Goal: Contribute content: Contribute content

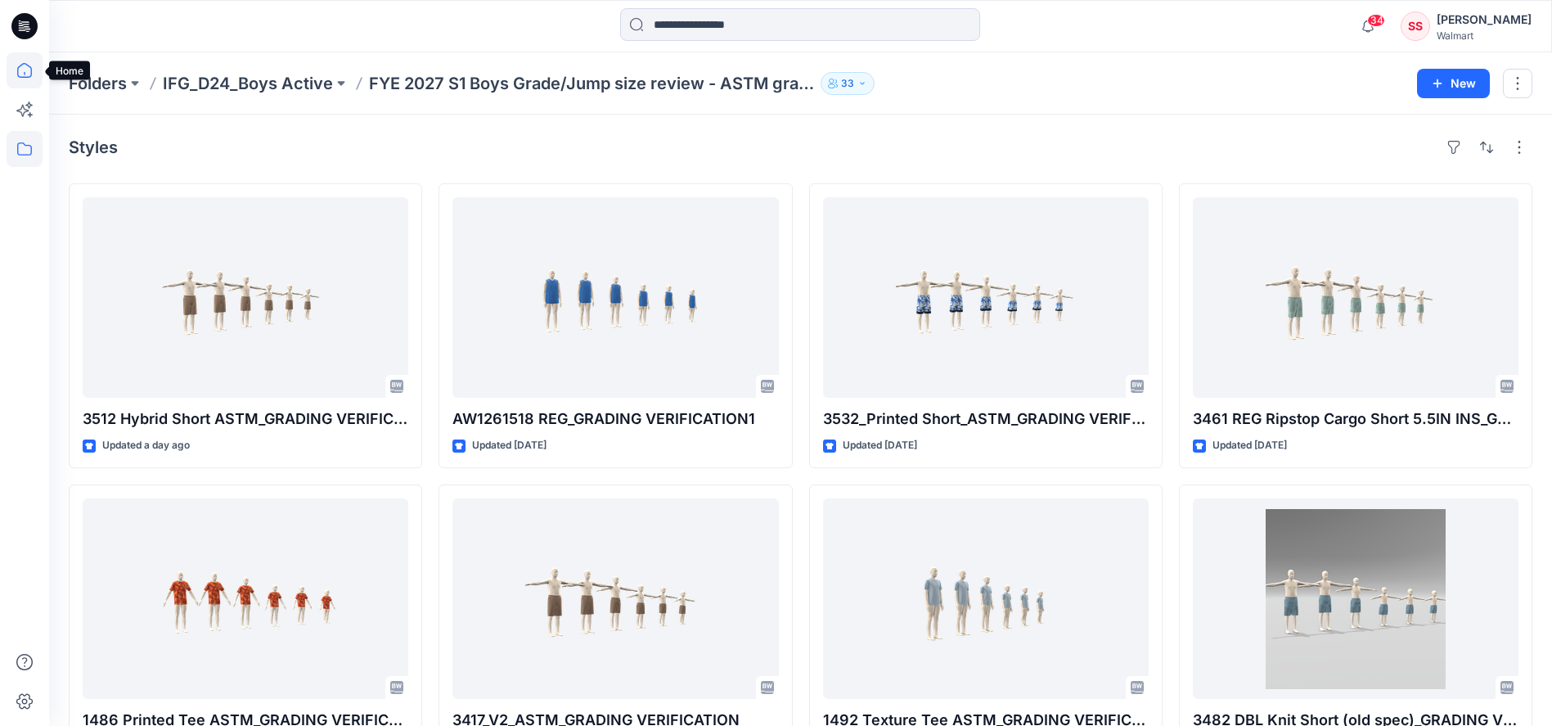
click at [25, 72] on icon at bounding box center [24, 70] width 15 height 15
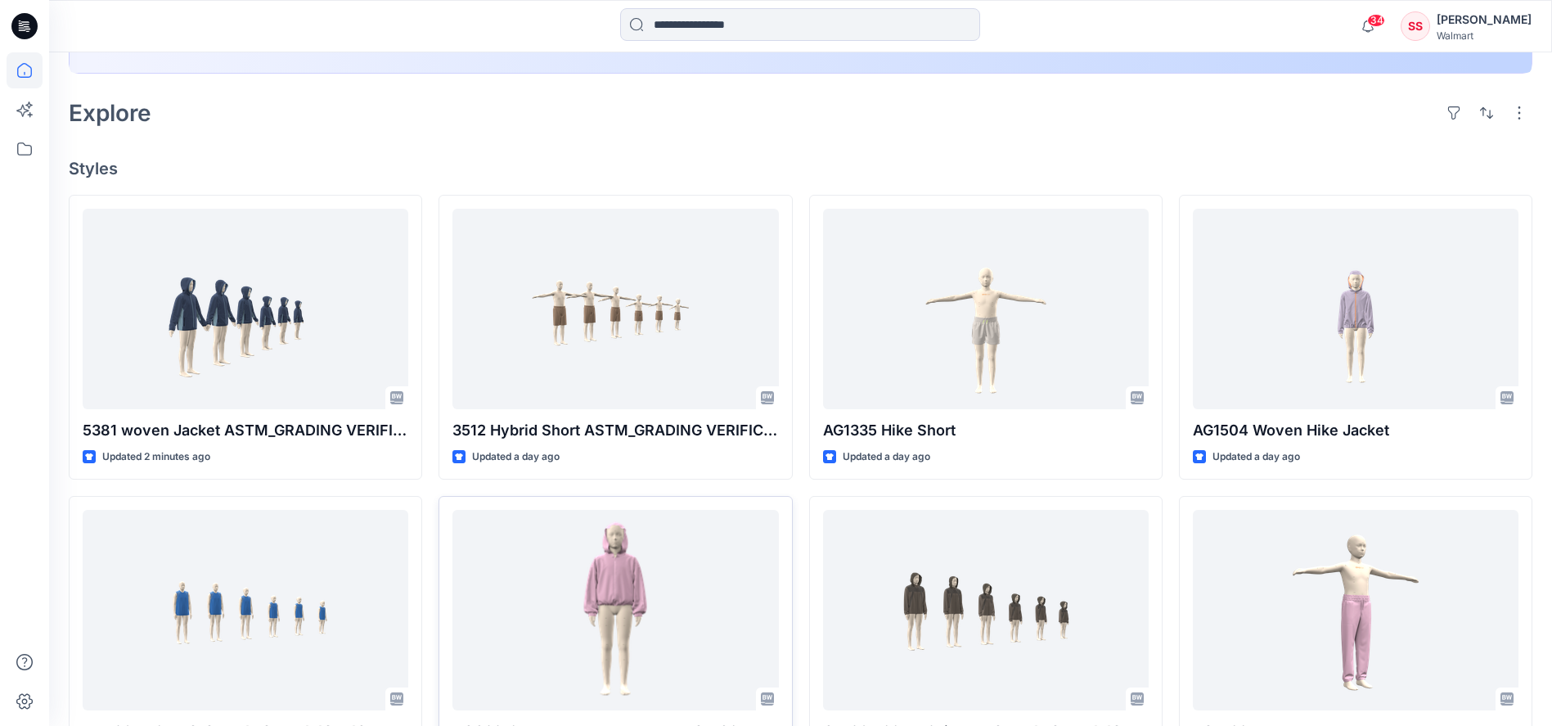
scroll to position [476, 0]
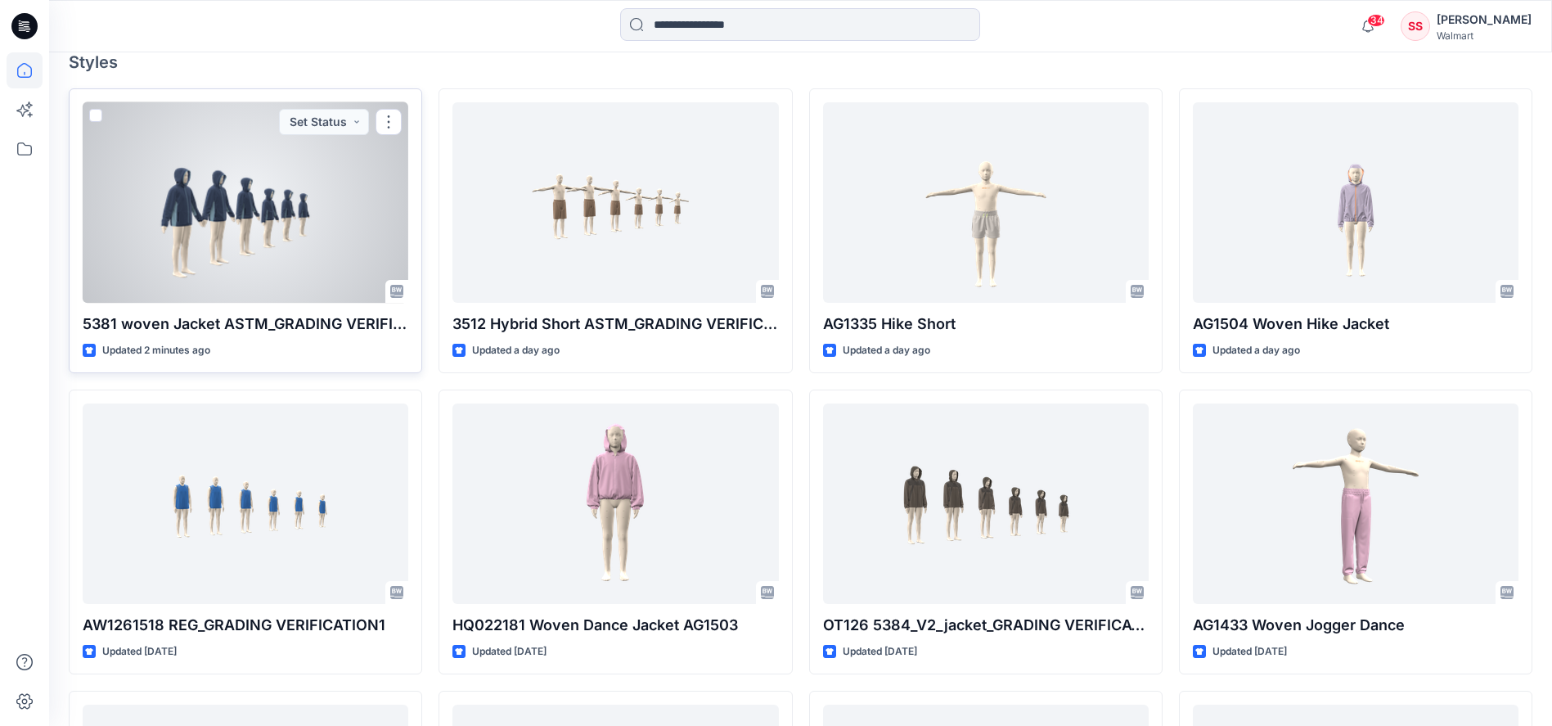
click at [278, 261] on div at bounding box center [246, 202] width 326 height 201
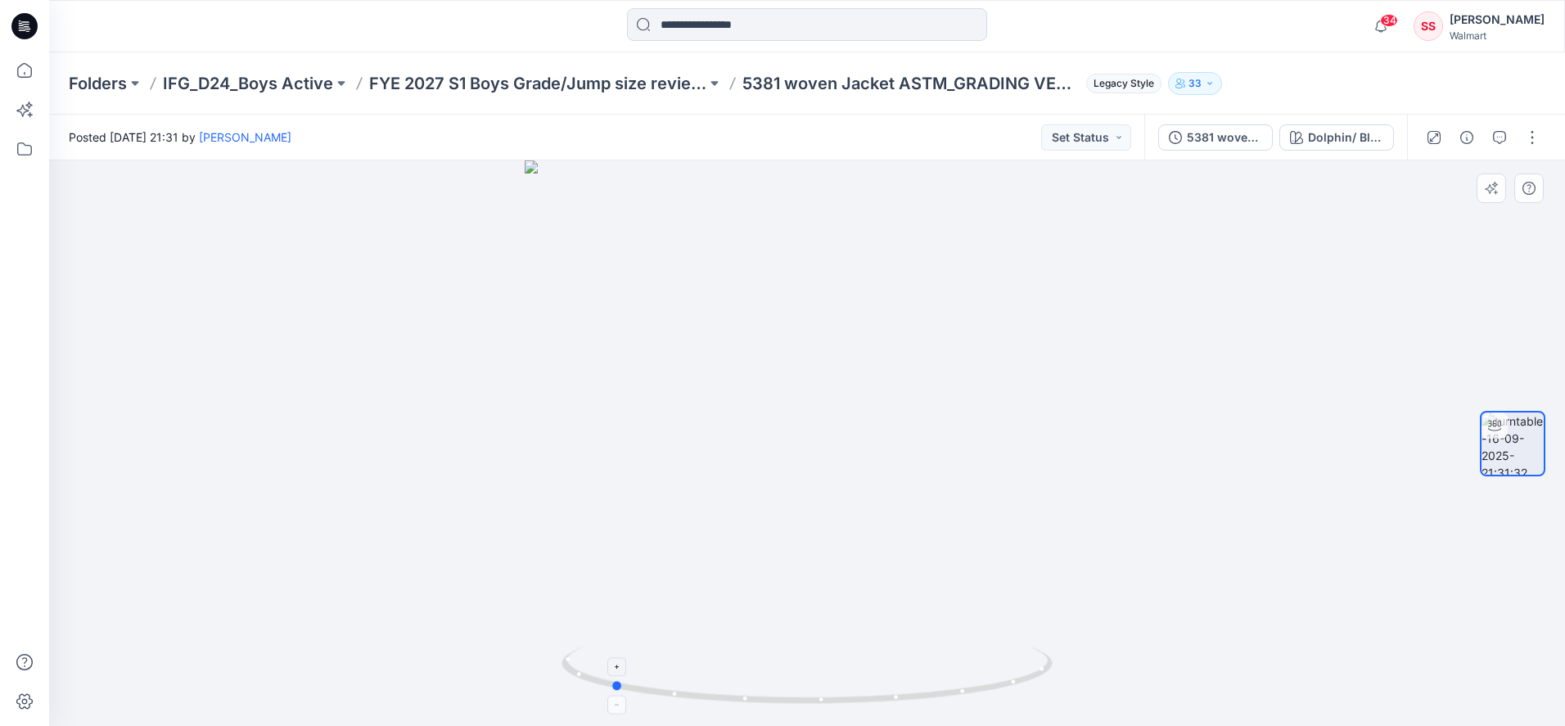
drag, startPoint x: 979, startPoint y: 692, endPoint x: 782, endPoint y: 699, distance: 196.6
click at [782, 699] on icon at bounding box center [808, 677] width 495 height 61
drag, startPoint x: 650, startPoint y: 683, endPoint x: 902, endPoint y: 690, distance: 252.1
click at [902, 690] on icon at bounding box center [808, 677] width 495 height 61
click at [1528, 138] on button "button" at bounding box center [1532, 137] width 26 height 26
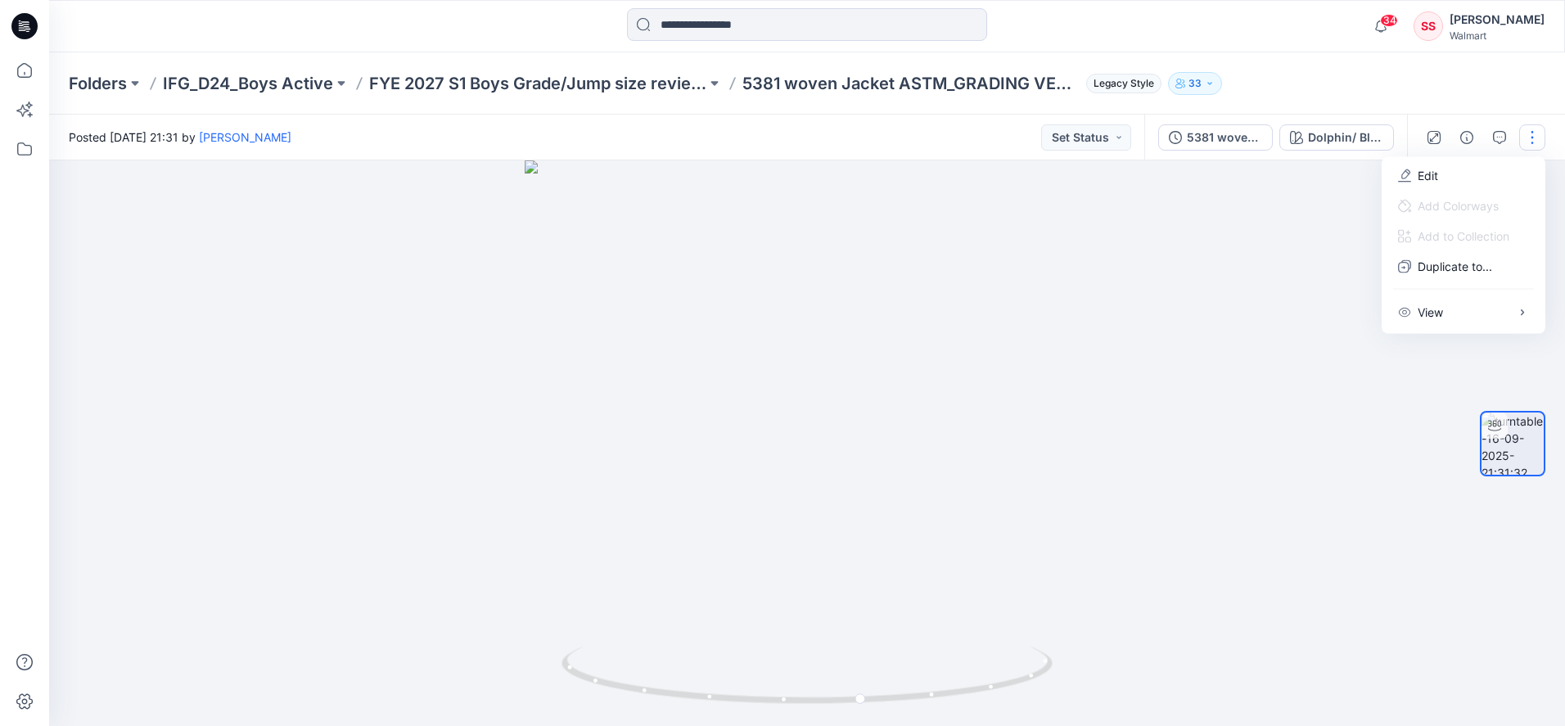
click at [1215, 531] on div at bounding box center [807, 443] width 1516 height 566
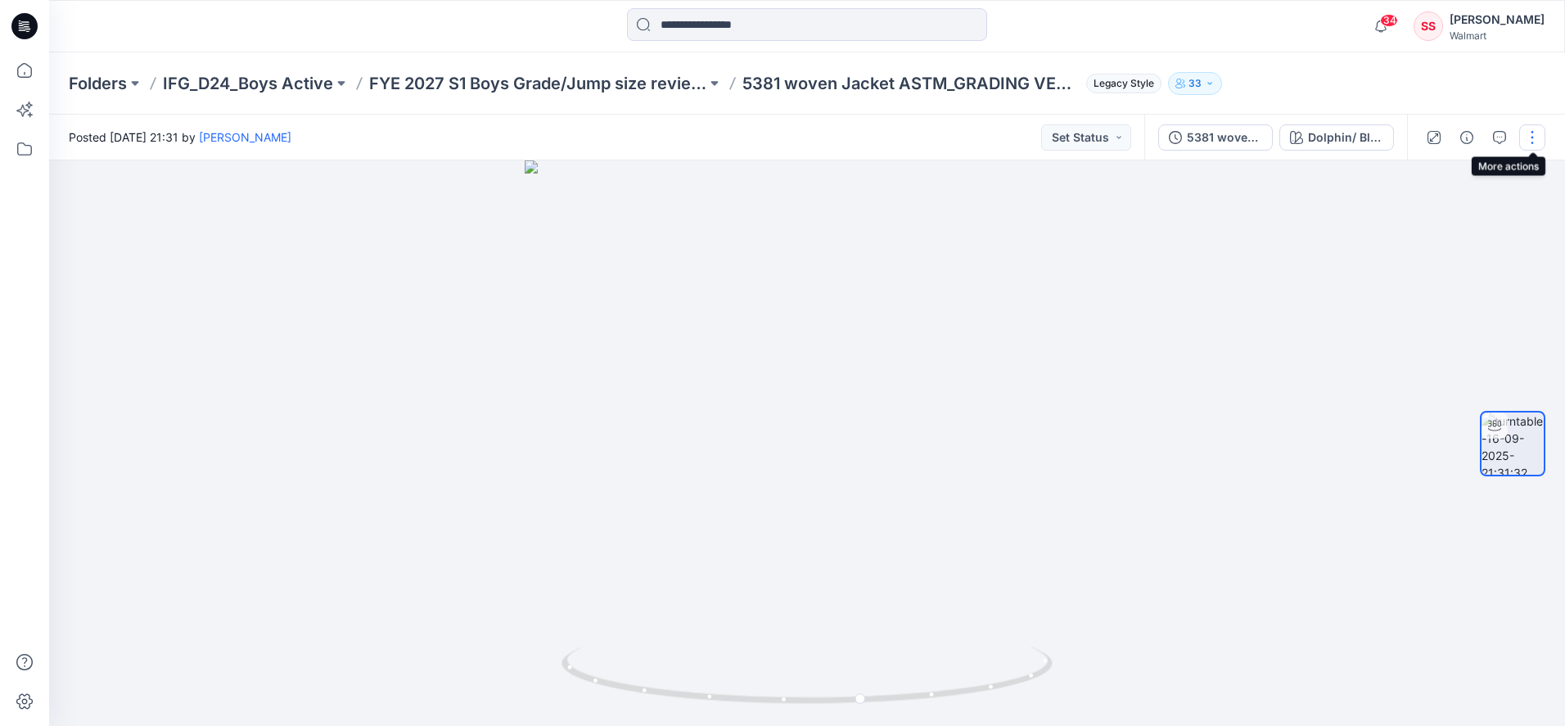
click at [1535, 141] on button "button" at bounding box center [1532, 137] width 26 height 26
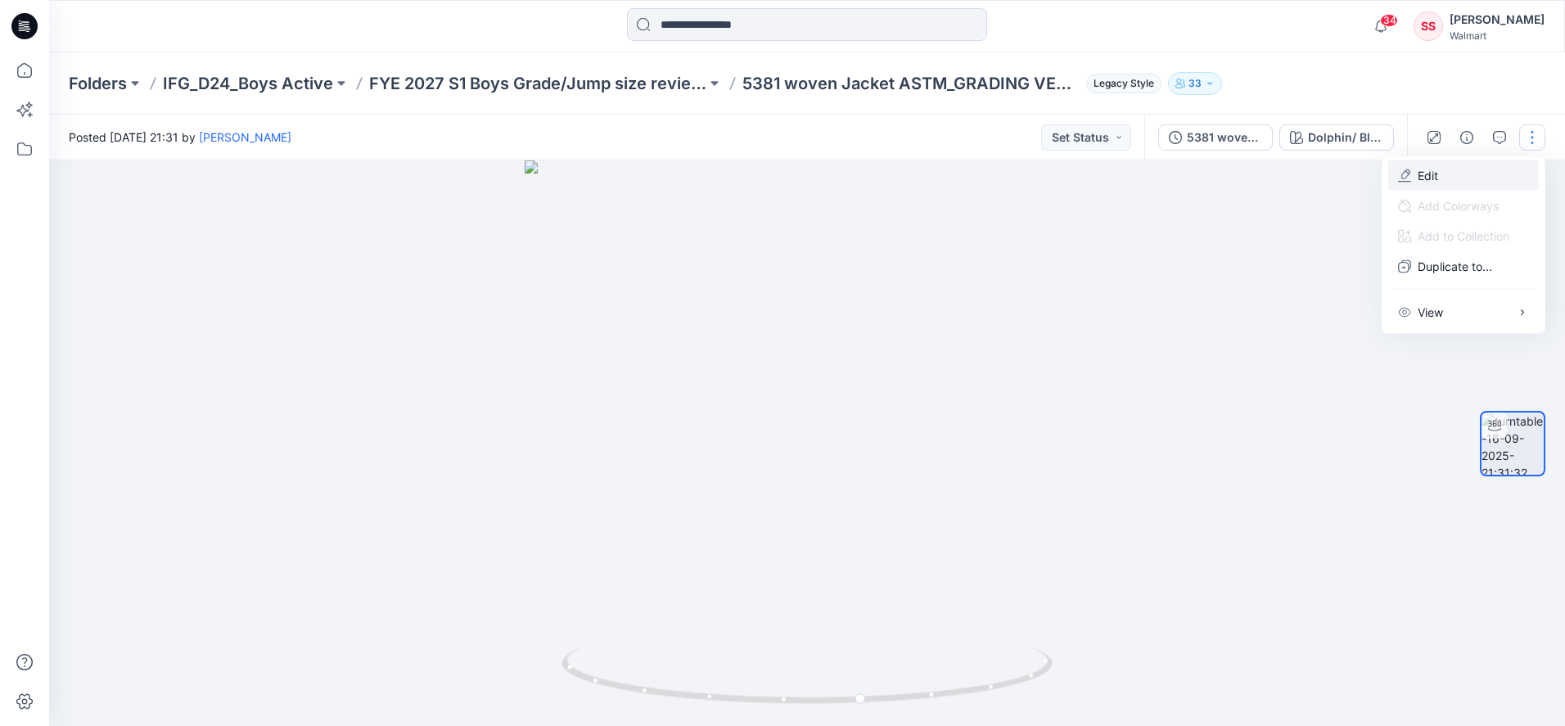
click at [1425, 169] on p "Edit" at bounding box center [1427, 175] width 20 height 17
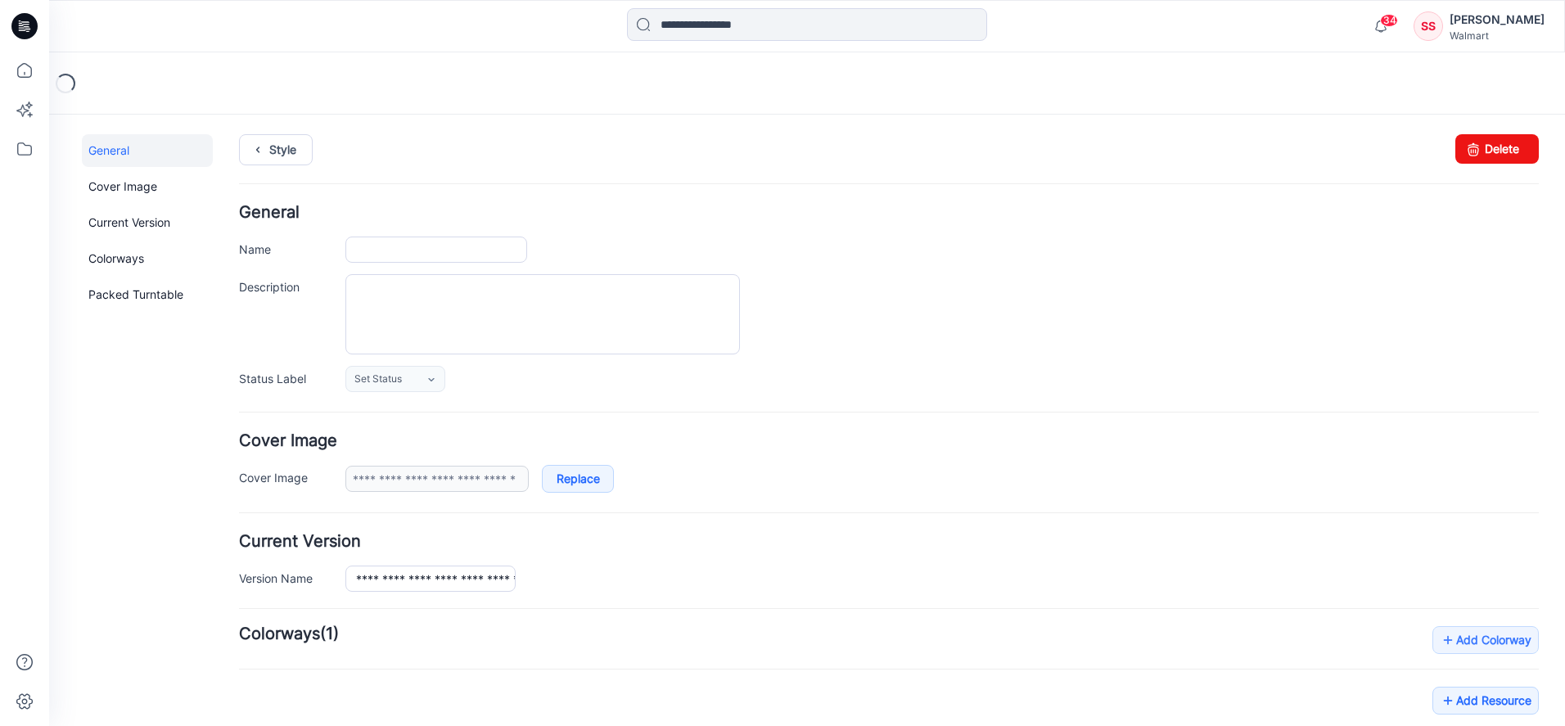
type input "**********"
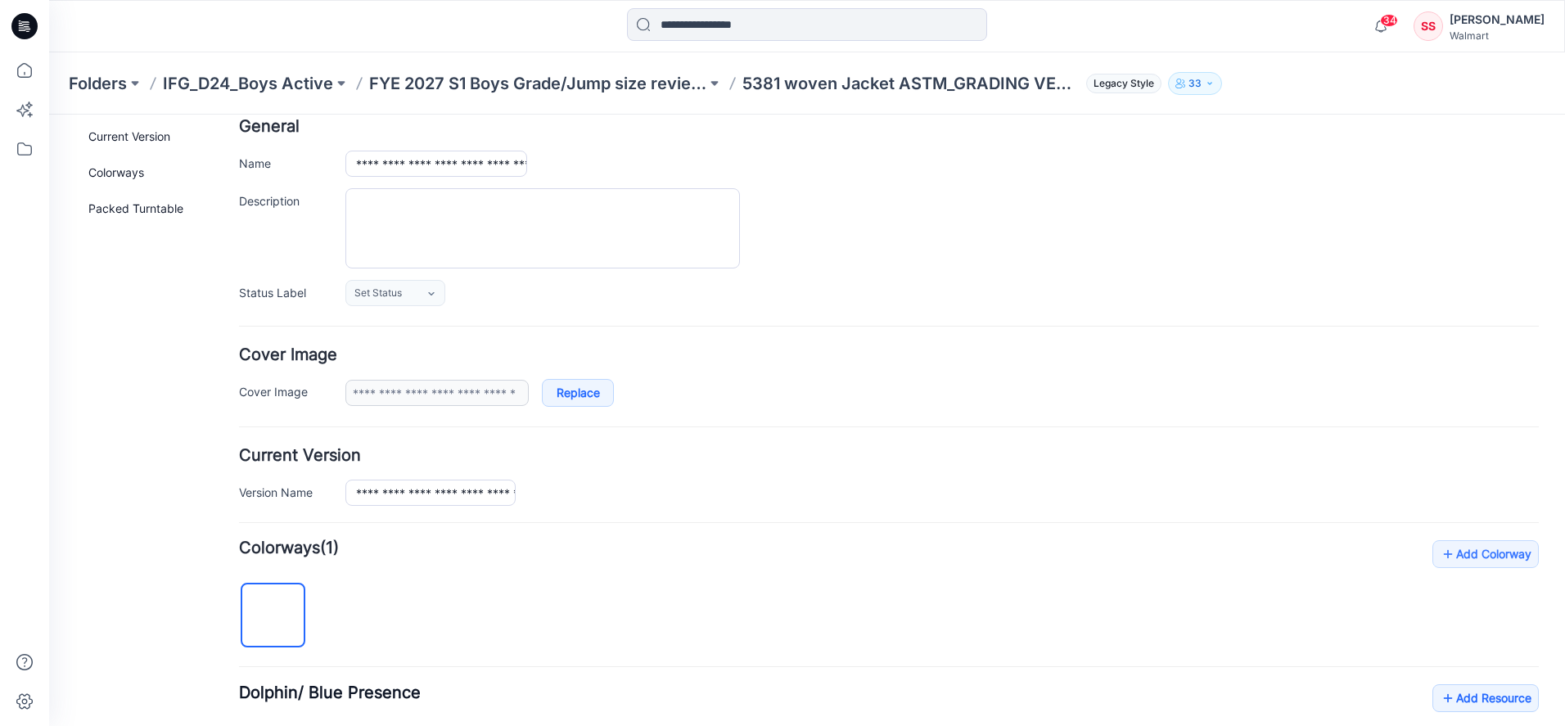
scroll to position [439, 0]
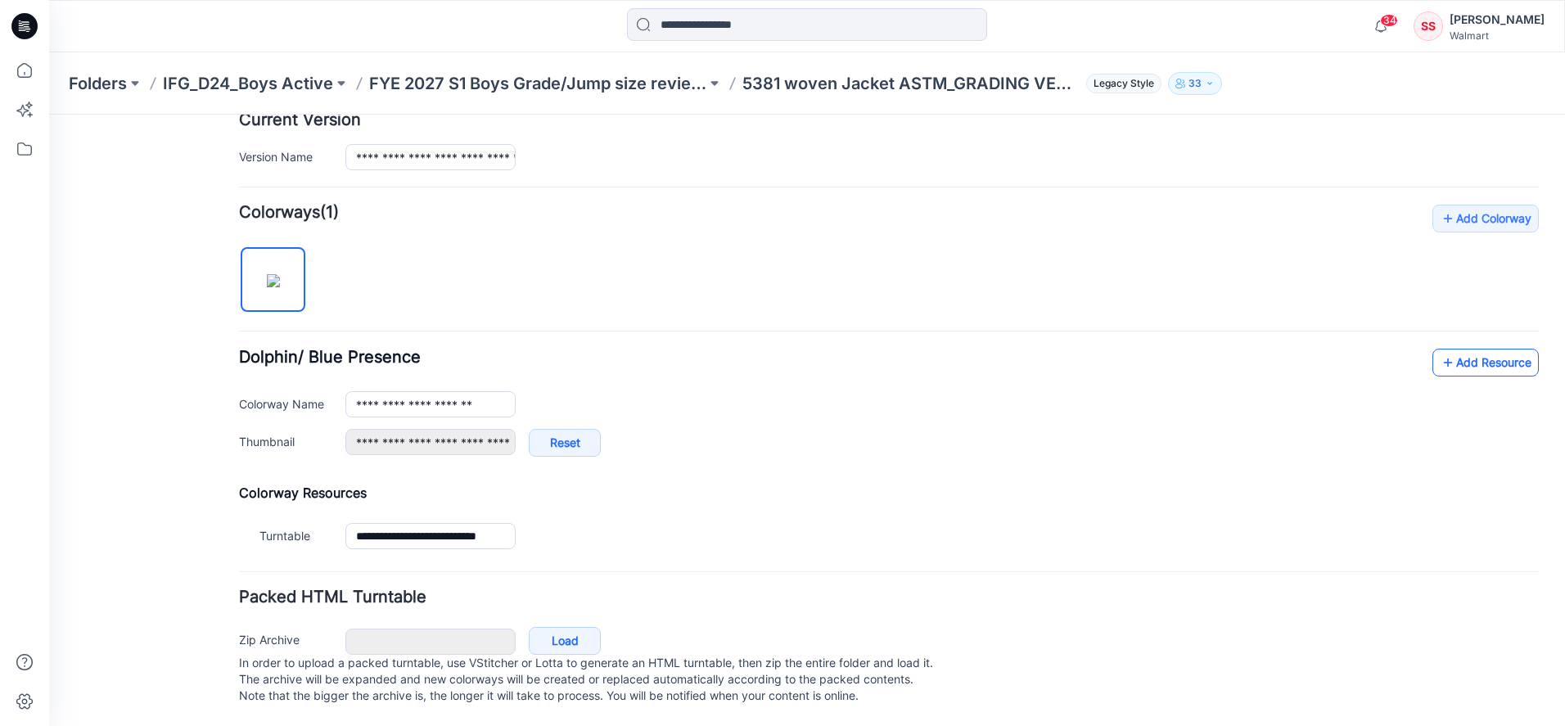
click at [1502, 349] on link "Add Resource" at bounding box center [1485, 363] width 106 height 28
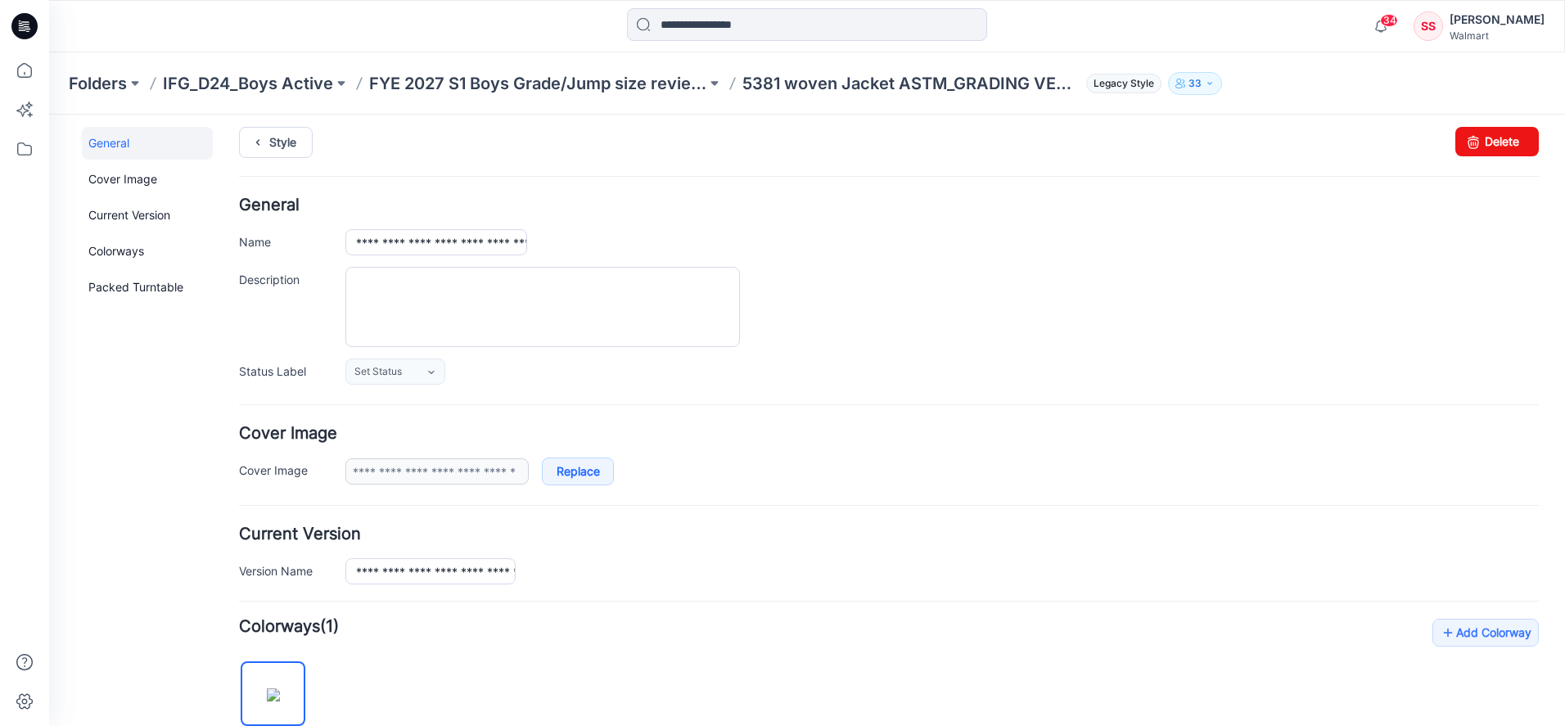
scroll to position [0, 0]
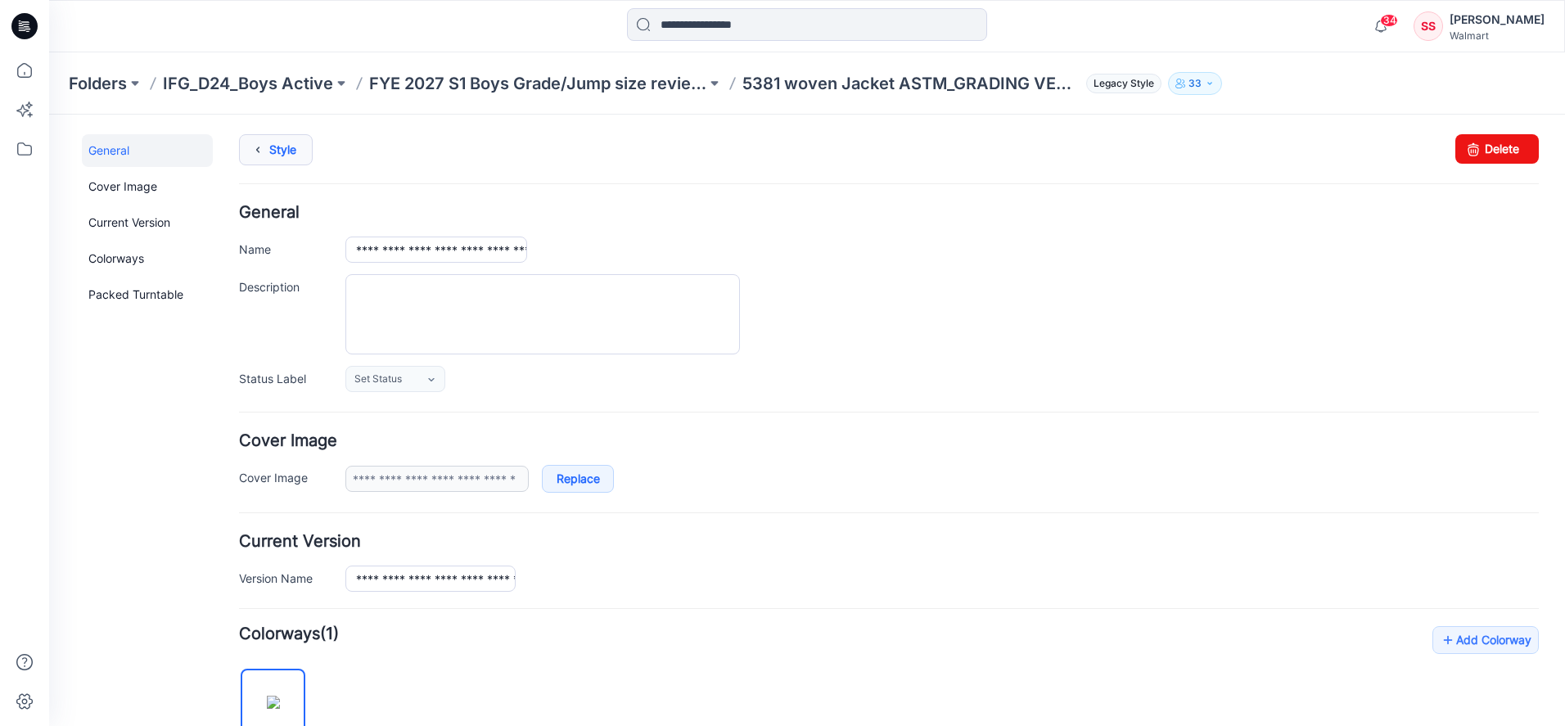
click at [284, 148] on link "Style" at bounding box center [276, 149] width 74 height 31
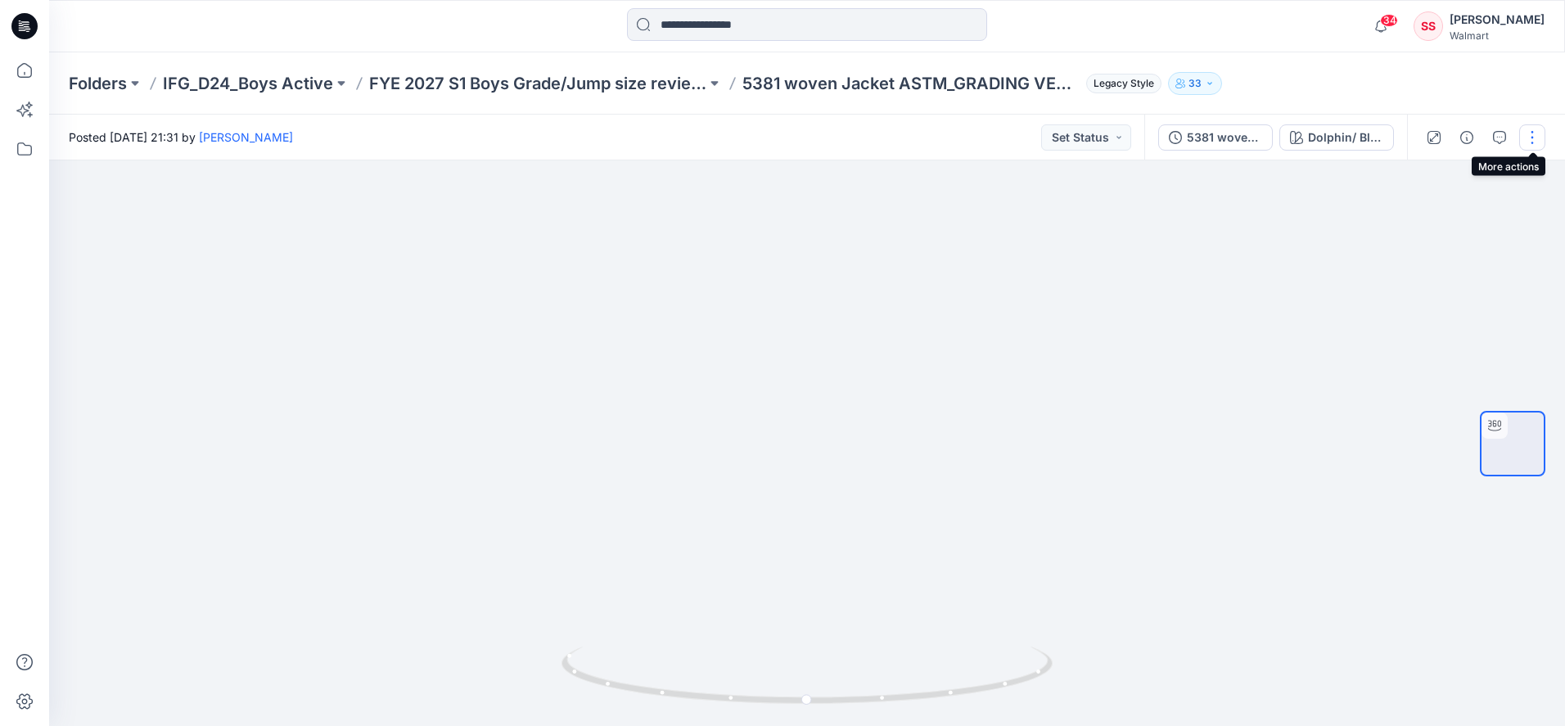
click at [1536, 137] on button "button" at bounding box center [1532, 137] width 26 height 26
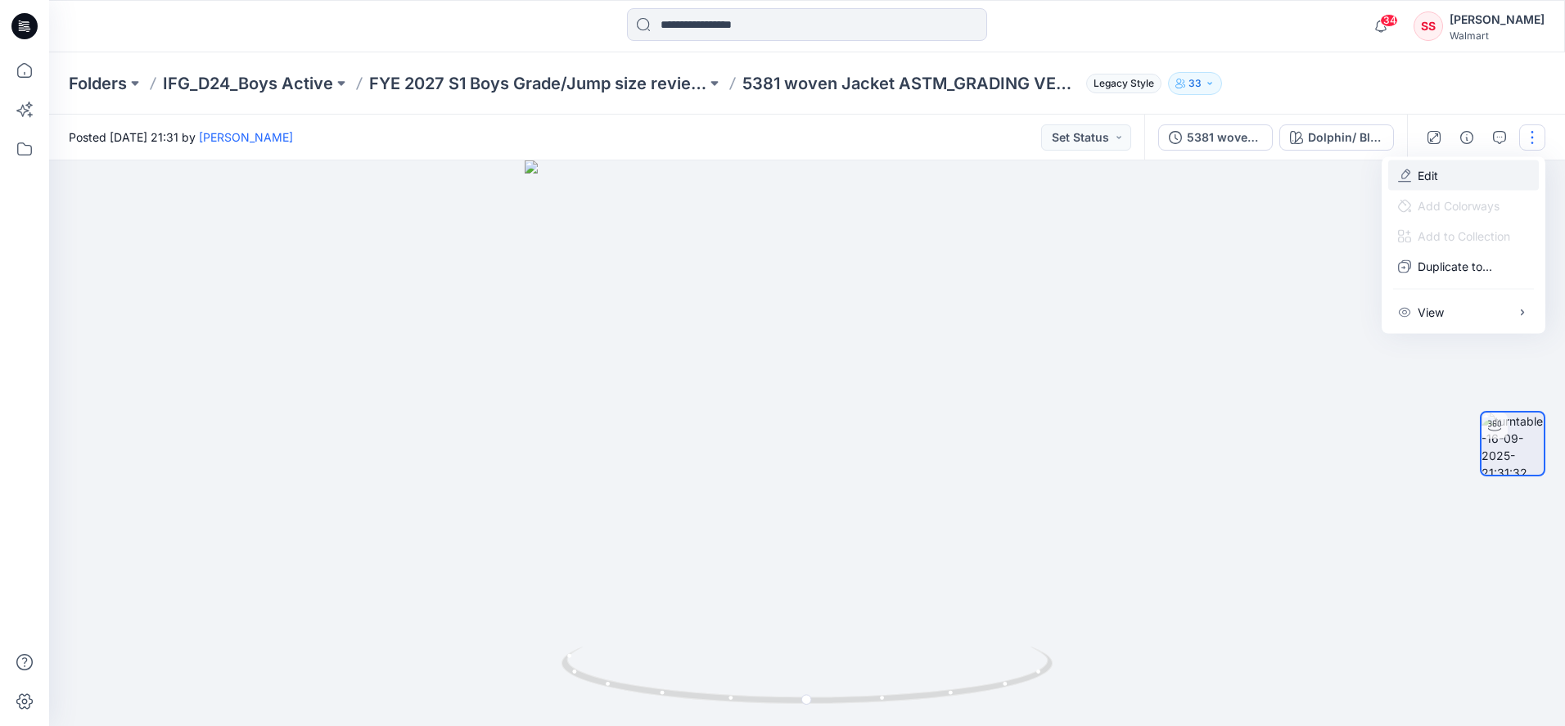
click at [1424, 172] on p "Edit" at bounding box center [1427, 175] width 20 height 17
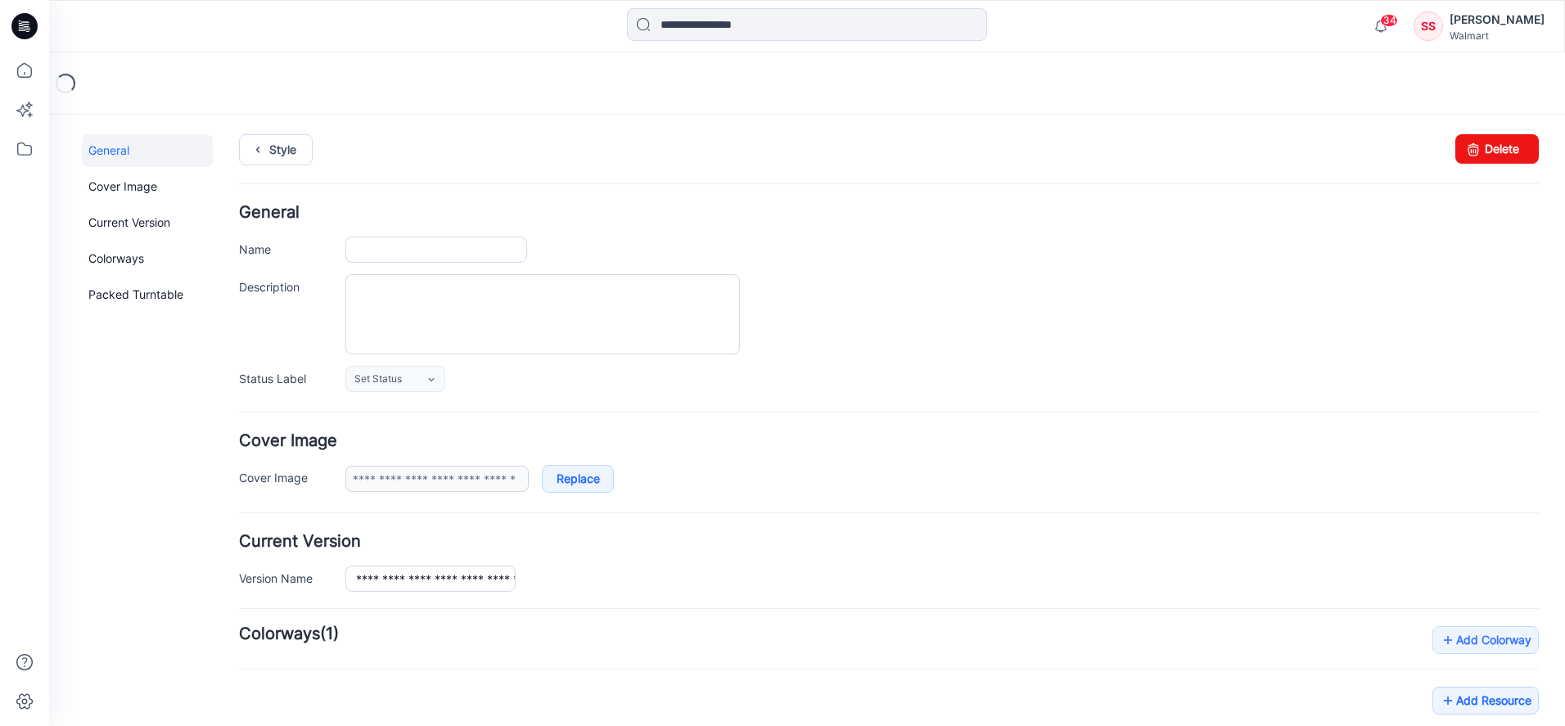
type input "**********"
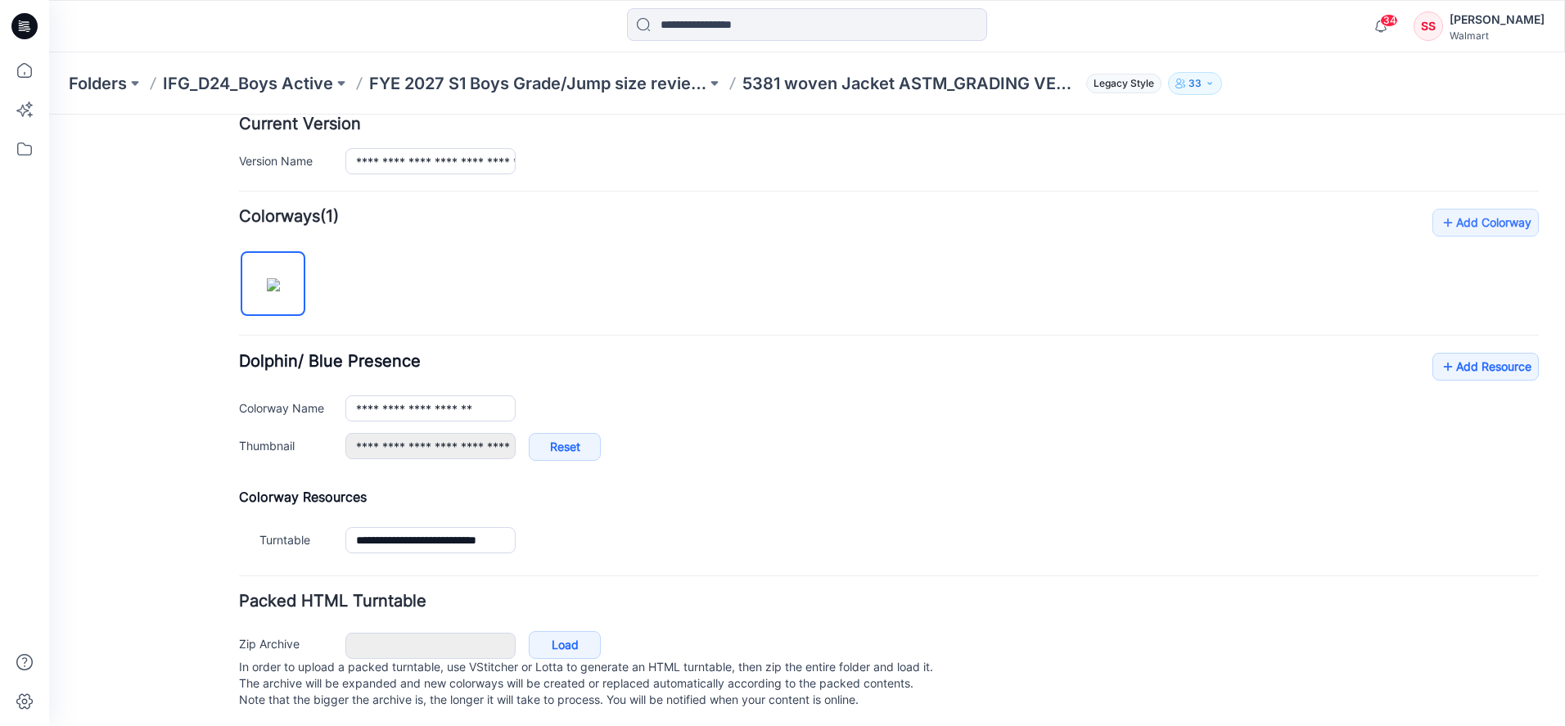
scroll to position [439, 0]
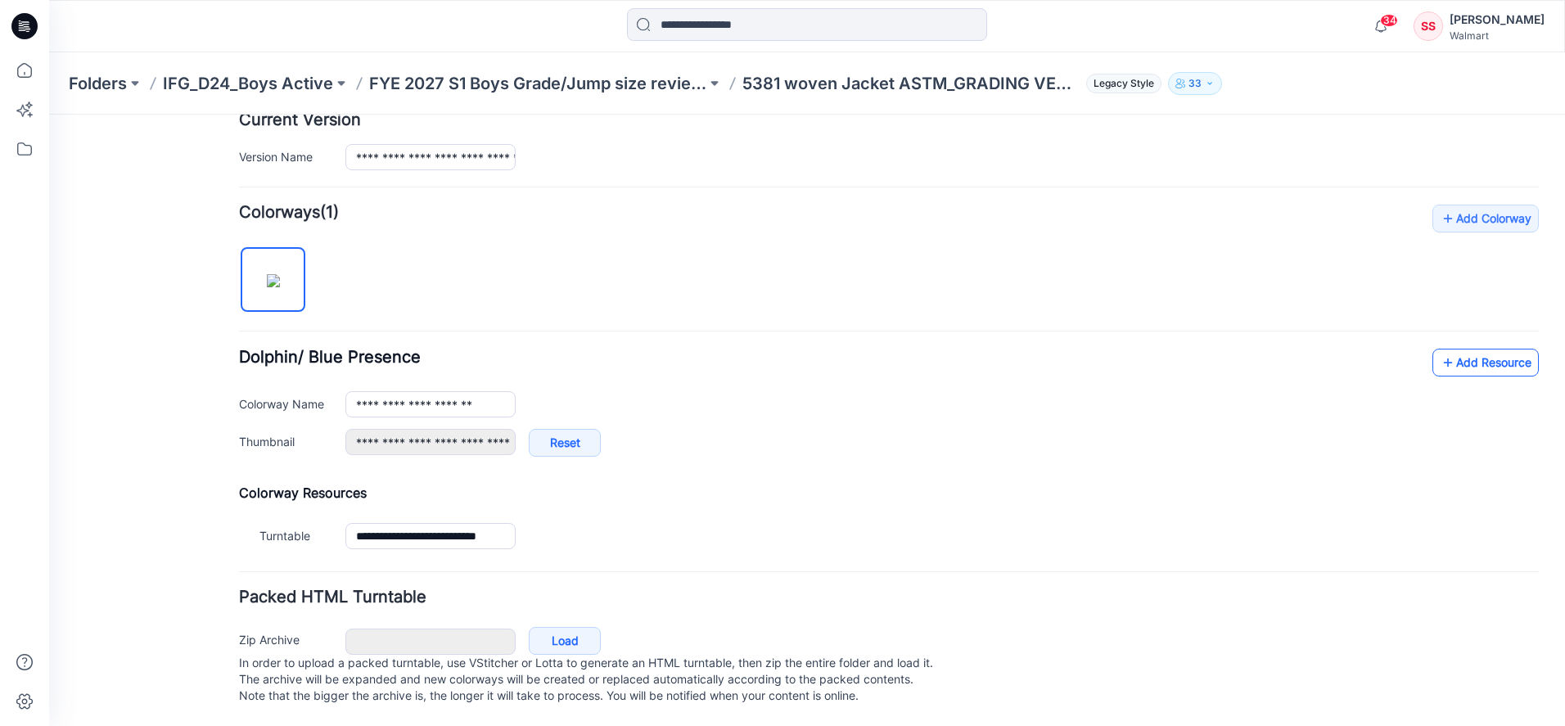
click at [1477, 349] on link "Add Resource" at bounding box center [1485, 363] width 106 height 28
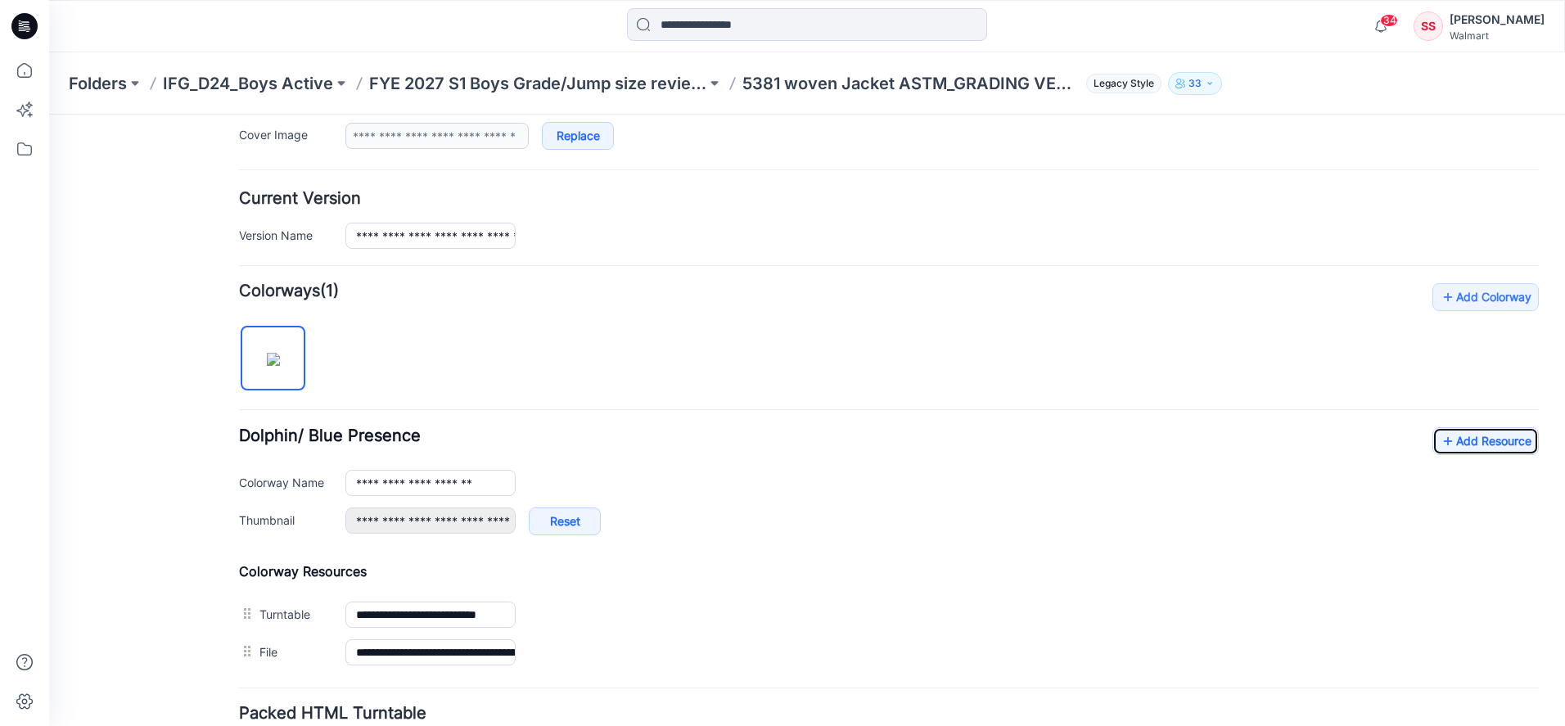
scroll to position [0, 0]
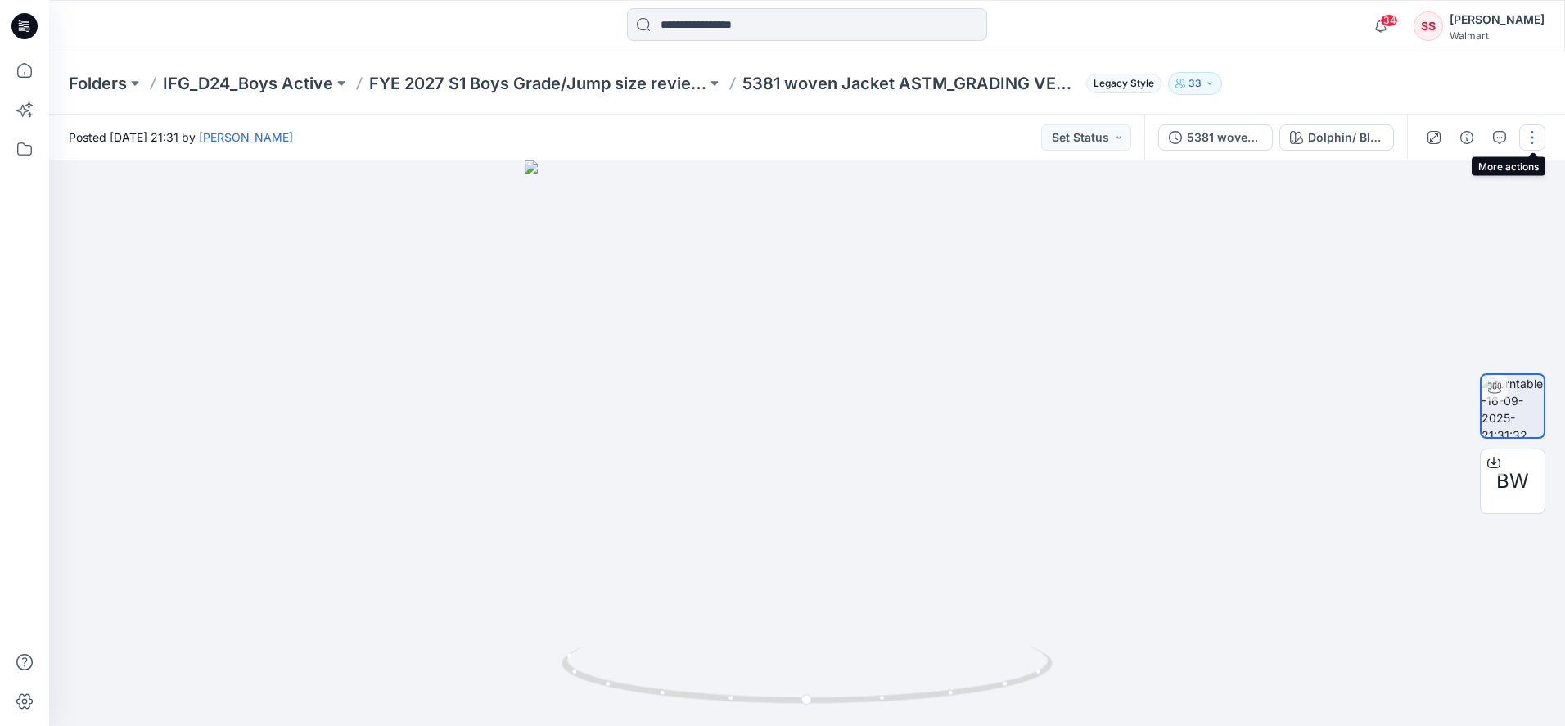
click at [1533, 139] on button "button" at bounding box center [1532, 137] width 26 height 26
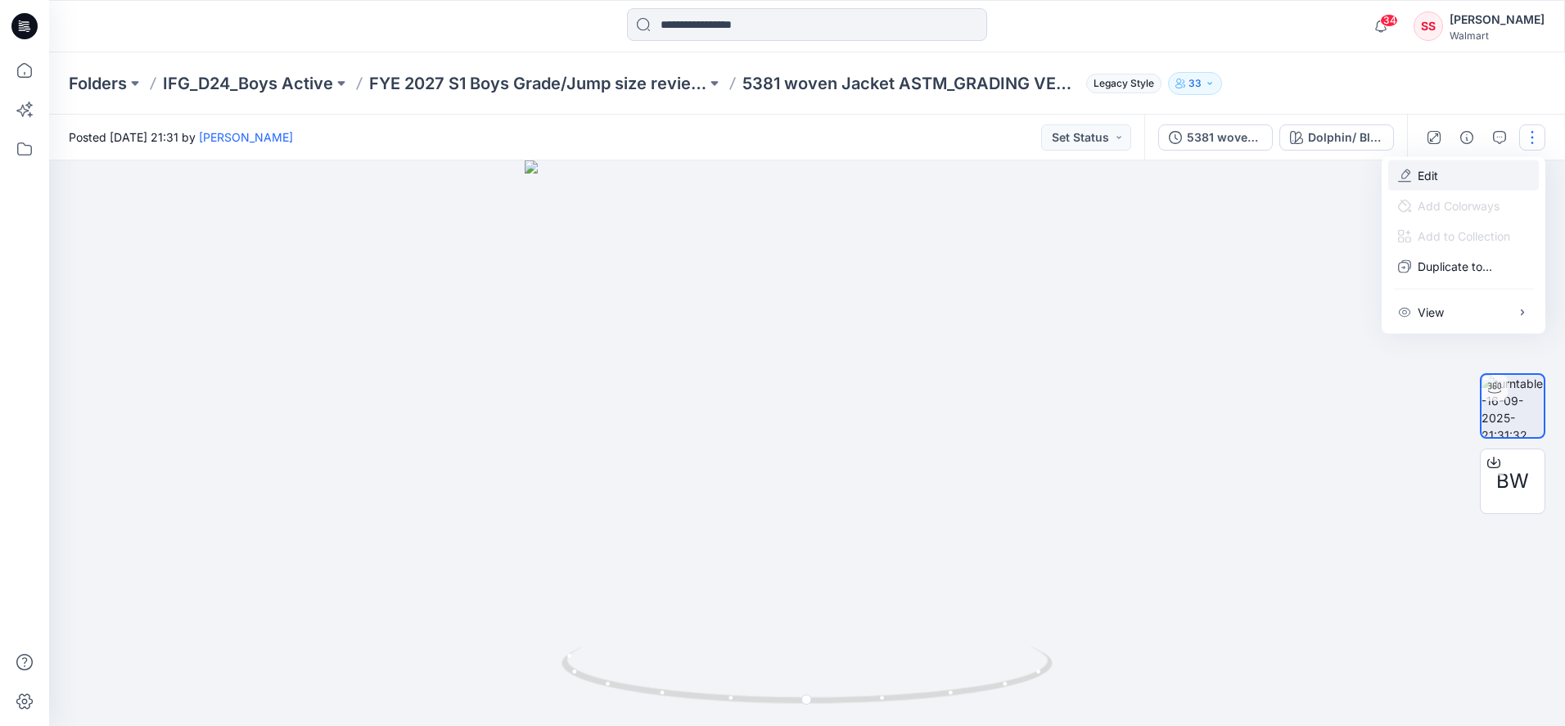
click at [1431, 176] on p "Edit" at bounding box center [1427, 175] width 20 height 17
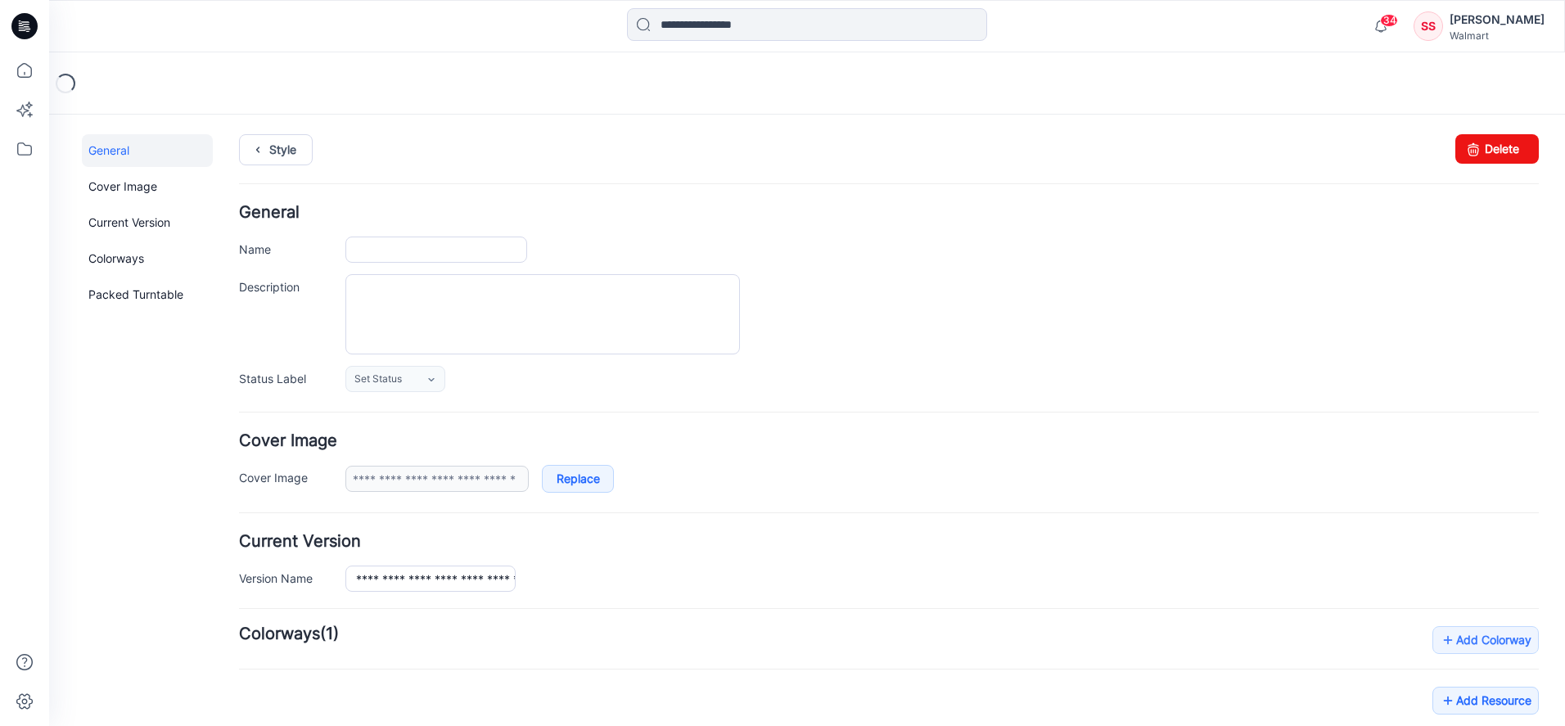
type input "**********"
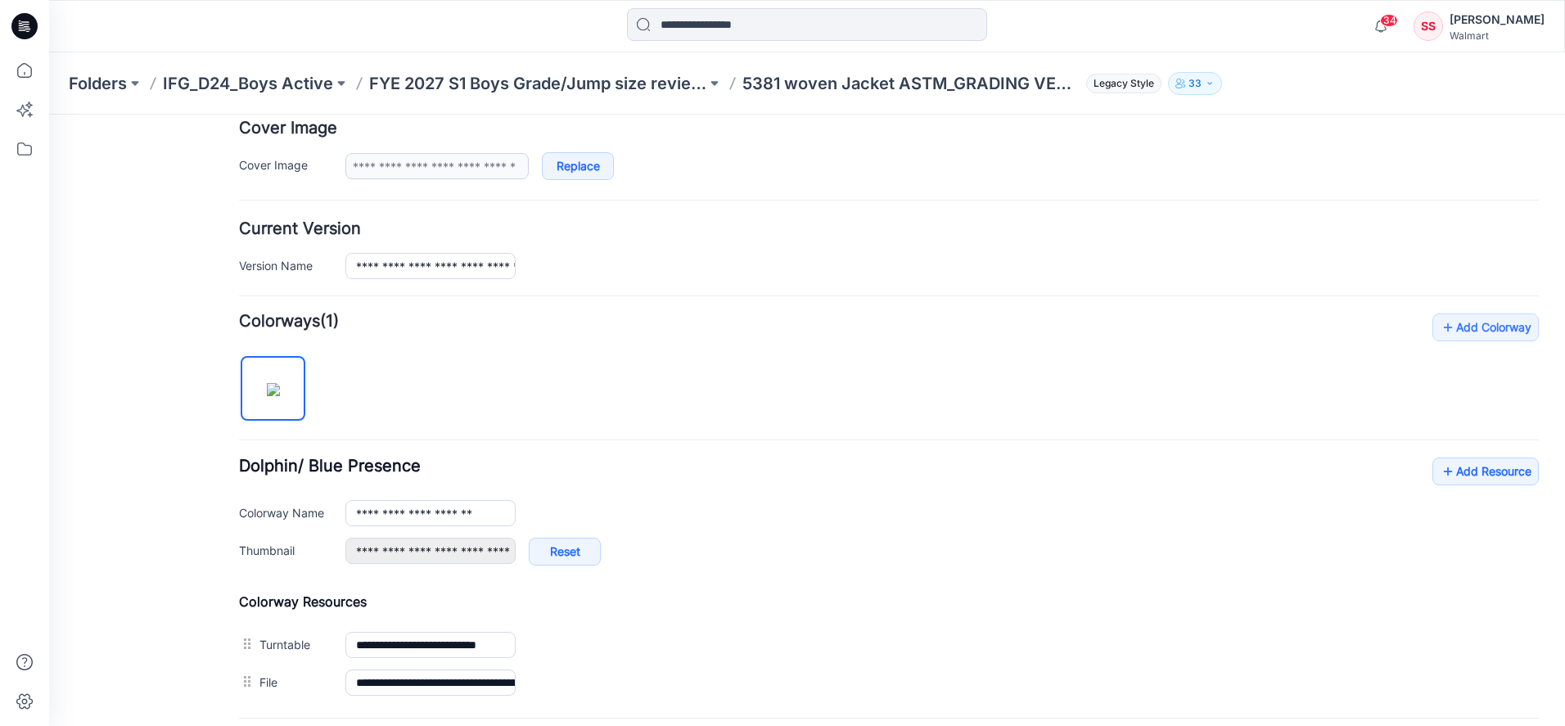
scroll to position [476, 0]
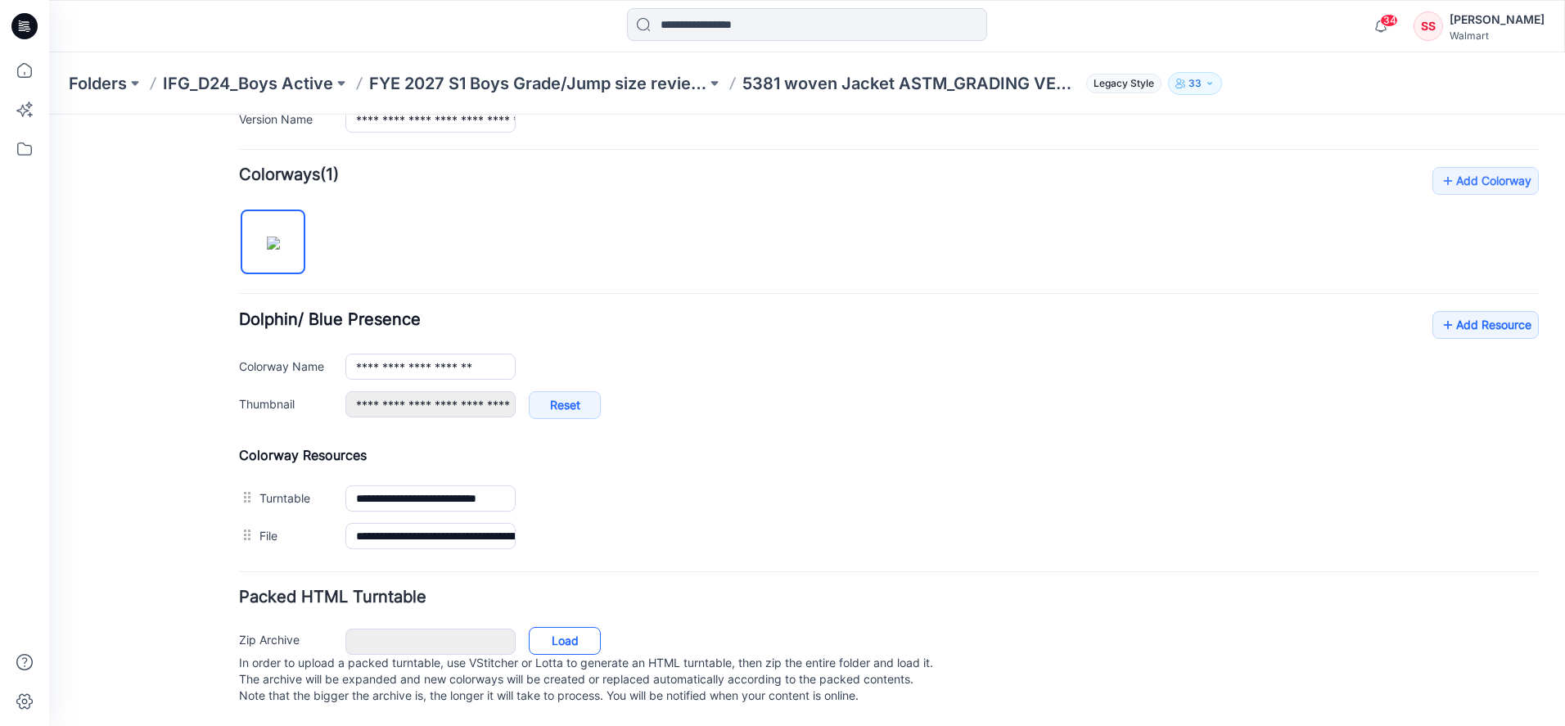
click at [556, 627] on link "Load" at bounding box center [565, 641] width 72 height 28
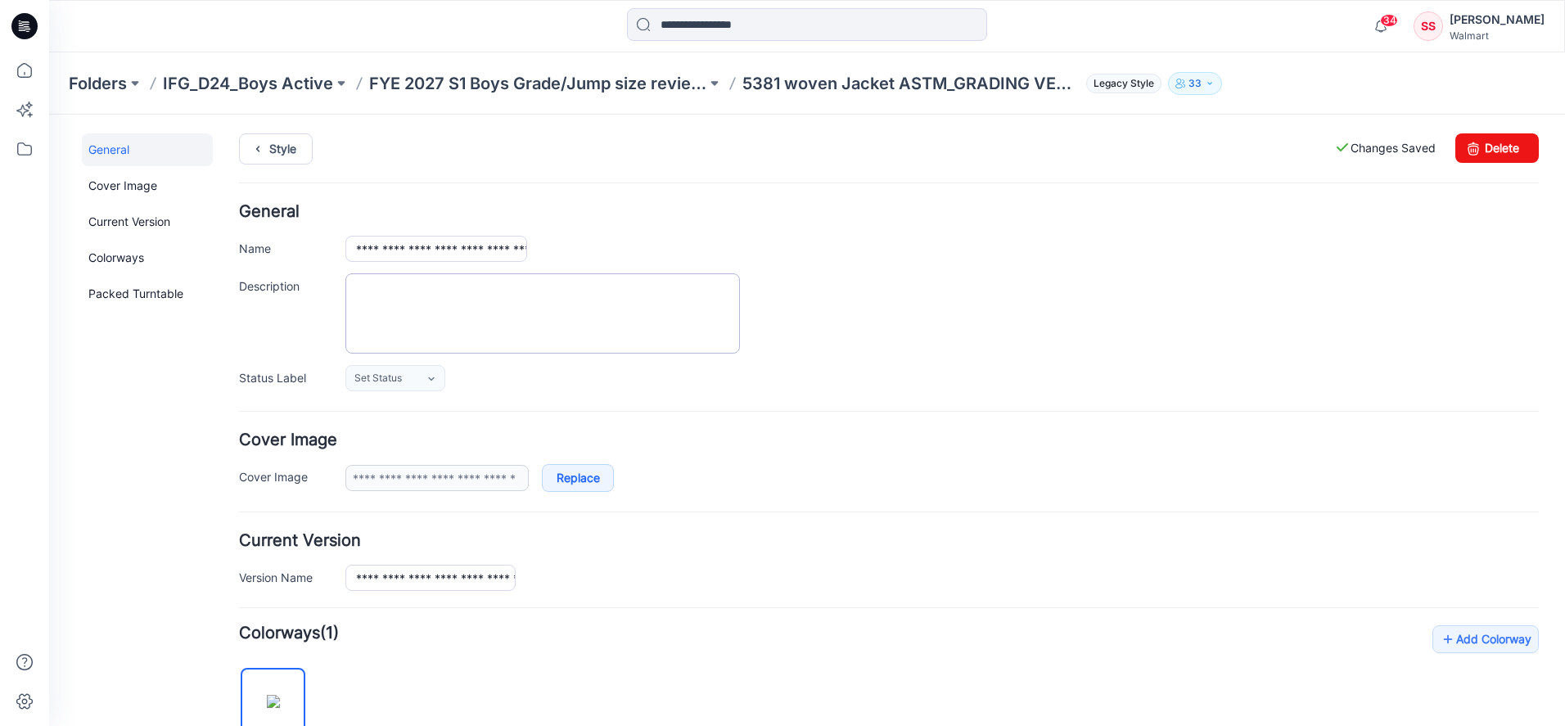
scroll to position [0, 0]
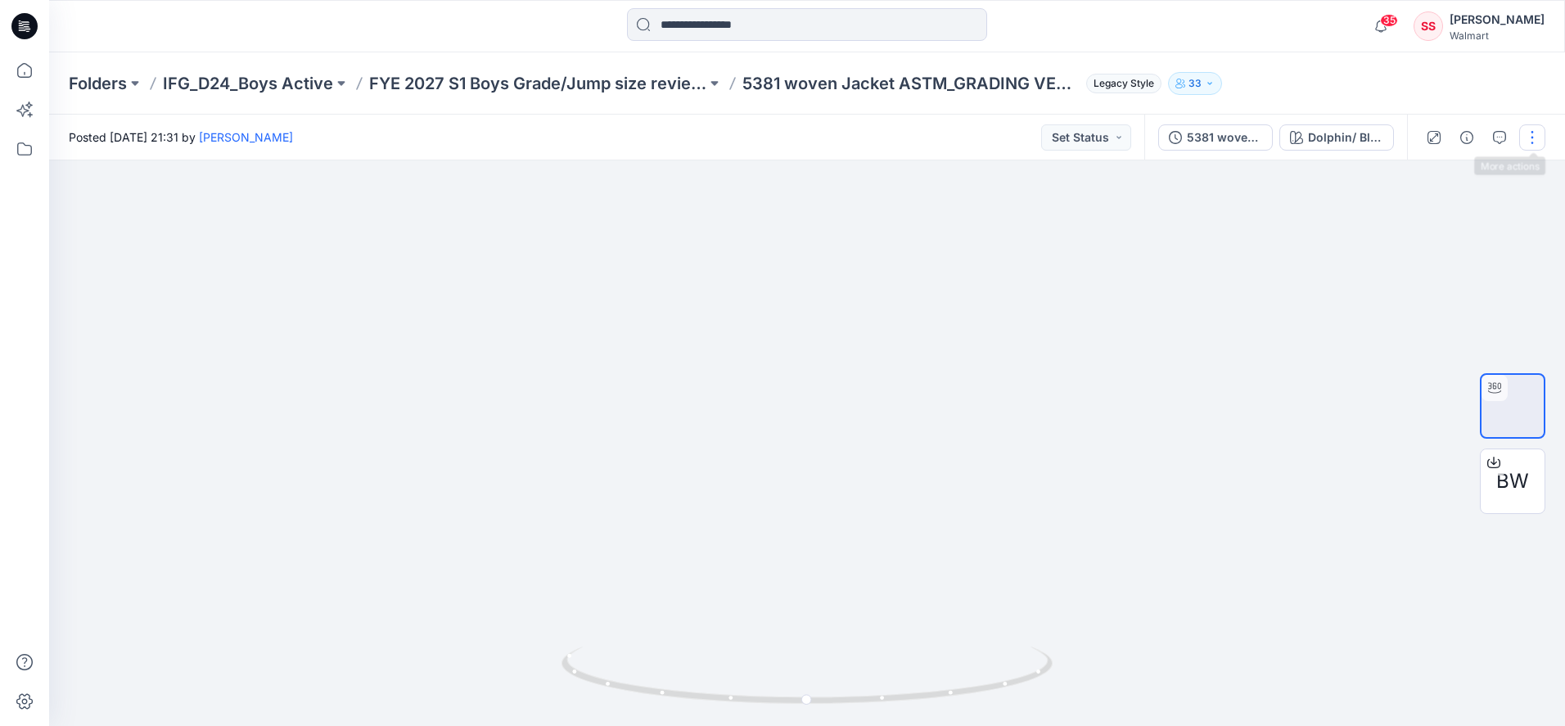
click at [1533, 134] on button "button" at bounding box center [1532, 137] width 26 height 26
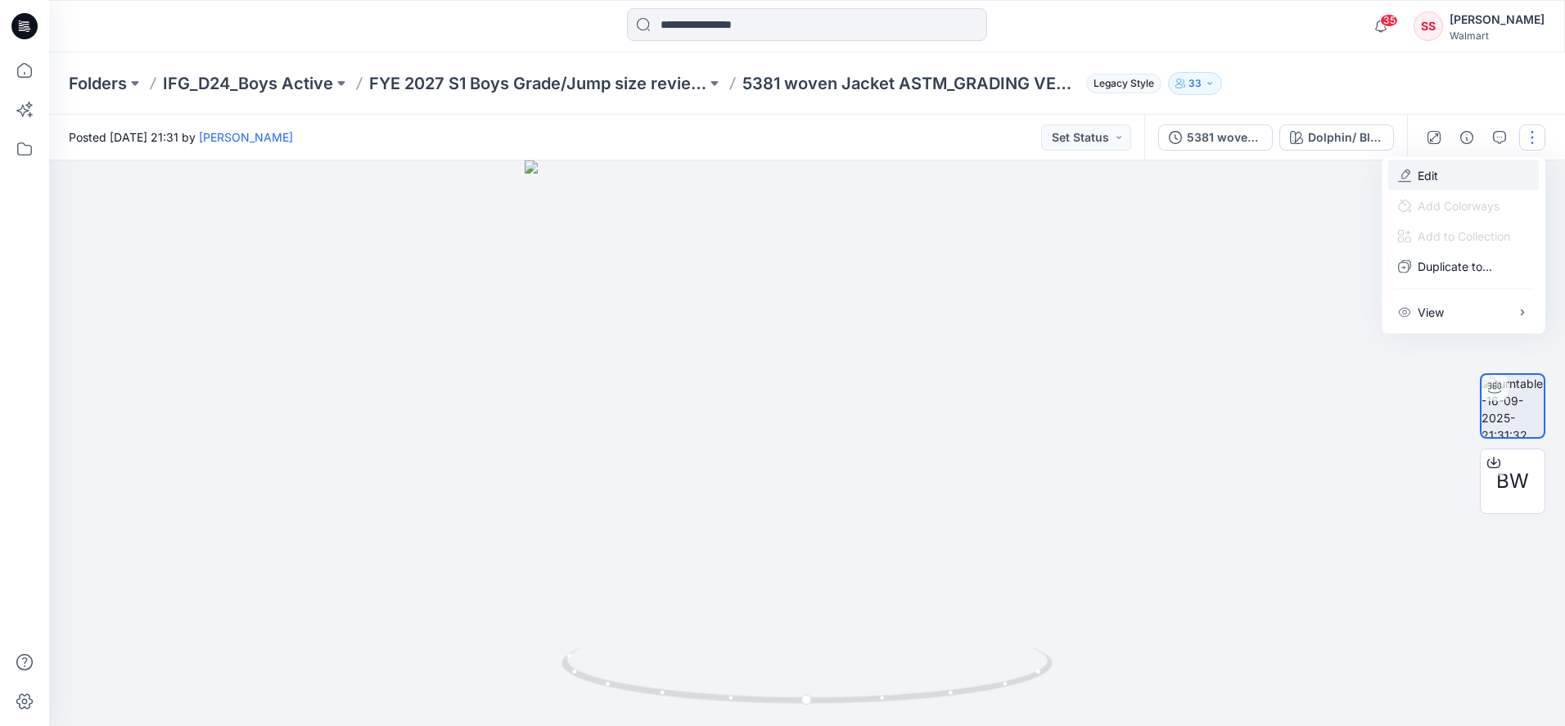
click at [1430, 172] on p "Edit" at bounding box center [1427, 175] width 20 height 17
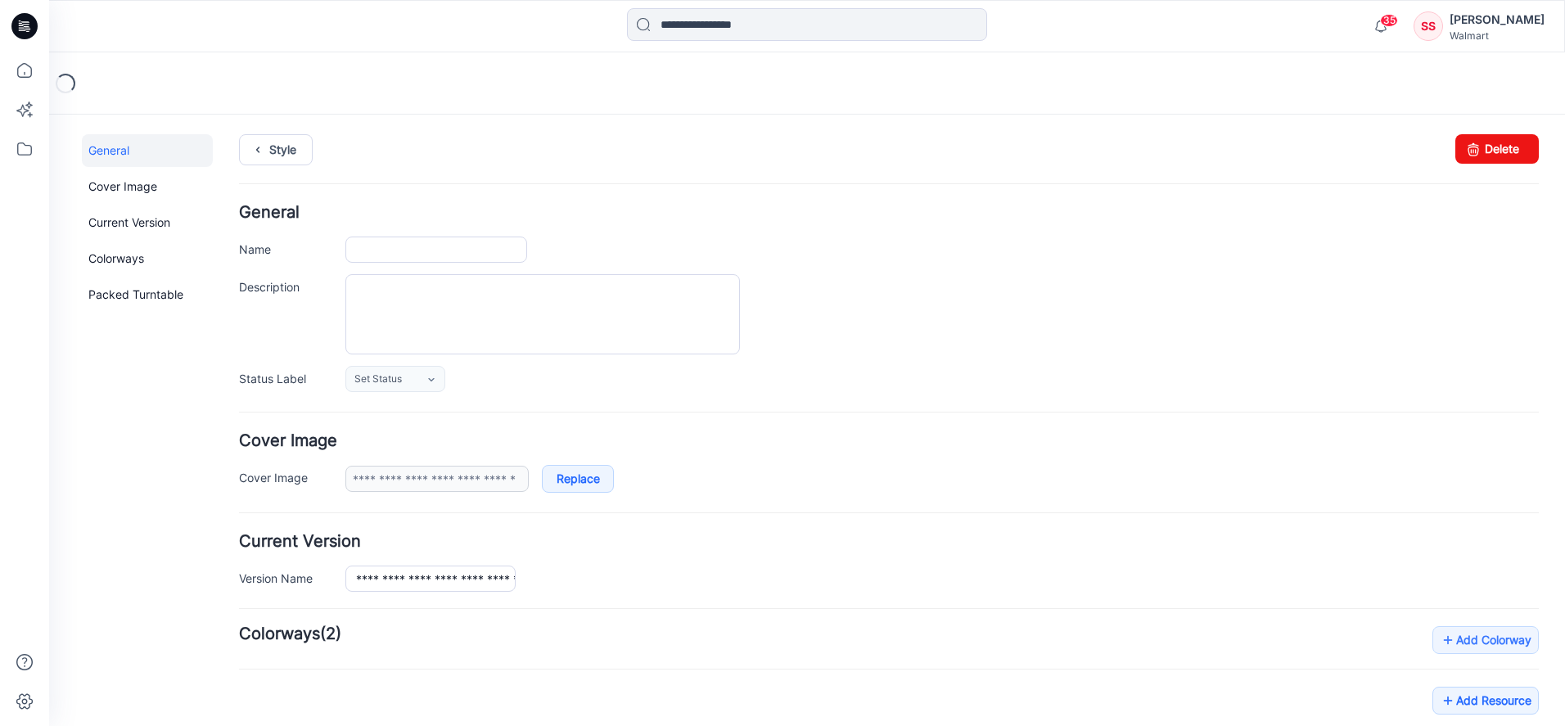
type input "**********"
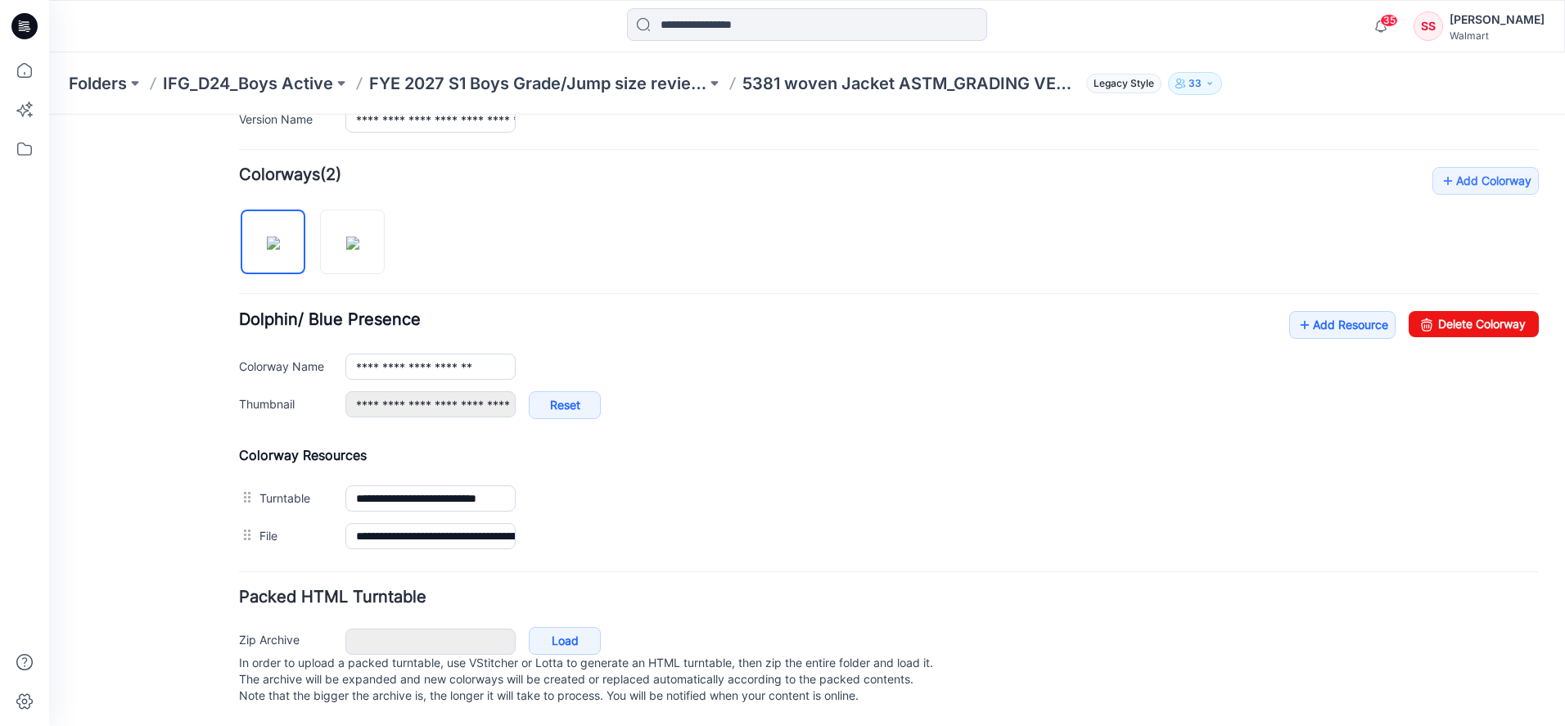
scroll to position [448, 0]
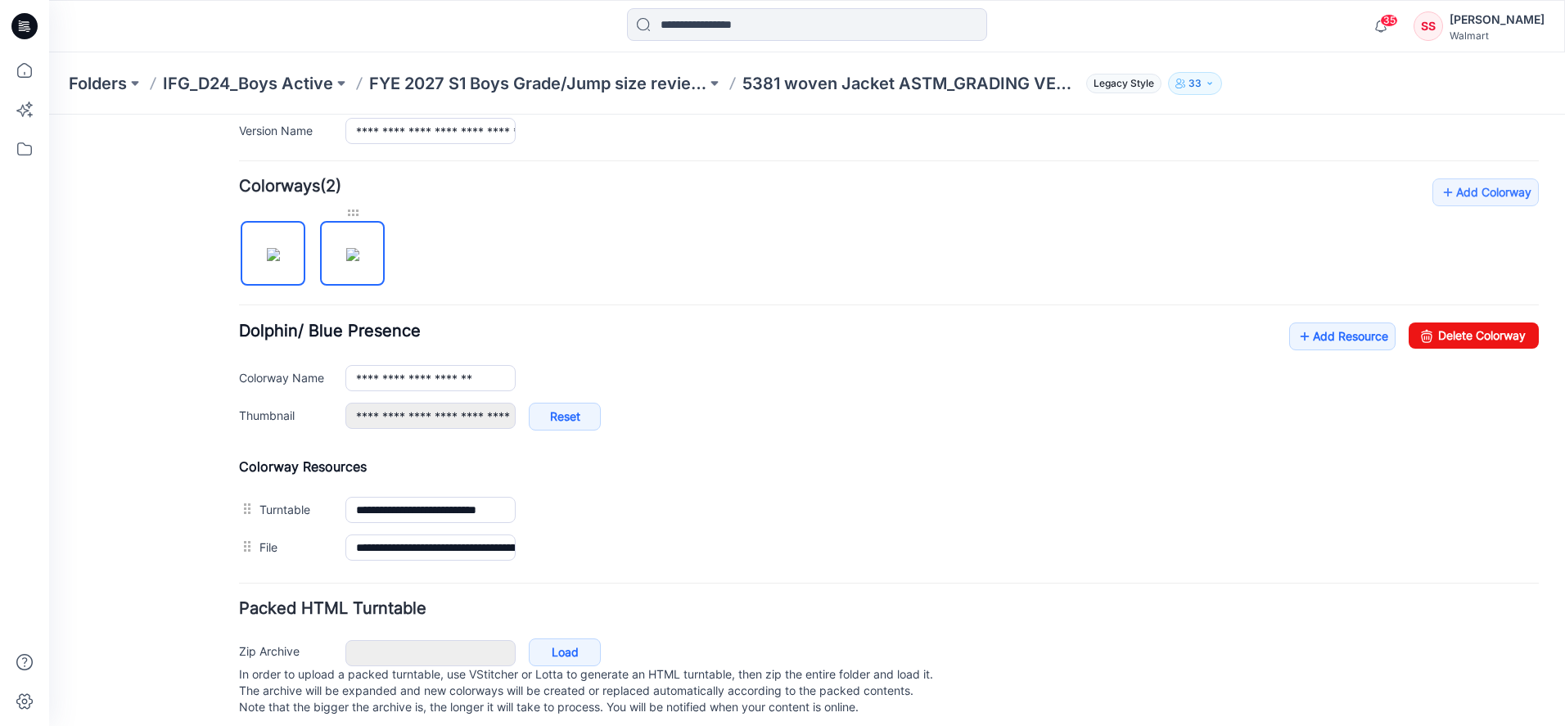
click at [355, 216] on div at bounding box center [352, 213] width 65 height 16
drag, startPoint x: 344, startPoint y: 262, endPoint x: 423, endPoint y: 315, distance: 95.6
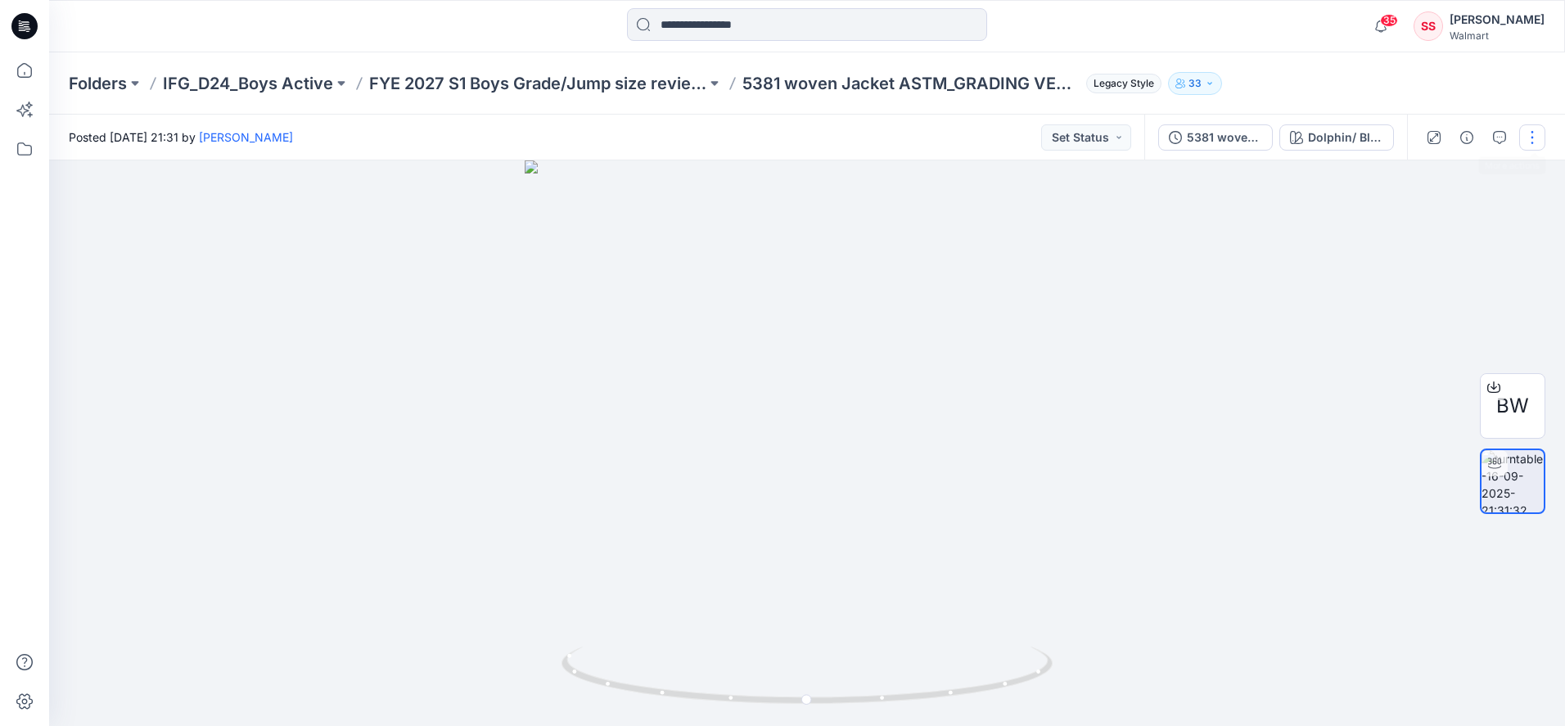
click at [1526, 137] on button "button" at bounding box center [1532, 137] width 26 height 26
click at [1424, 176] on p "Edit" at bounding box center [1427, 175] width 20 height 17
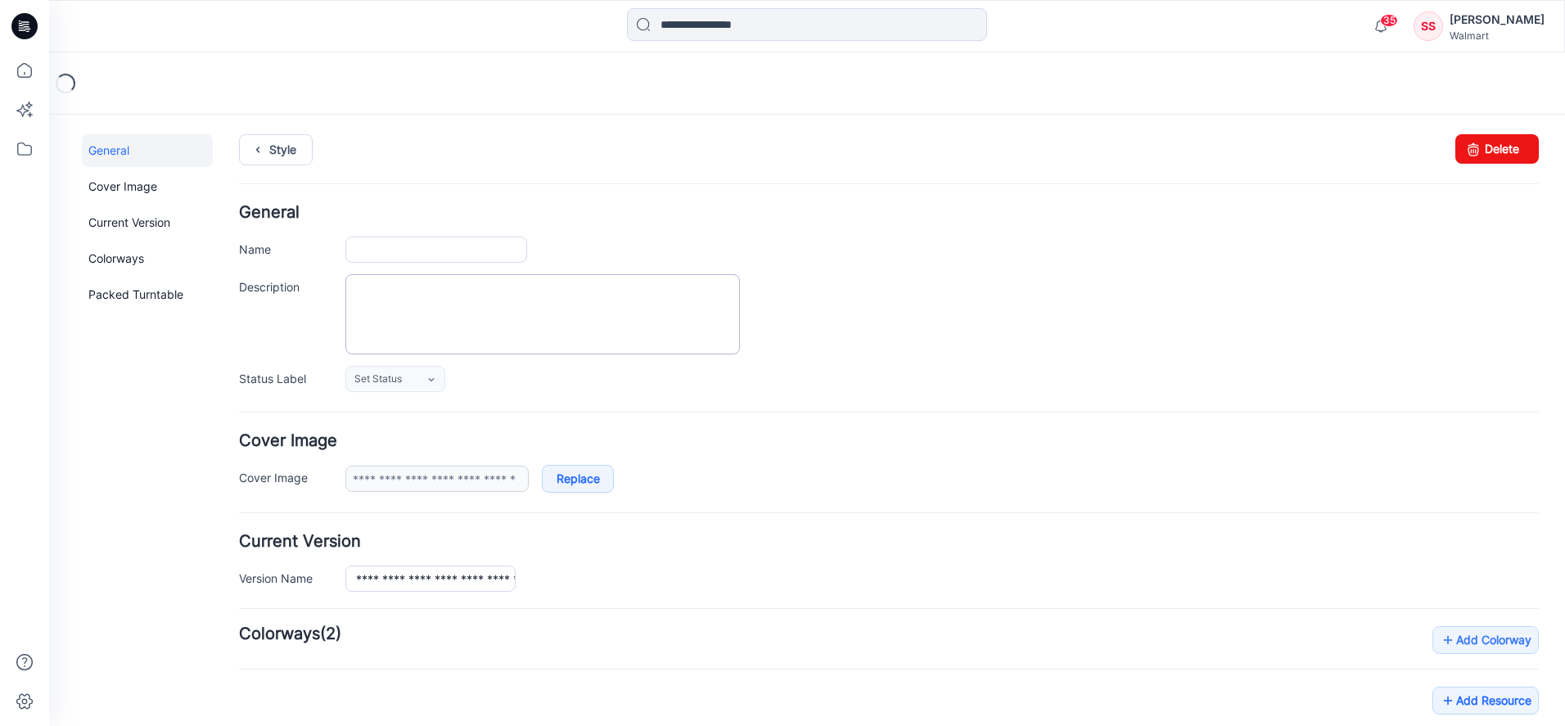
type input "**********"
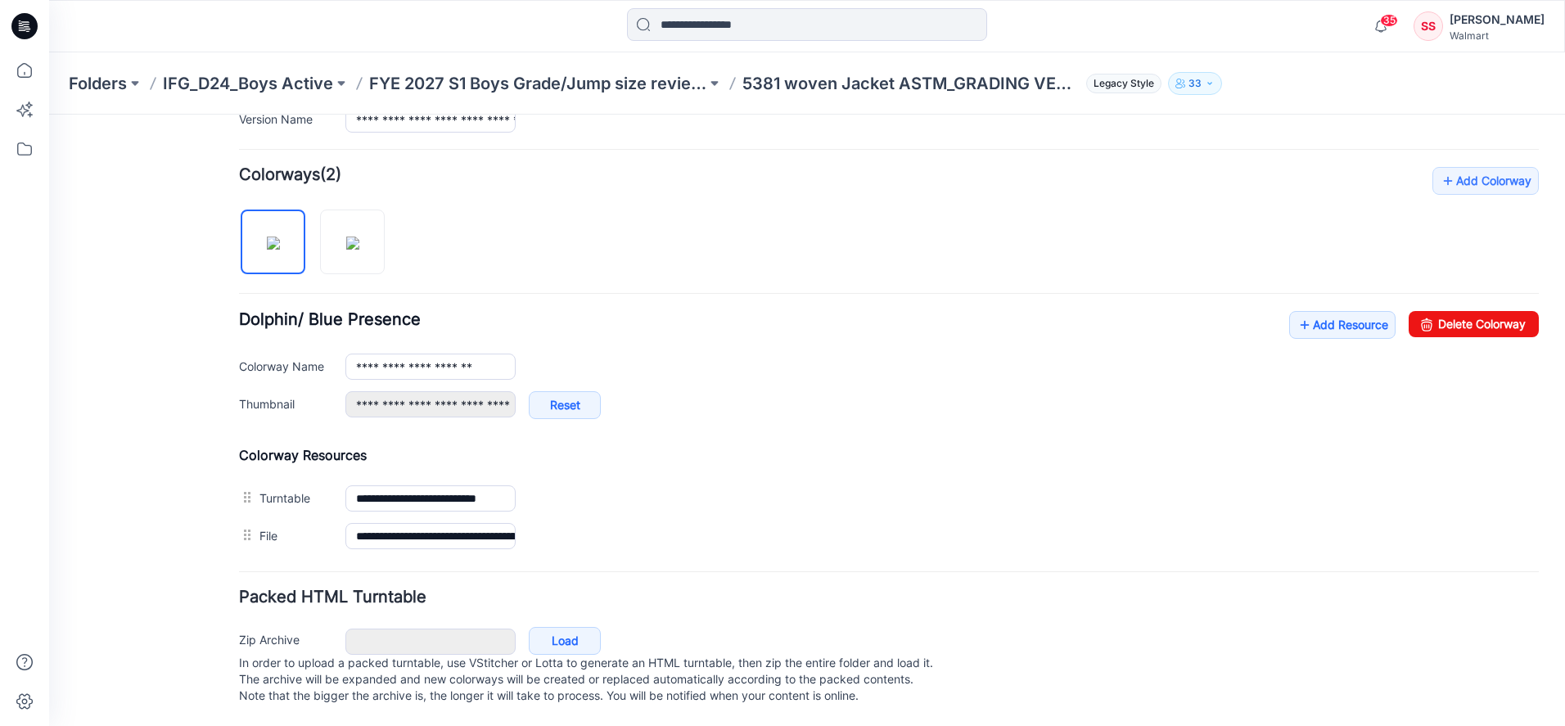
scroll to position [476, 0]
click at [346, 239] on img at bounding box center [352, 243] width 13 height 13
type input "**********"
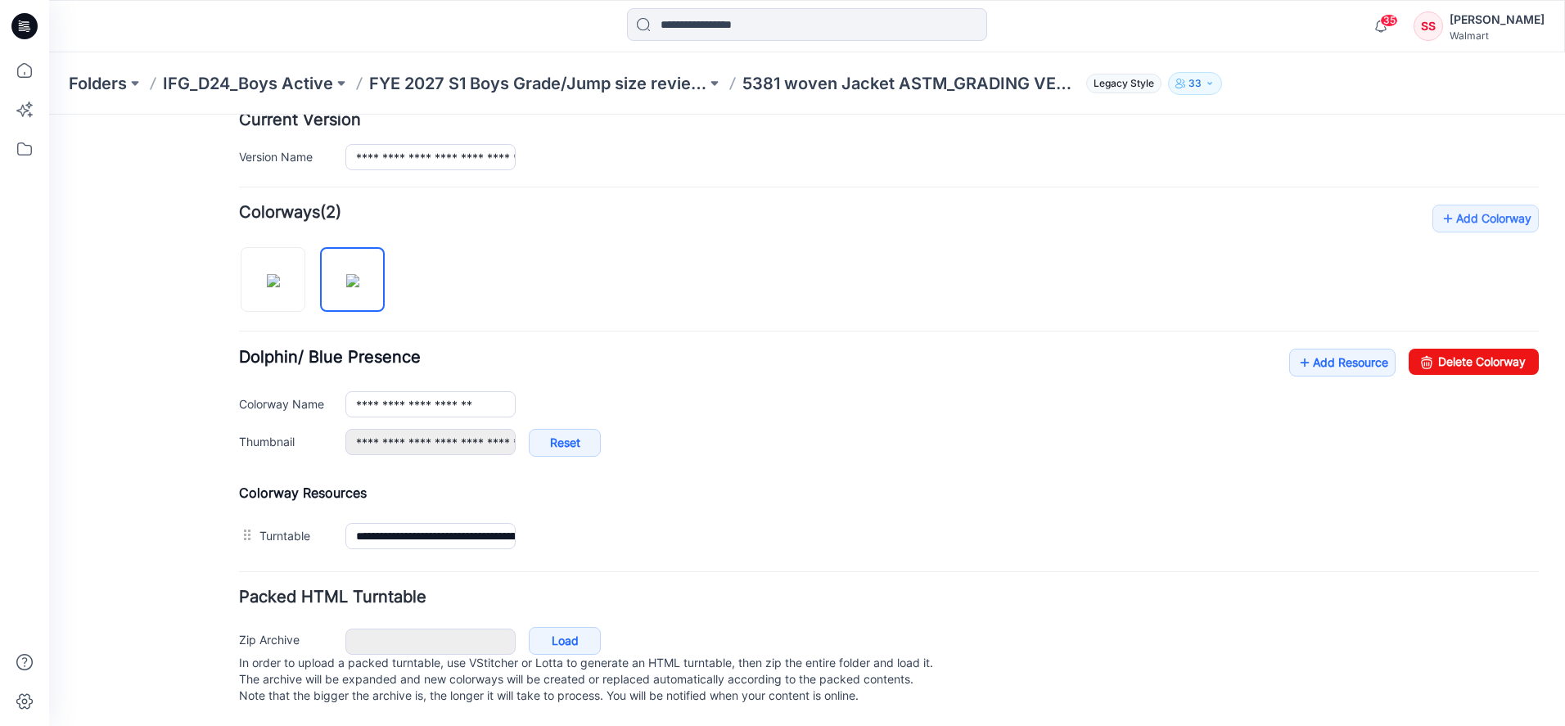
drag, startPoint x: 260, startPoint y: 520, endPoint x: 267, endPoint y: 459, distance: 61.7
click at [267, 459] on div "**********" at bounding box center [889, 380] width 1300 height 350
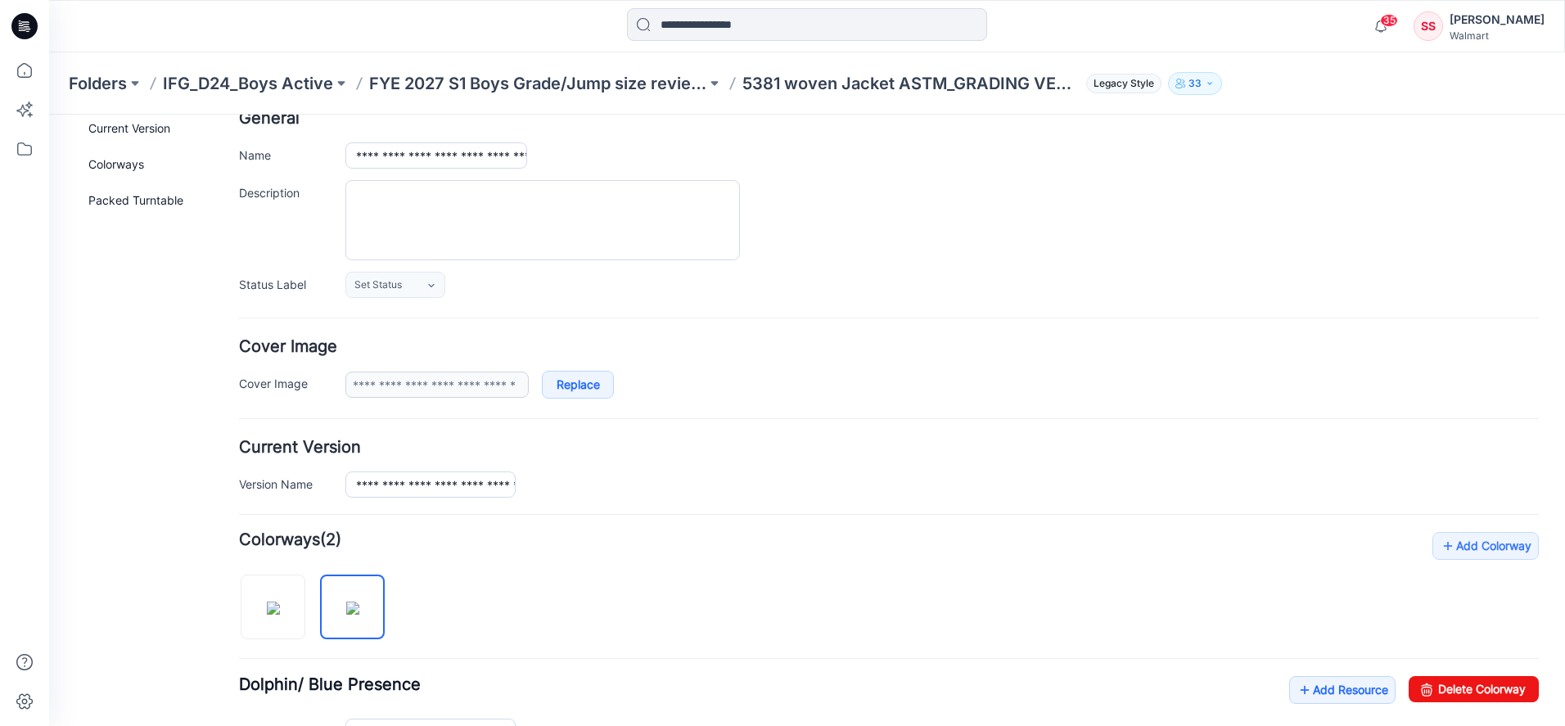
scroll to position [0, 0]
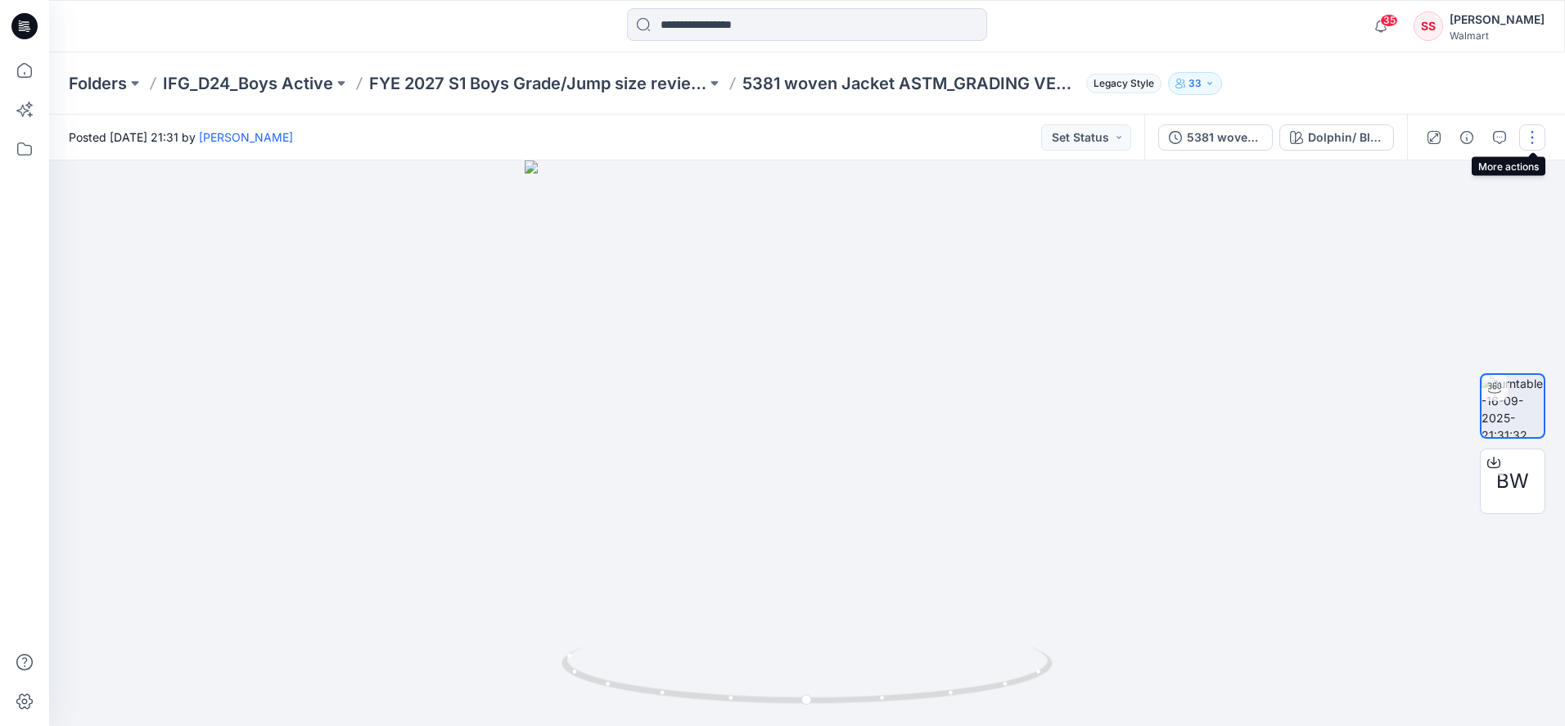
click at [1531, 129] on button "button" at bounding box center [1532, 137] width 26 height 26
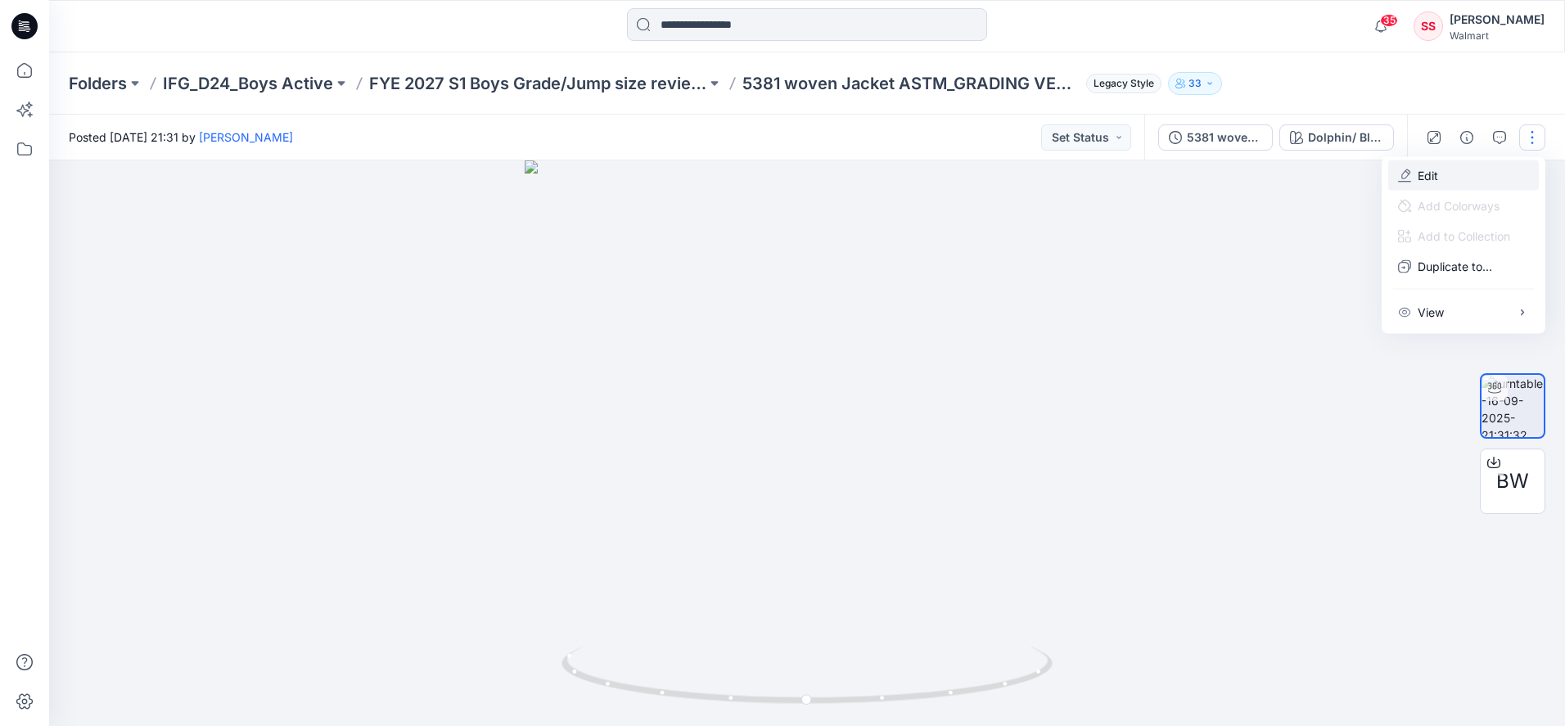
click at [1410, 175] on icon "button" at bounding box center [1404, 175] width 13 height 13
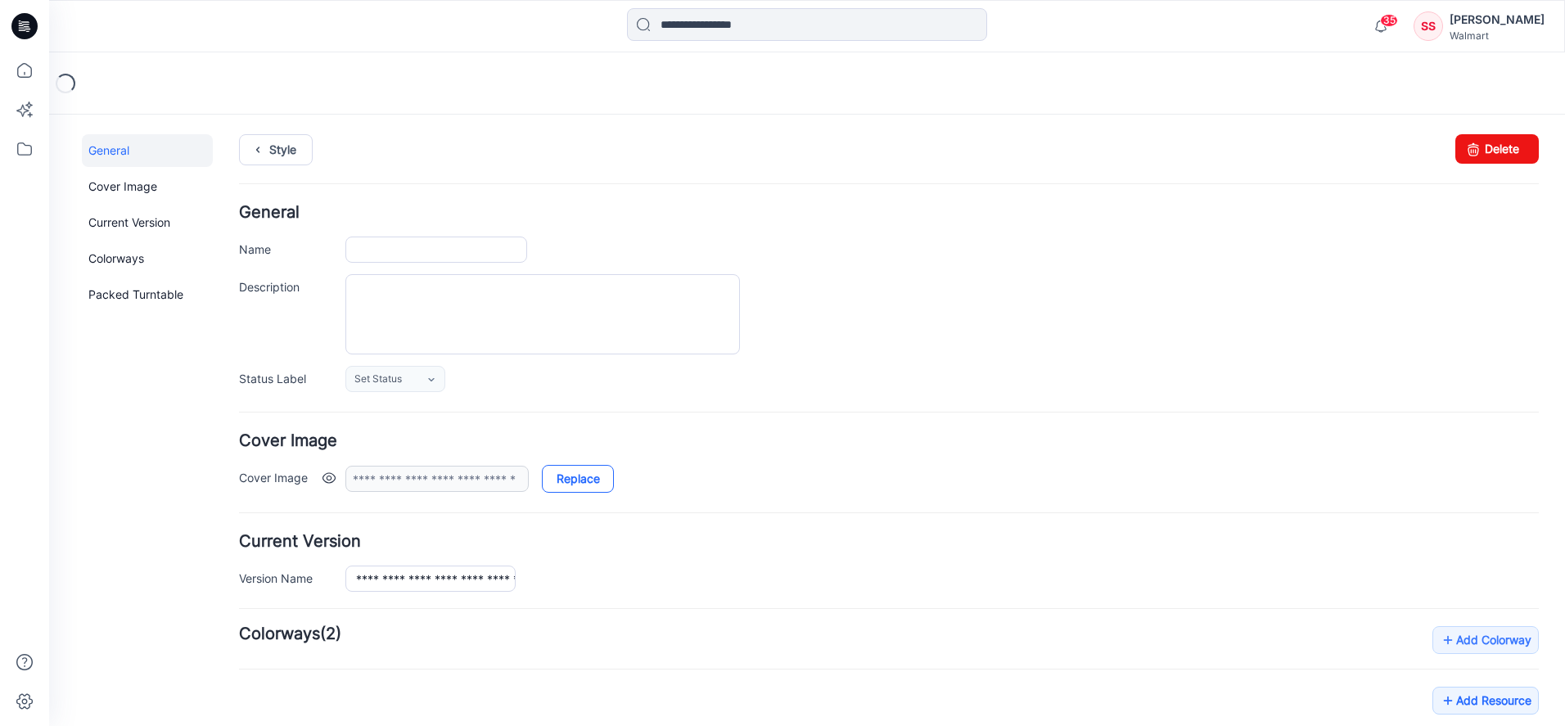
type input "**********"
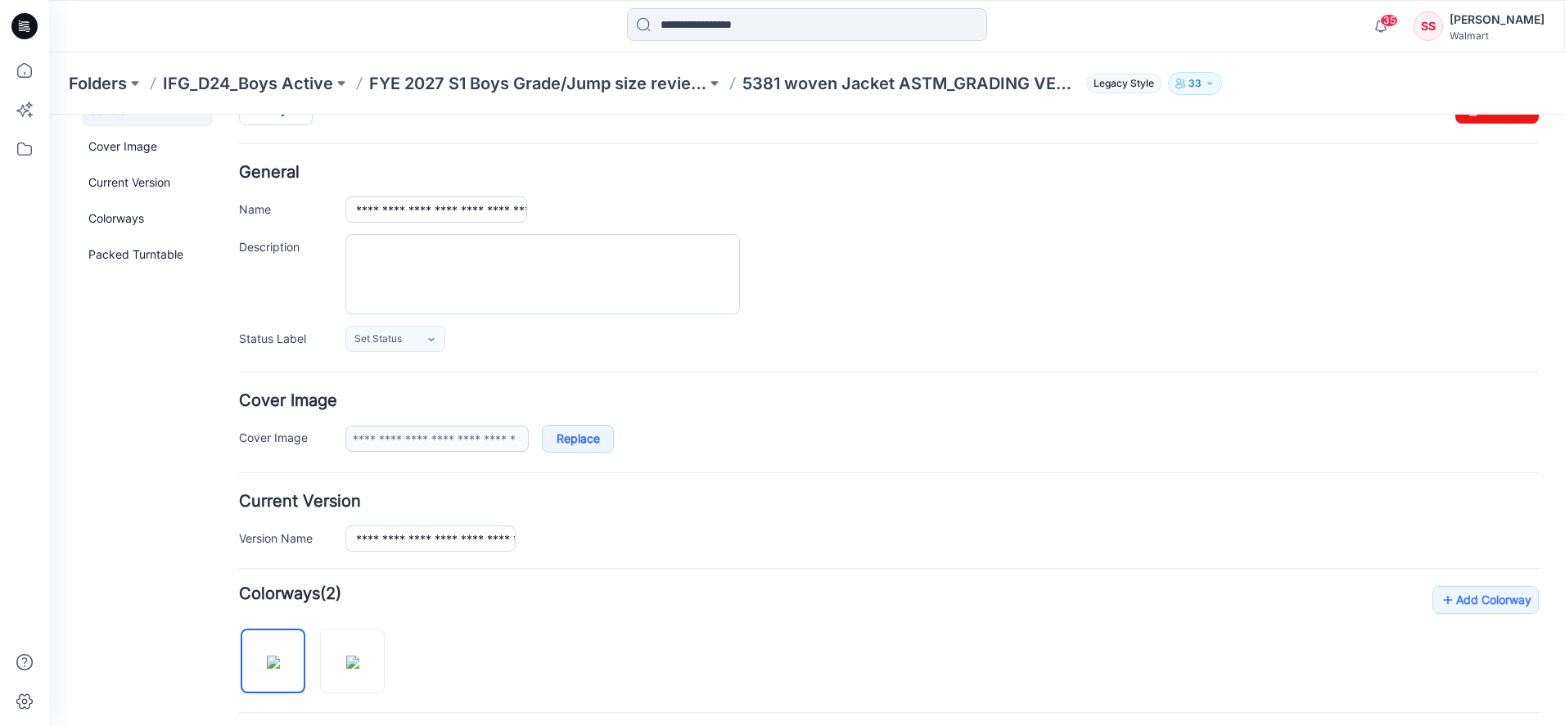
scroll to position [285, 0]
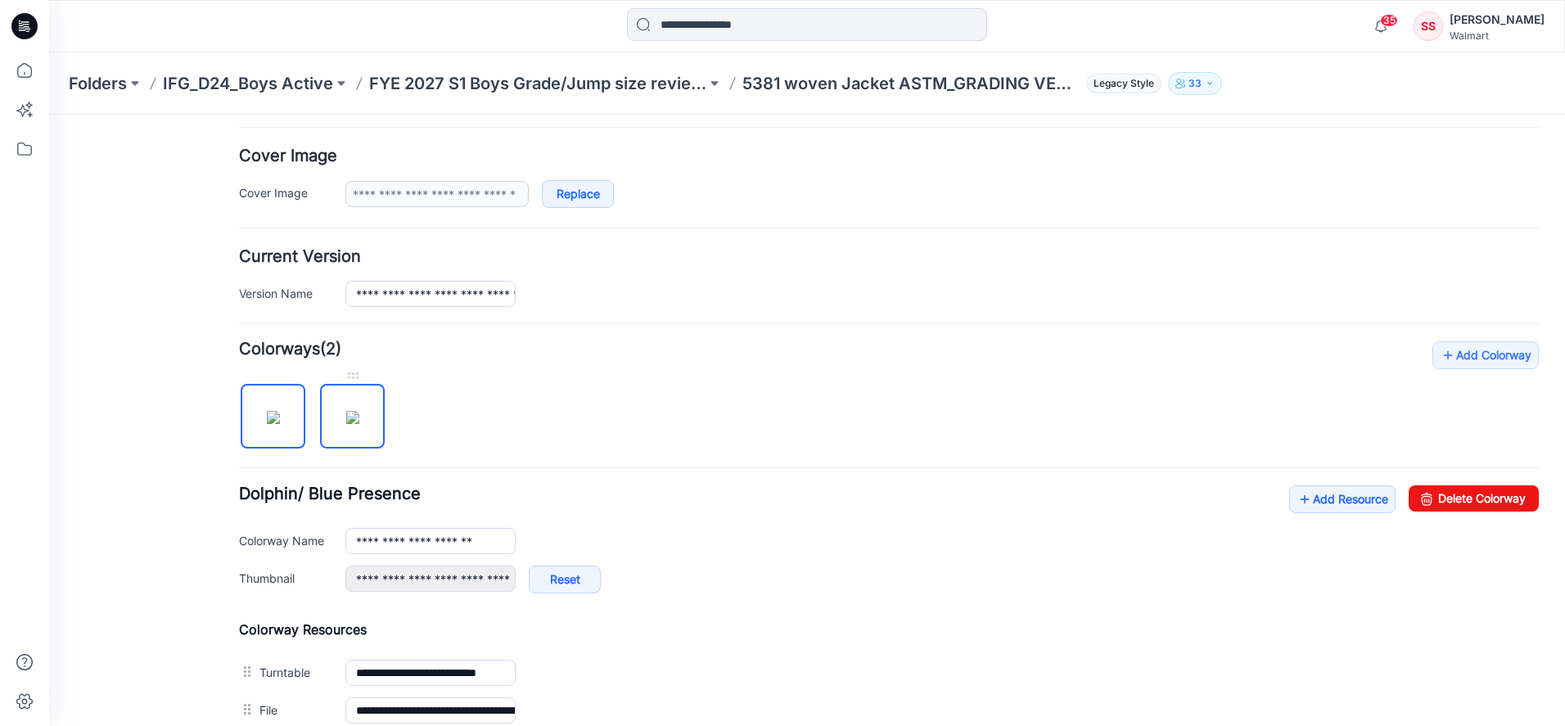
click at [321, 410] on link at bounding box center [352, 416] width 65 height 65
type input "**********"
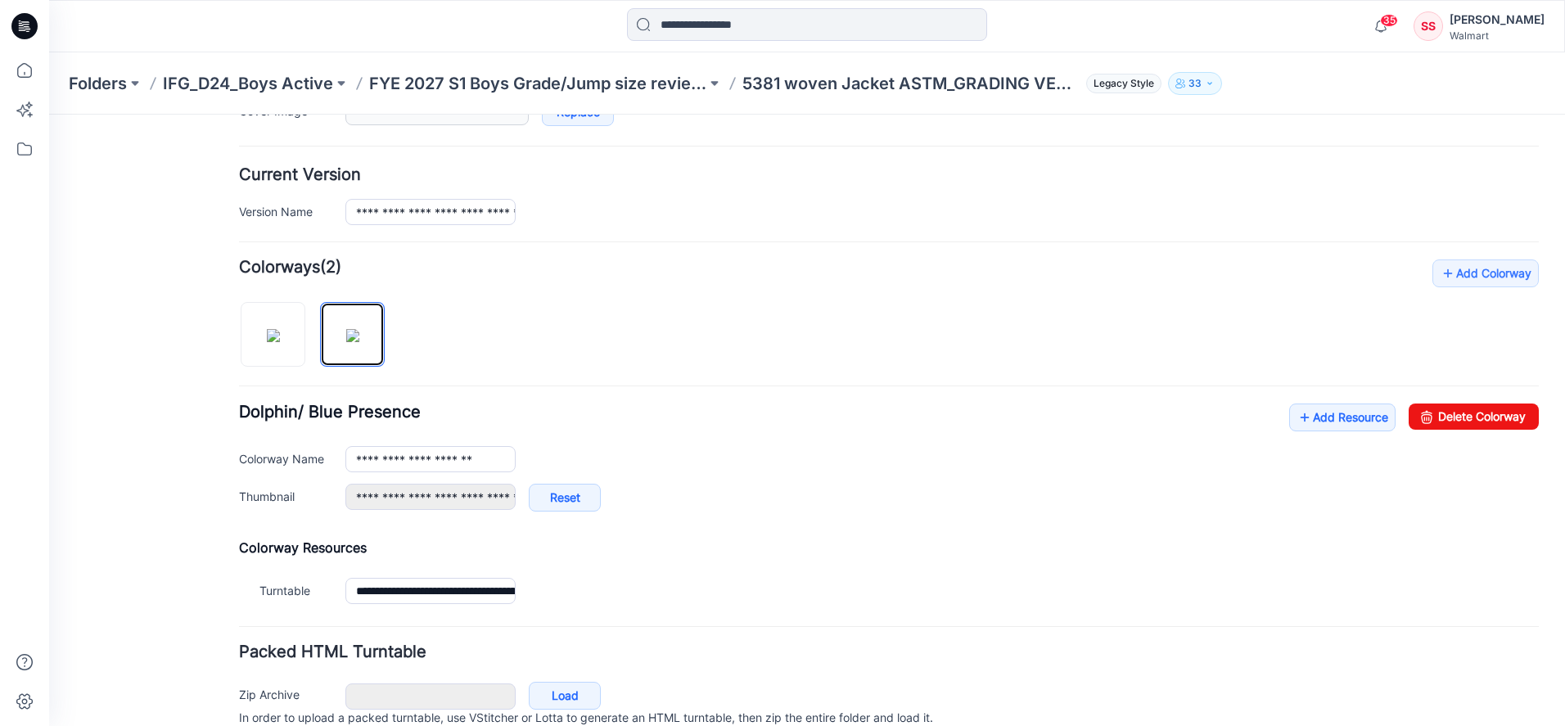
scroll to position [439, 0]
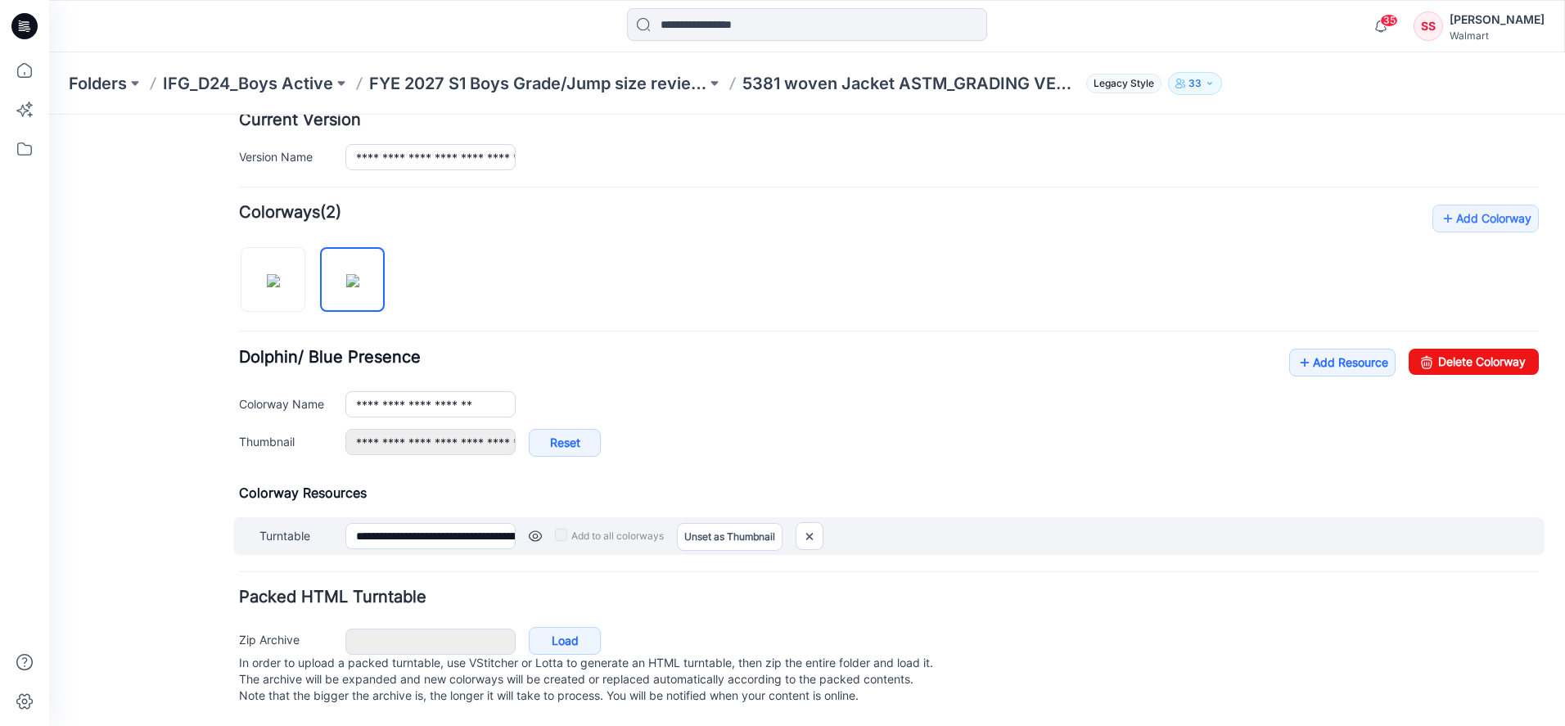
click at [534, 529] on link at bounding box center [535, 535] width 13 height 13
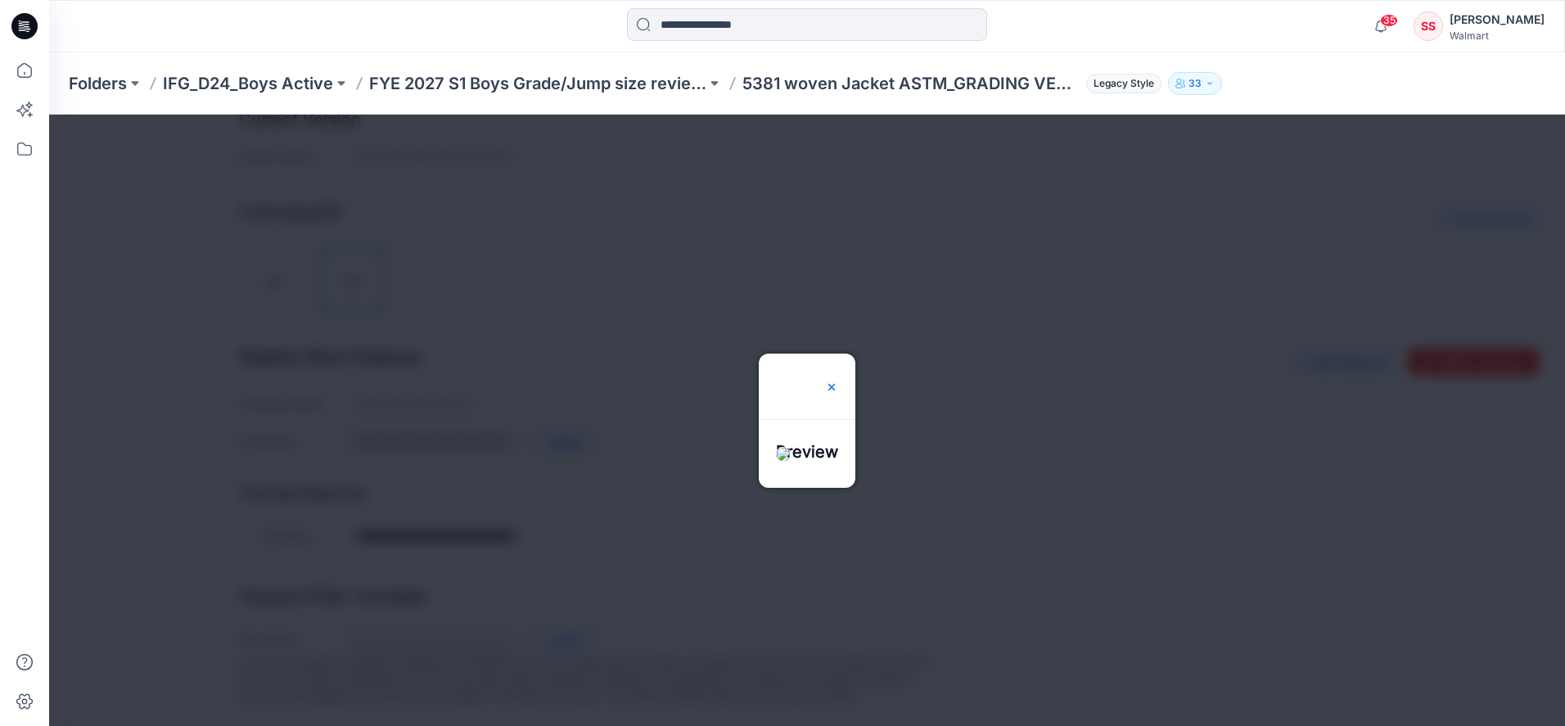
click at [838, 381] on img at bounding box center [831, 387] width 13 height 13
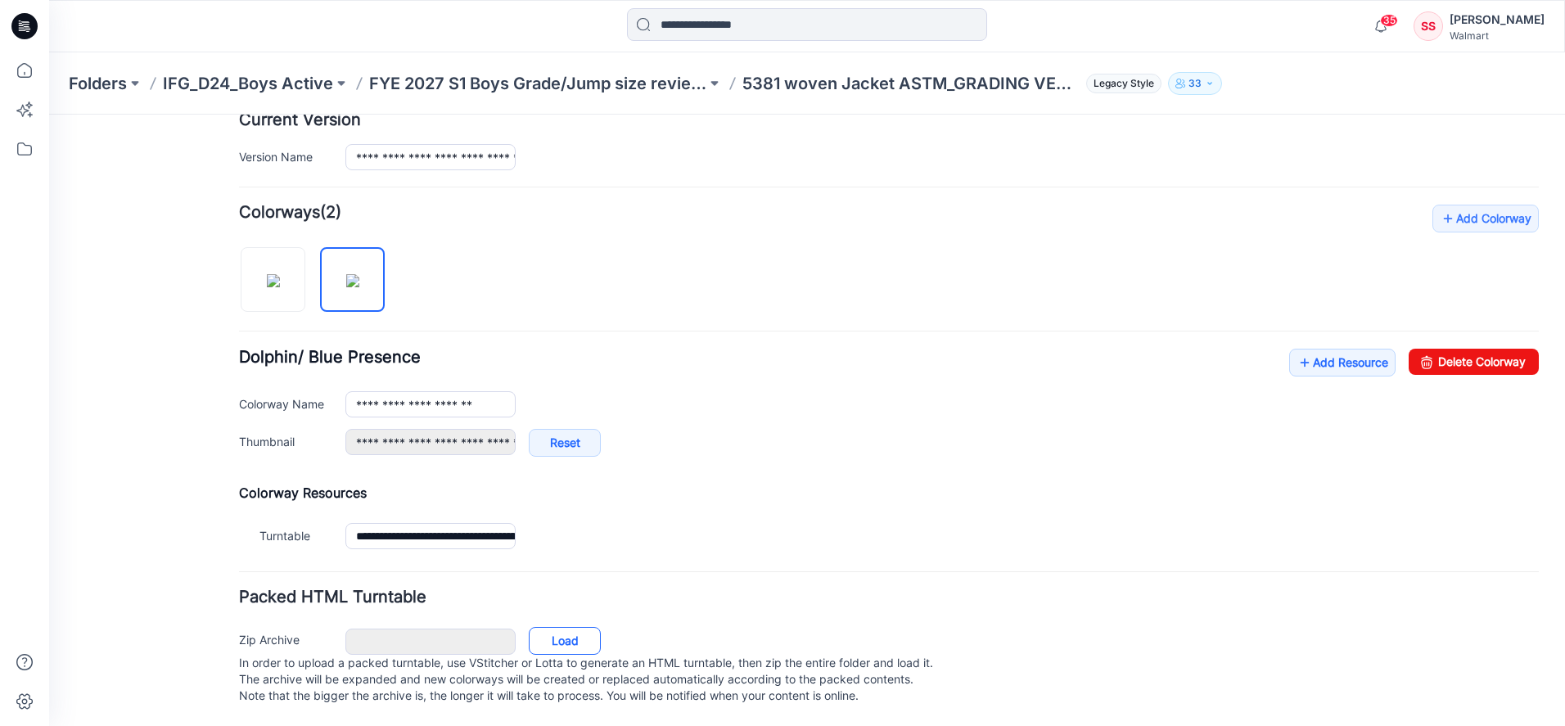
click at [574, 627] on link "Load" at bounding box center [565, 641] width 72 height 28
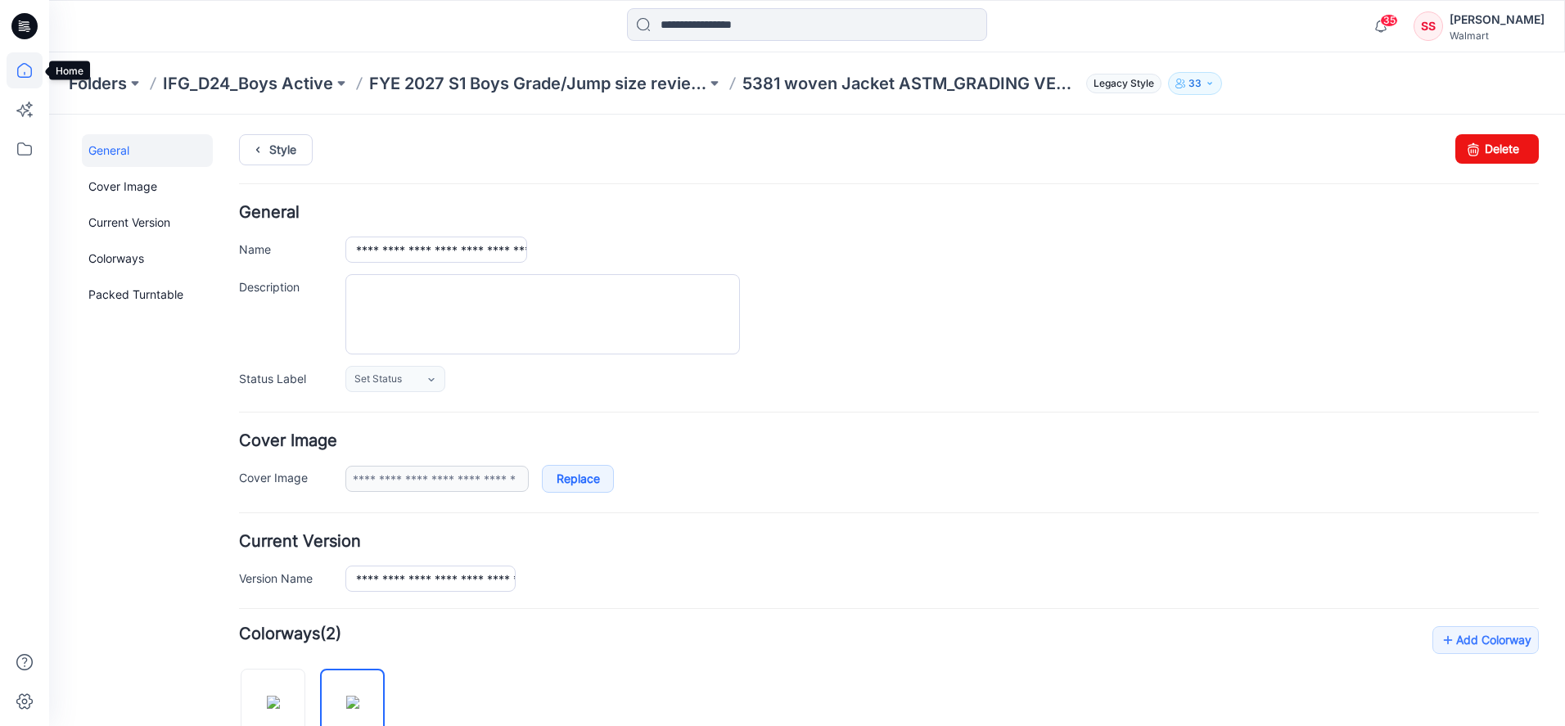
click at [21, 69] on icon at bounding box center [25, 70] width 36 height 36
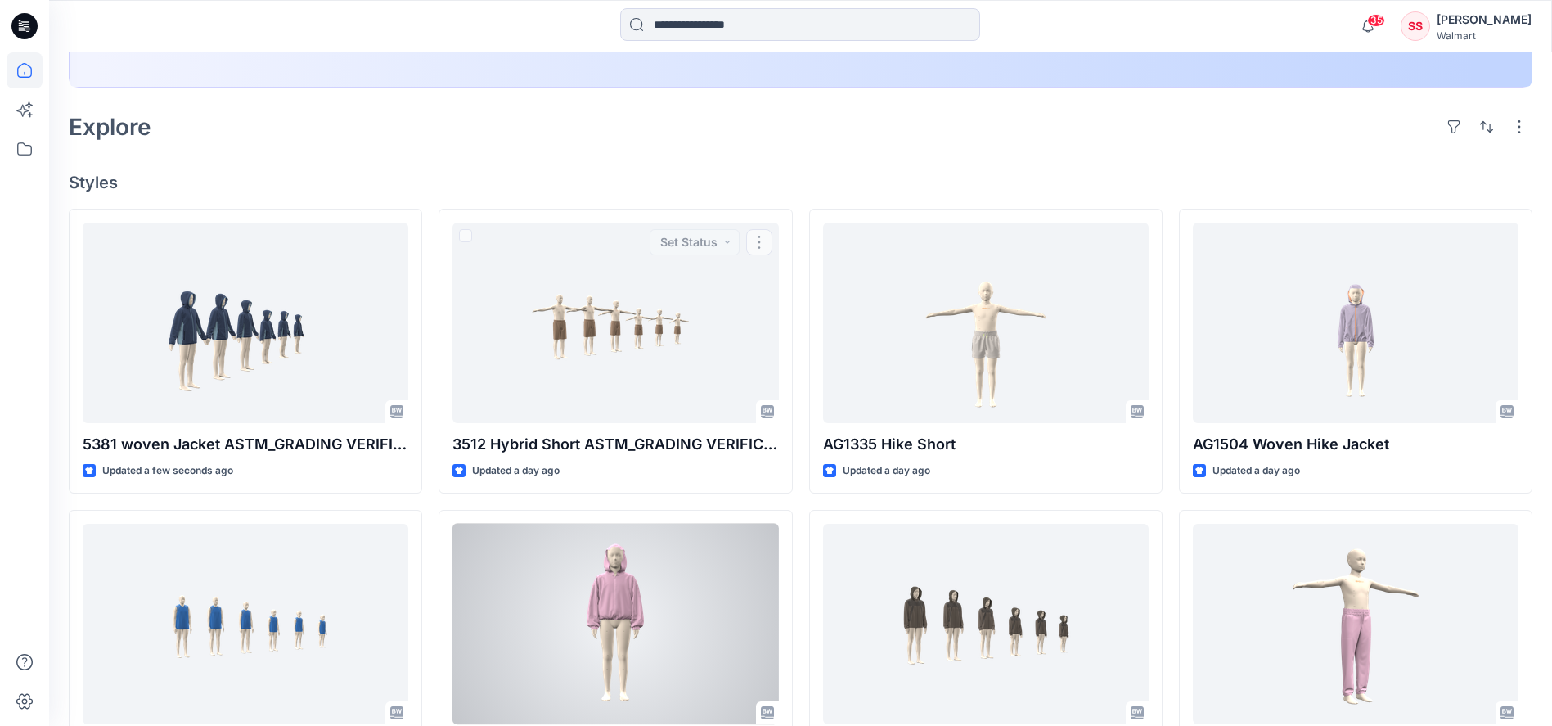
scroll to position [487, 0]
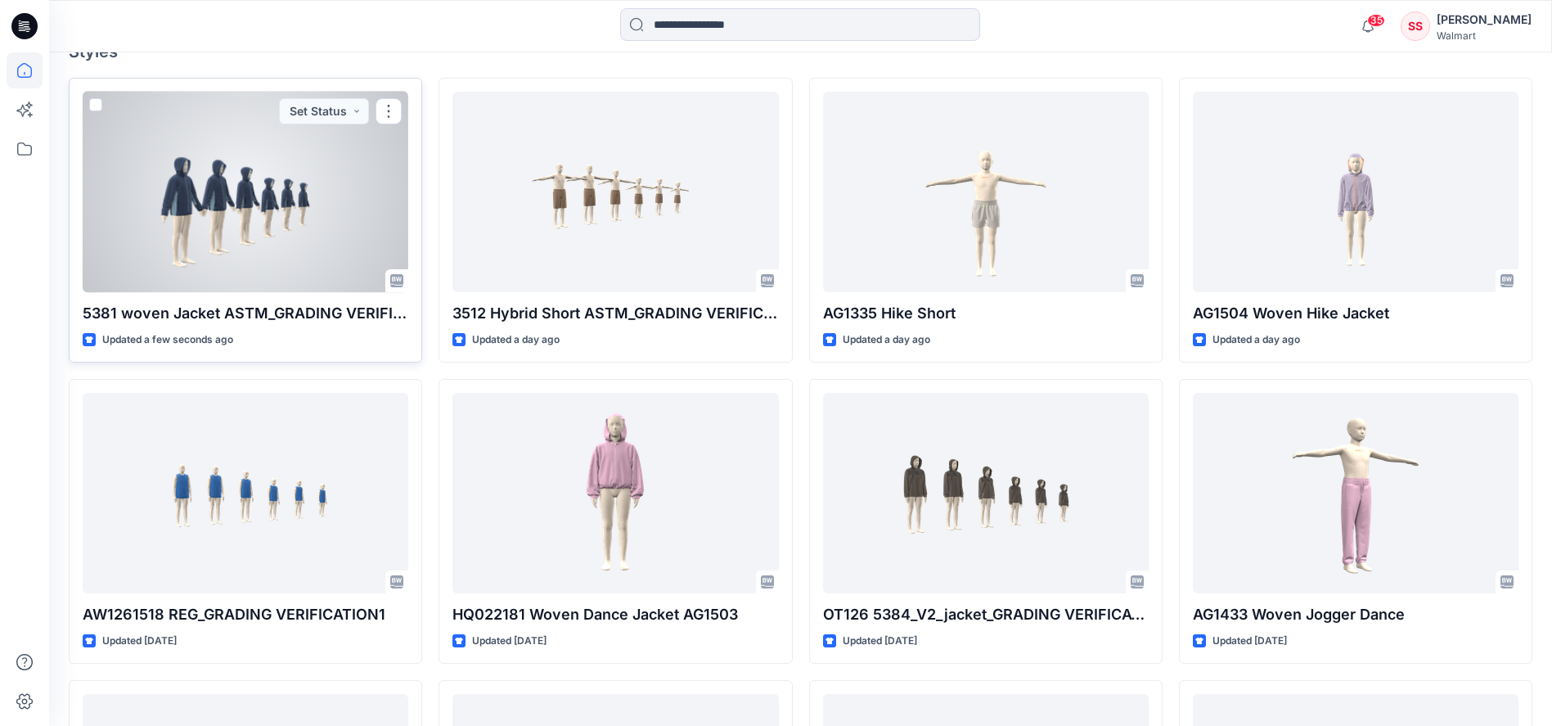
click at [227, 251] on div at bounding box center [246, 192] width 326 height 201
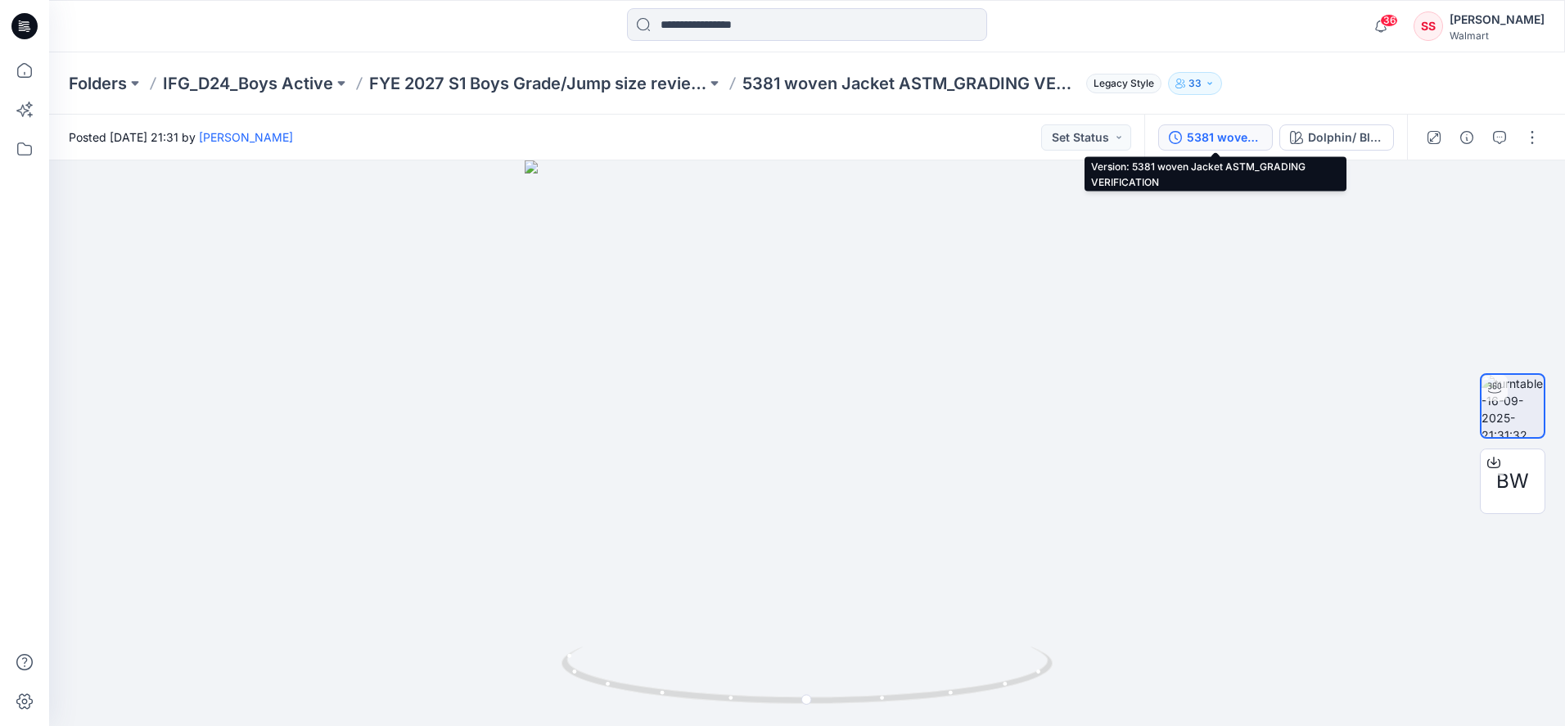
click at [1230, 139] on div "5381 woven Jacket ASTM_GRADING VERIFICATION" at bounding box center [1224, 137] width 75 height 18
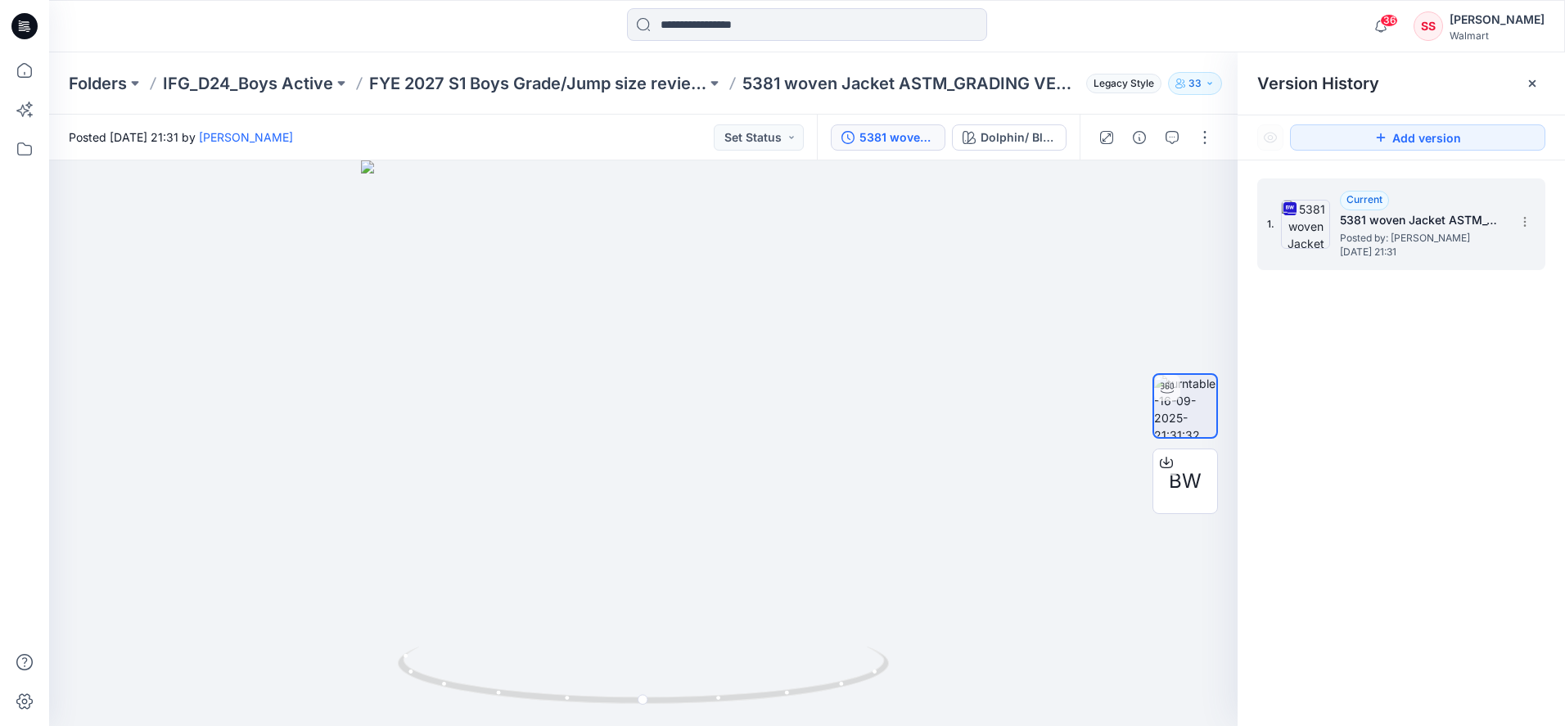
click at [1396, 232] on span "Posted by: [PERSON_NAME]" at bounding box center [1422, 238] width 164 height 16
click at [1528, 219] on icon at bounding box center [1524, 221] width 13 height 13
click at [1309, 367] on div "1. Current 5381 woven Jacket ASTM_GRADING VERIFICATION Posted by: Svetlana Shal…" at bounding box center [1400, 454] width 327 height 589
click at [1209, 142] on button "button" at bounding box center [1205, 137] width 26 height 26
click at [1098, 173] on p "Edit" at bounding box center [1100, 175] width 20 height 17
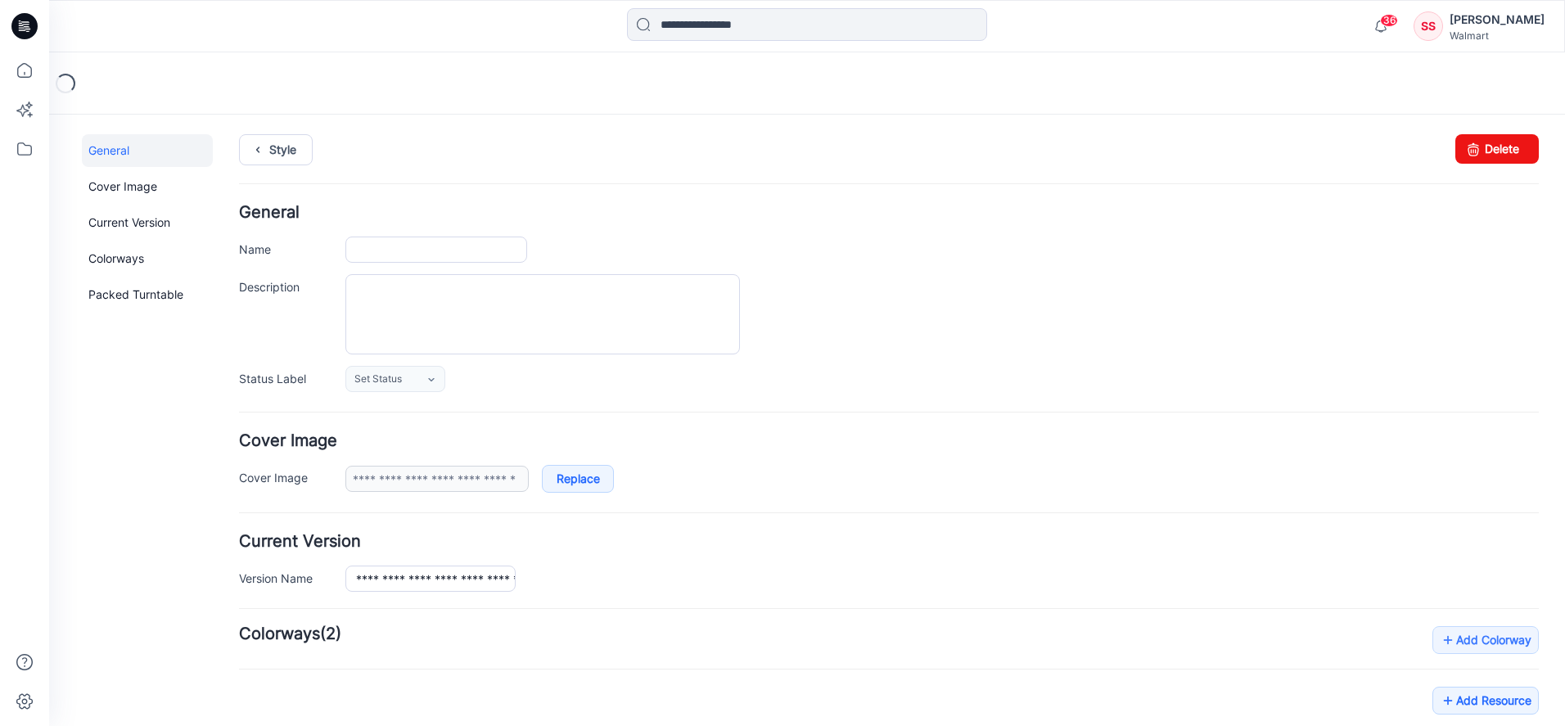
type input "**********"
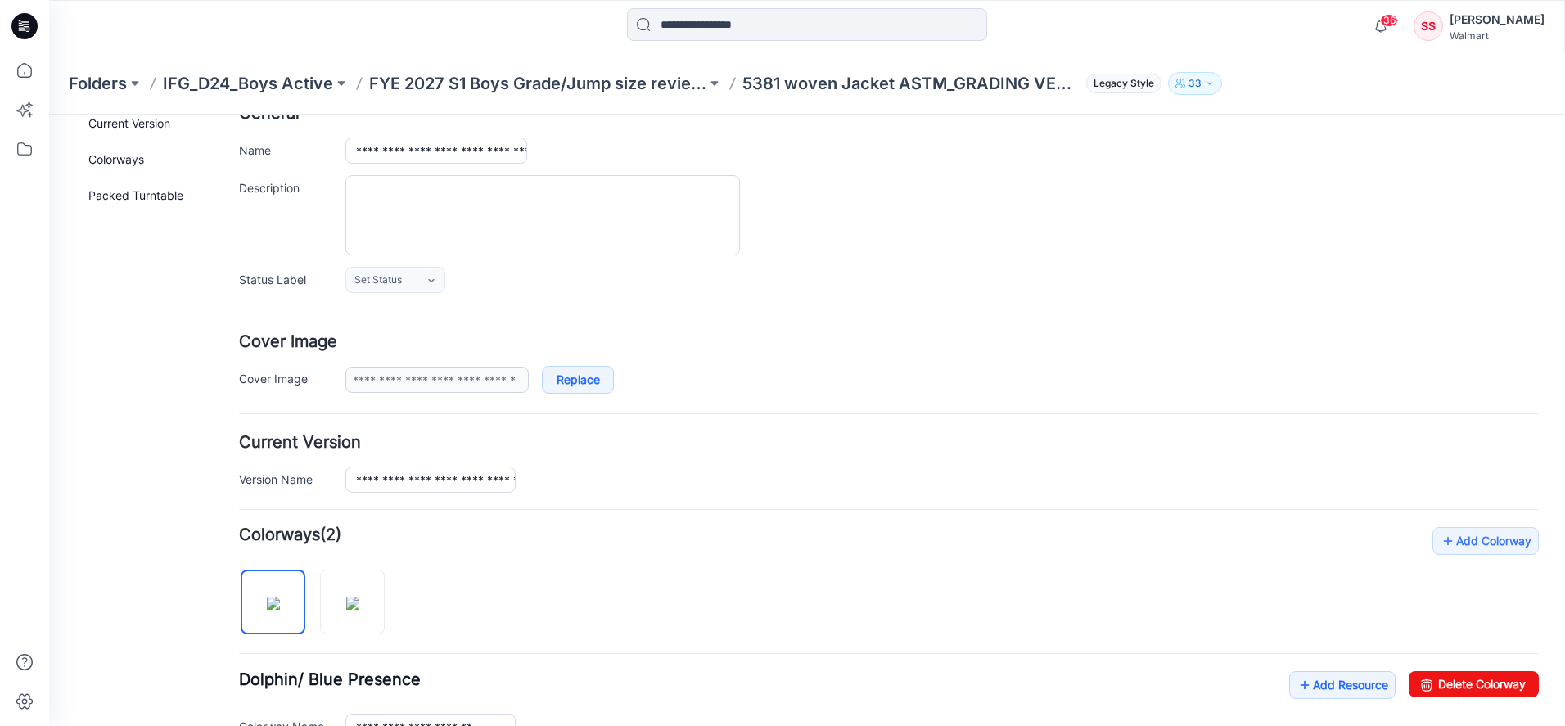
scroll to position [266, 0]
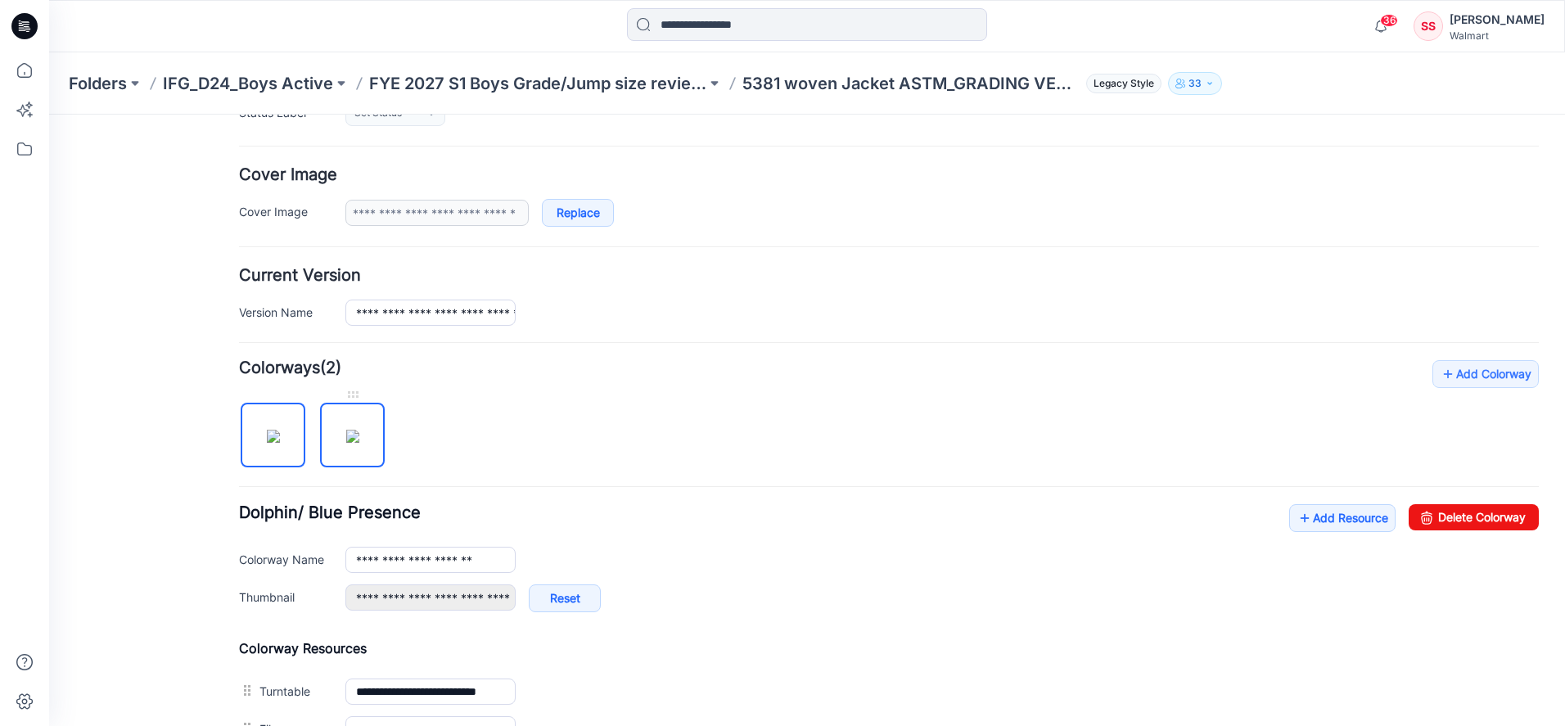
click at [354, 441] on img at bounding box center [352, 436] width 13 height 13
click at [1441, 521] on link "Delete Colorway" at bounding box center [1473, 517] width 130 height 26
type input "**********"
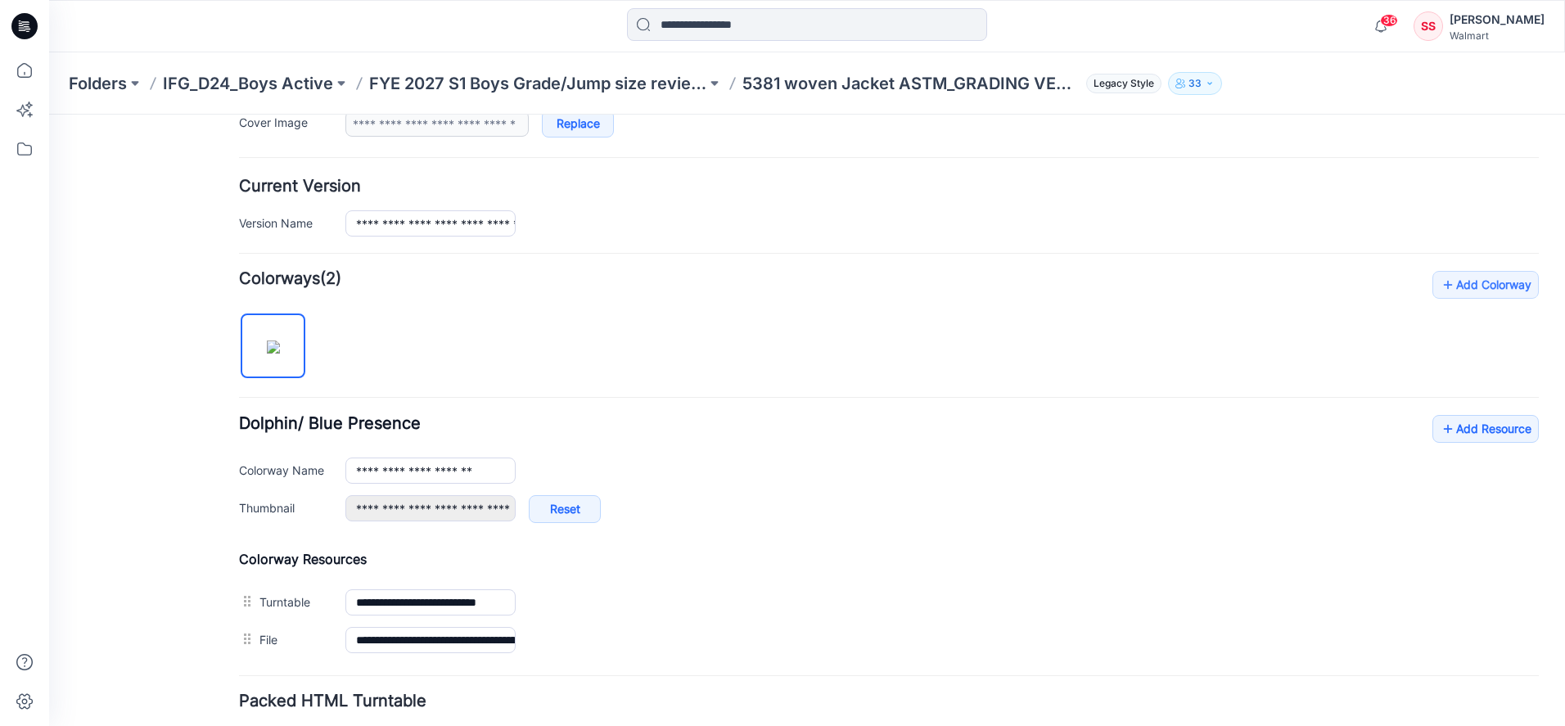
scroll to position [476, 0]
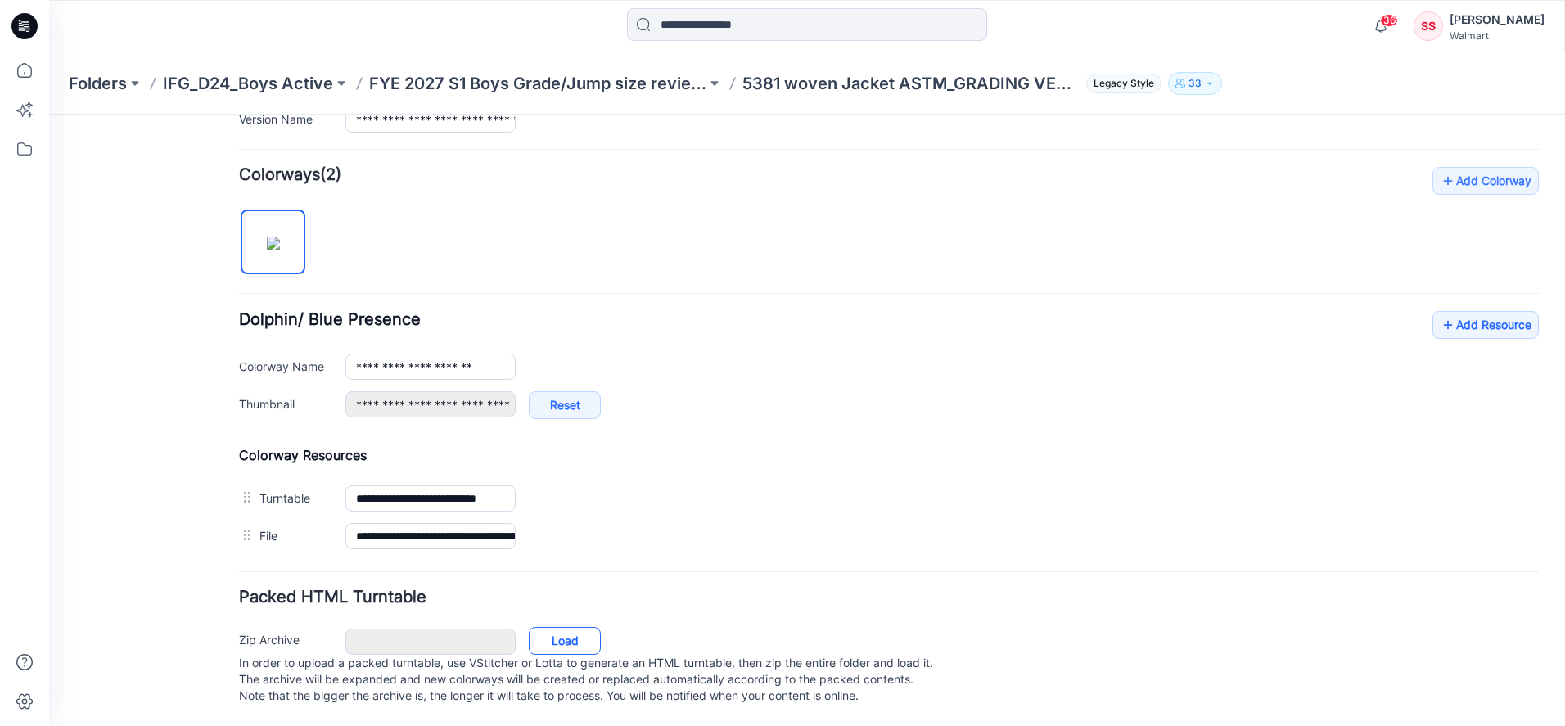
click at [563, 627] on link "Load" at bounding box center [565, 641] width 72 height 28
click at [1480, 311] on link "Add Resource" at bounding box center [1485, 325] width 106 height 28
click at [585, 627] on link "Load" at bounding box center [565, 641] width 72 height 28
click at [1485, 313] on link "Add Resource" at bounding box center [1485, 325] width 106 height 28
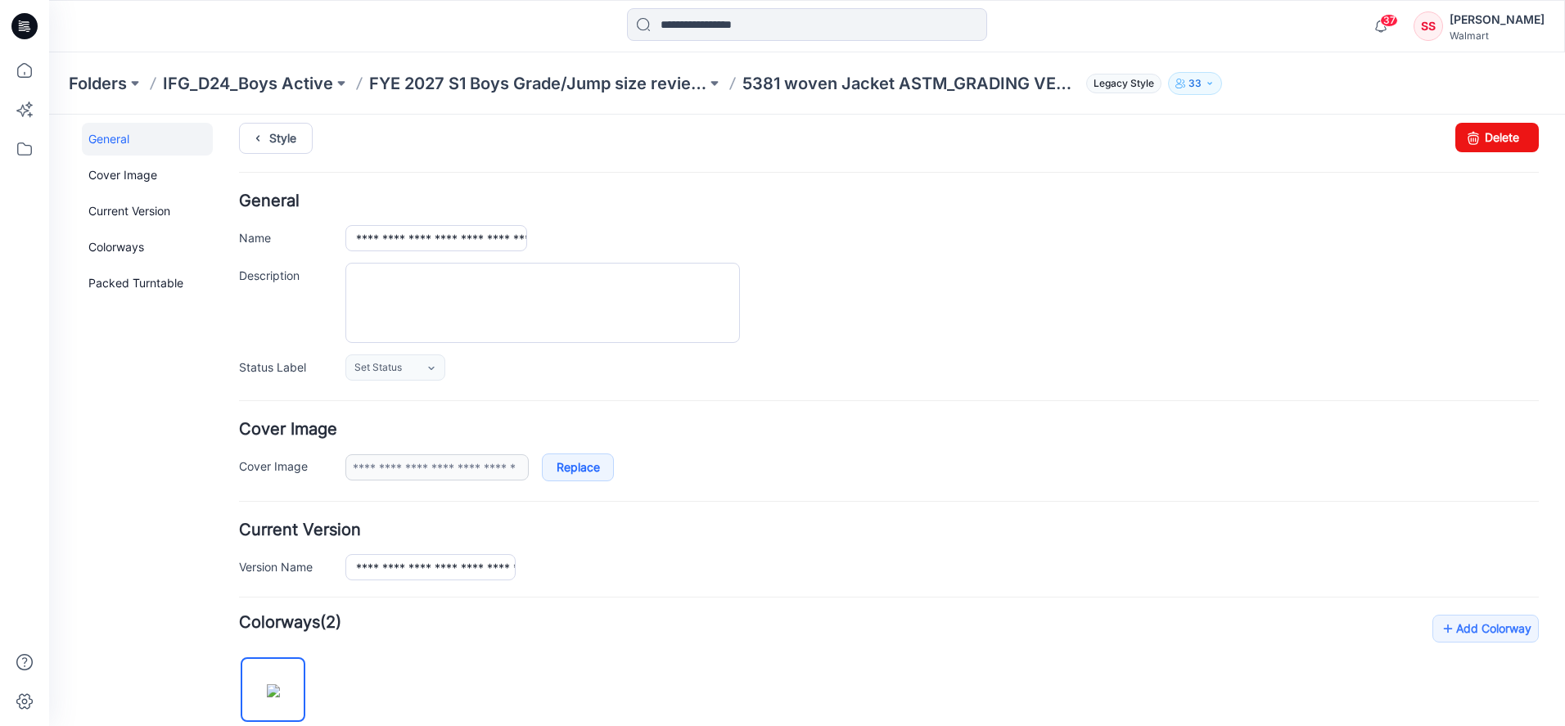
scroll to position [0, 0]
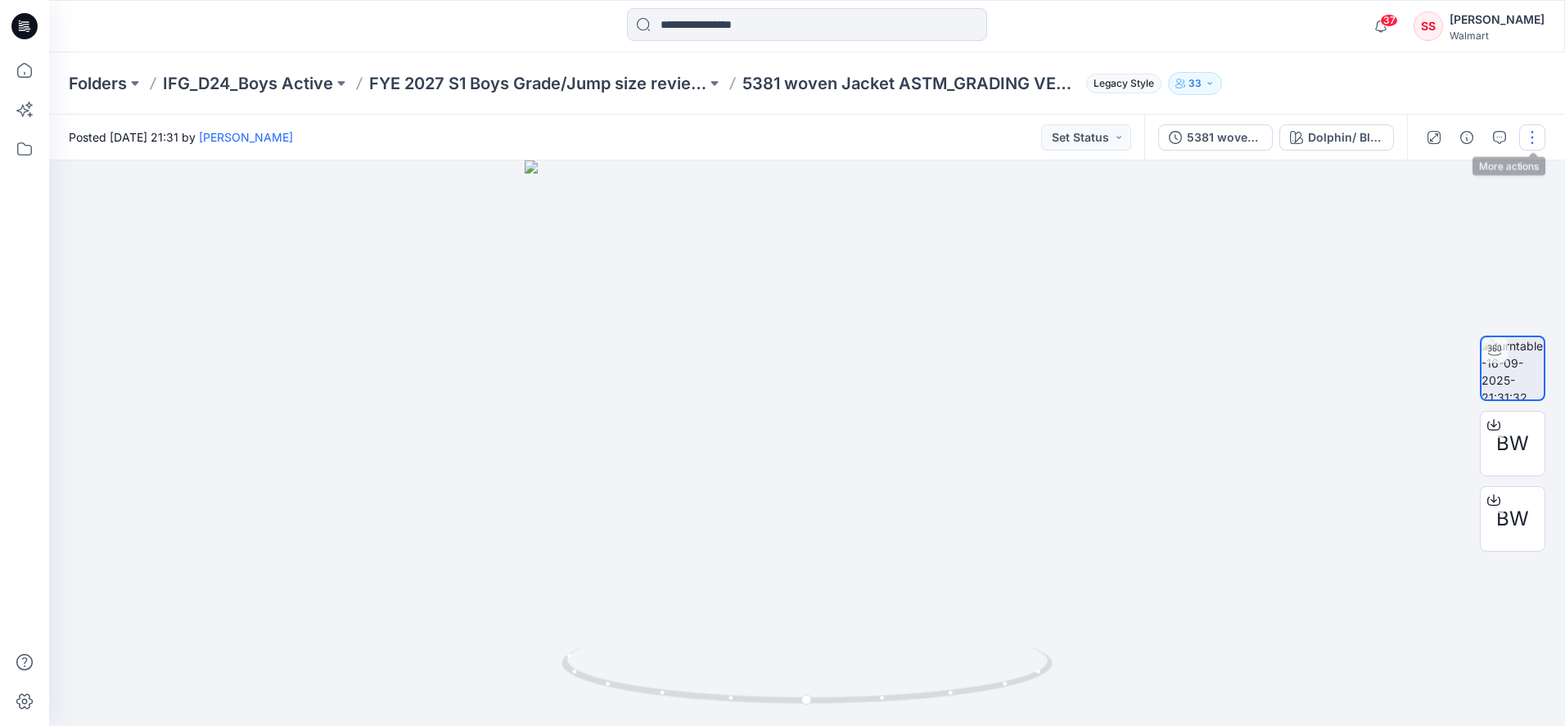
click at [1529, 138] on button "button" at bounding box center [1532, 137] width 26 height 26
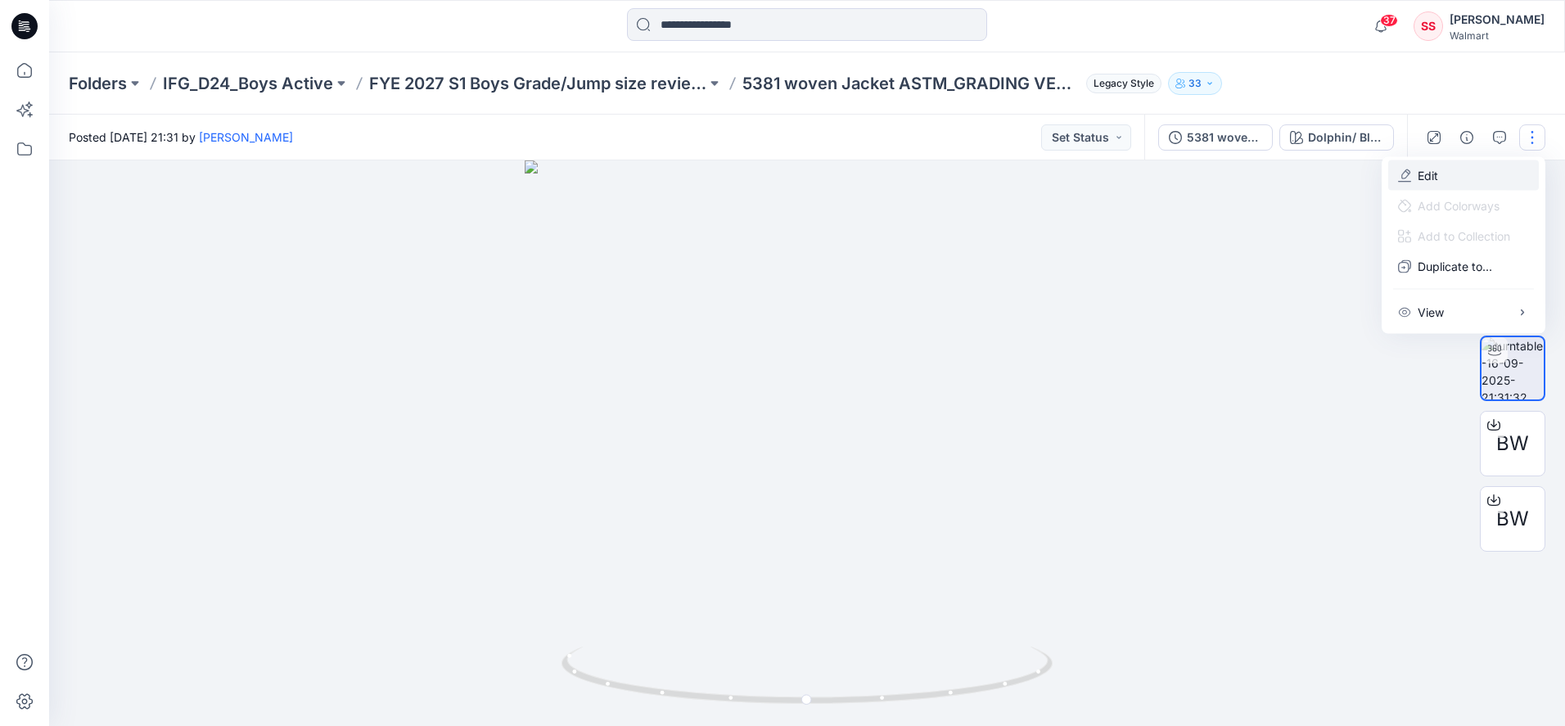
click at [1438, 175] on button "Edit" at bounding box center [1463, 175] width 151 height 30
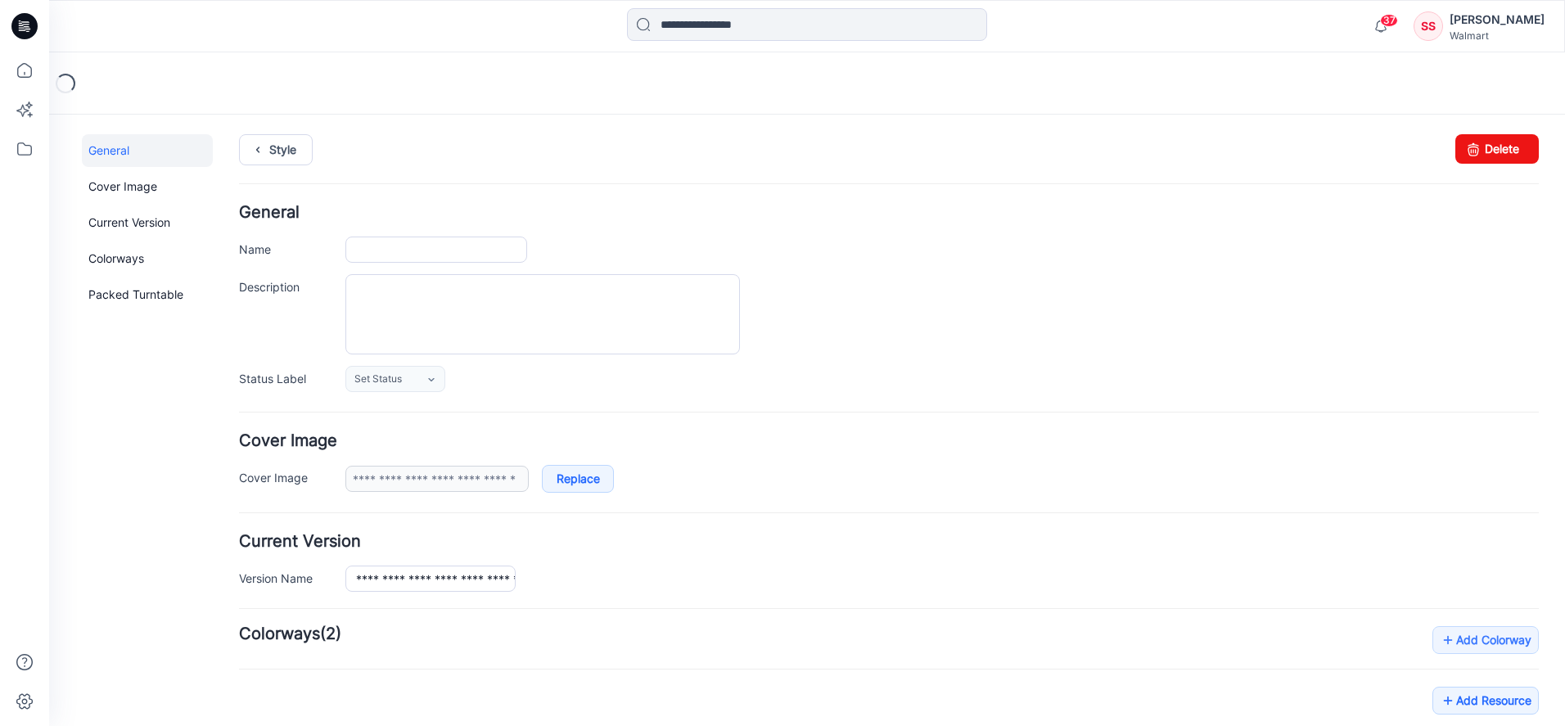
type input "**********"
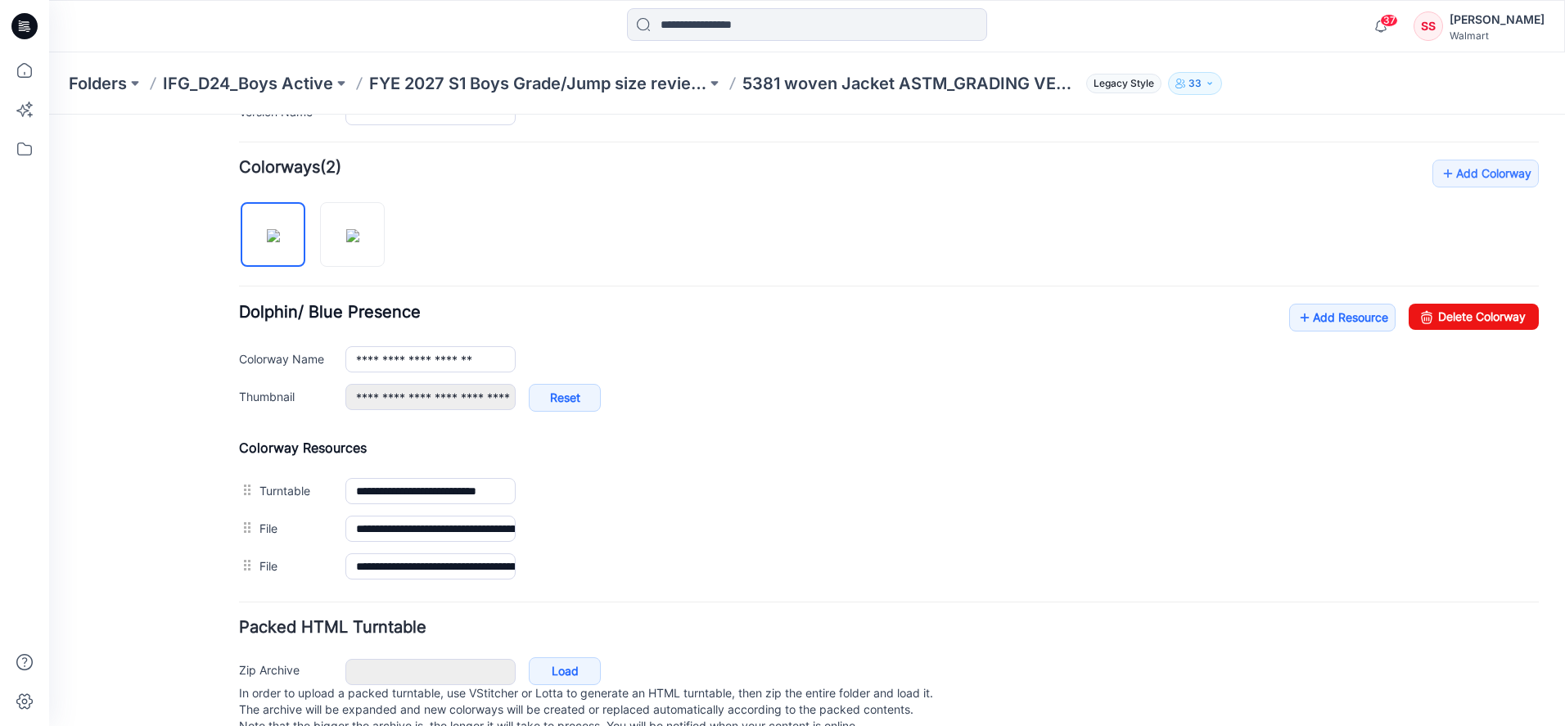
scroll to position [514, 0]
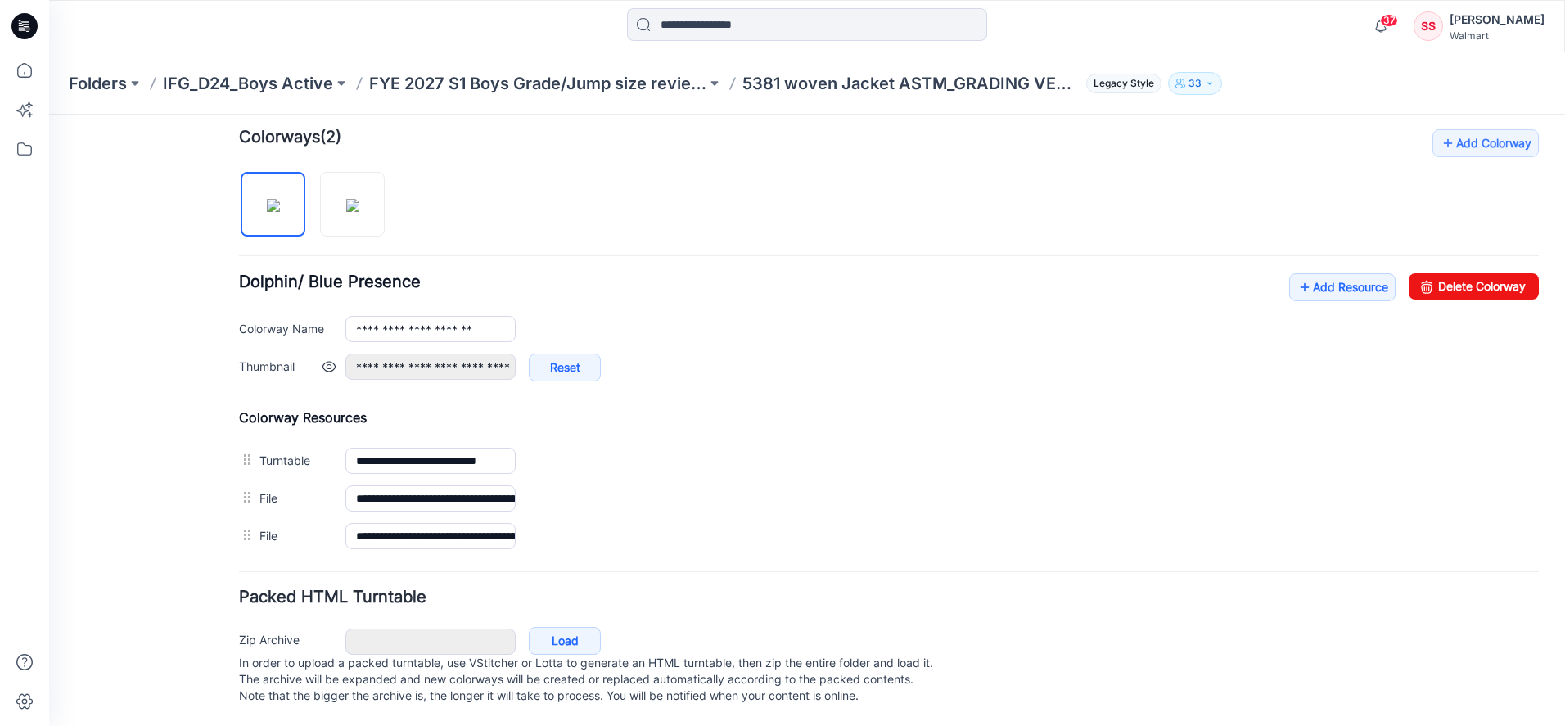
drag, startPoint x: 884, startPoint y: 349, endPoint x: 1057, endPoint y: 373, distance: 174.4
click at [392, 204] on div at bounding box center [318, 196] width 159 height 84
click at [347, 199] on img at bounding box center [352, 205] width 13 height 13
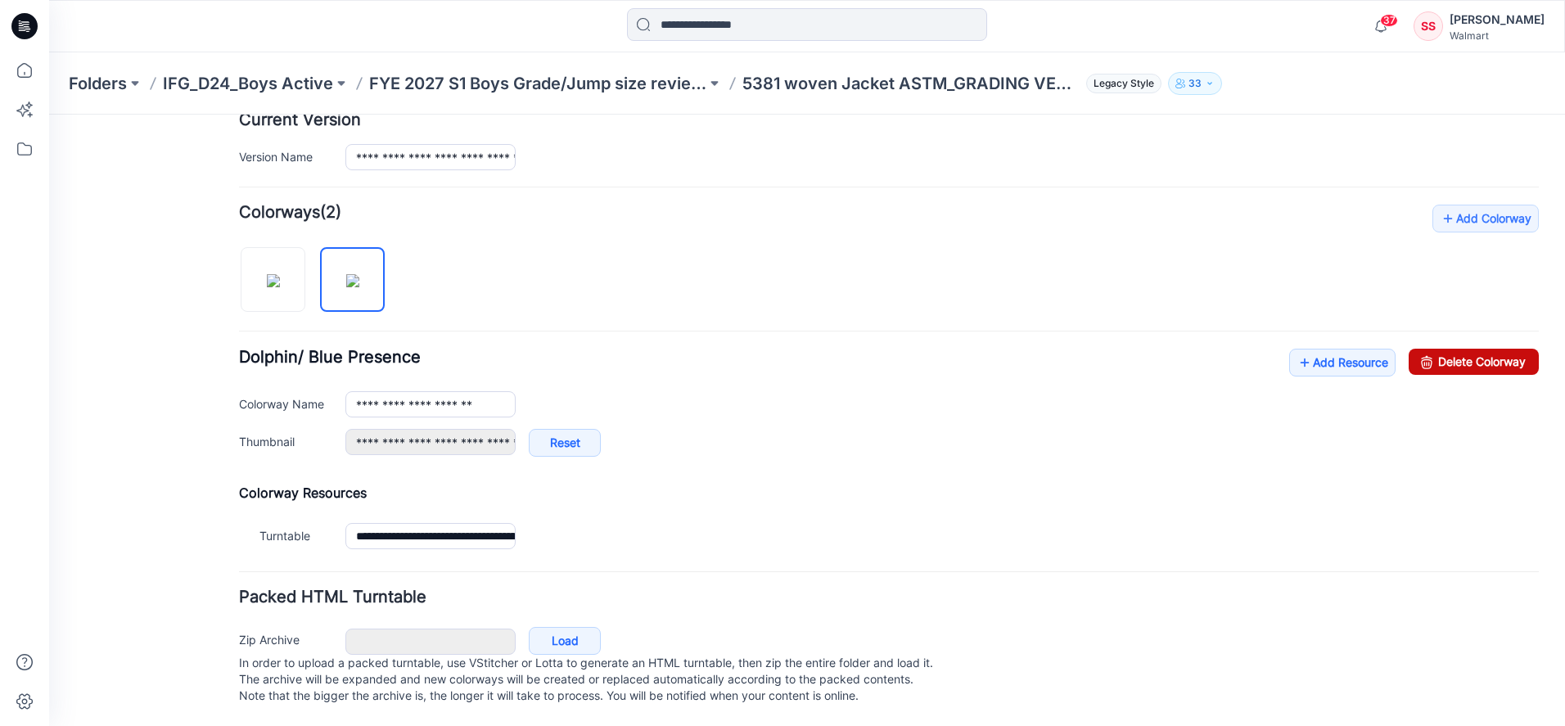
click at [1438, 349] on link "Delete Colorway" at bounding box center [1473, 362] width 130 height 26
type input "**********"
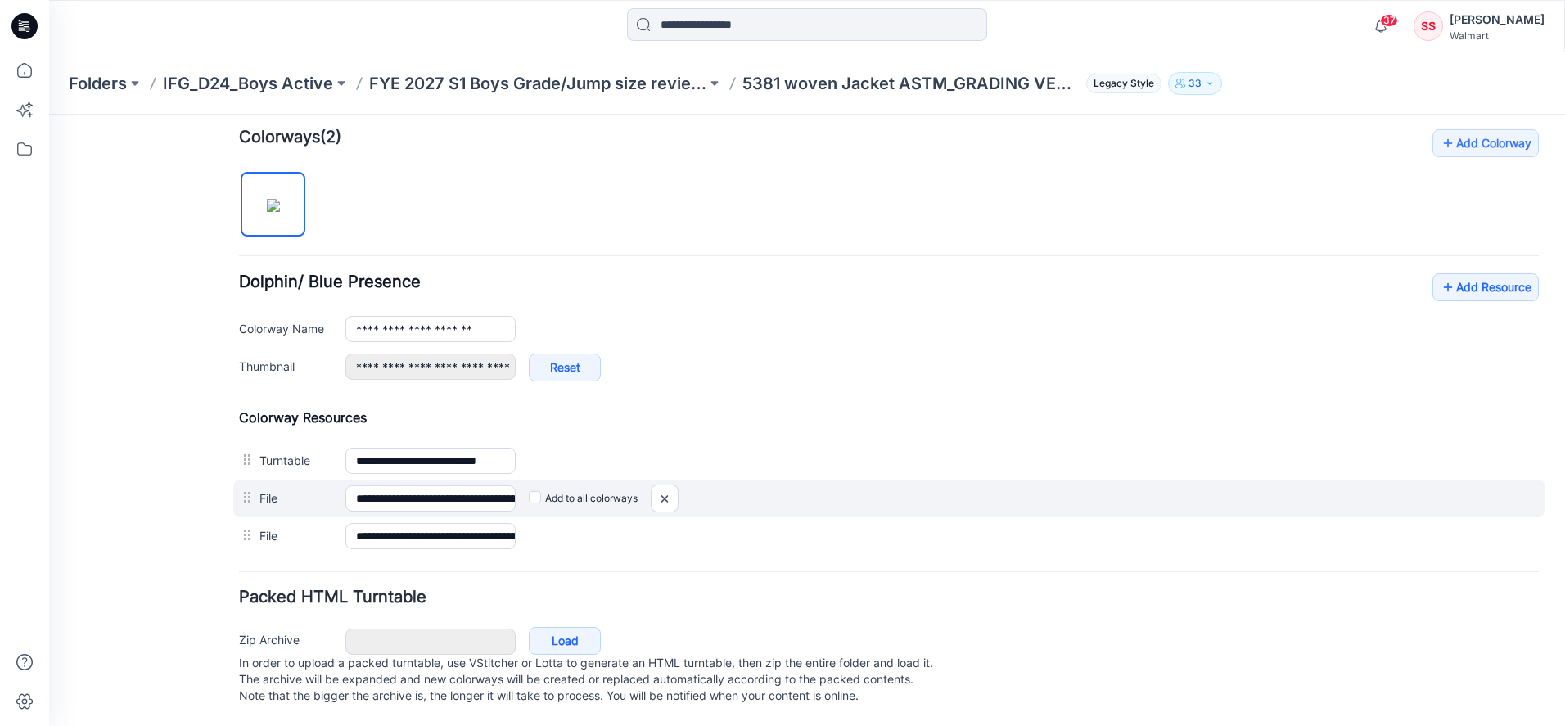
scroll to position [514, 0]
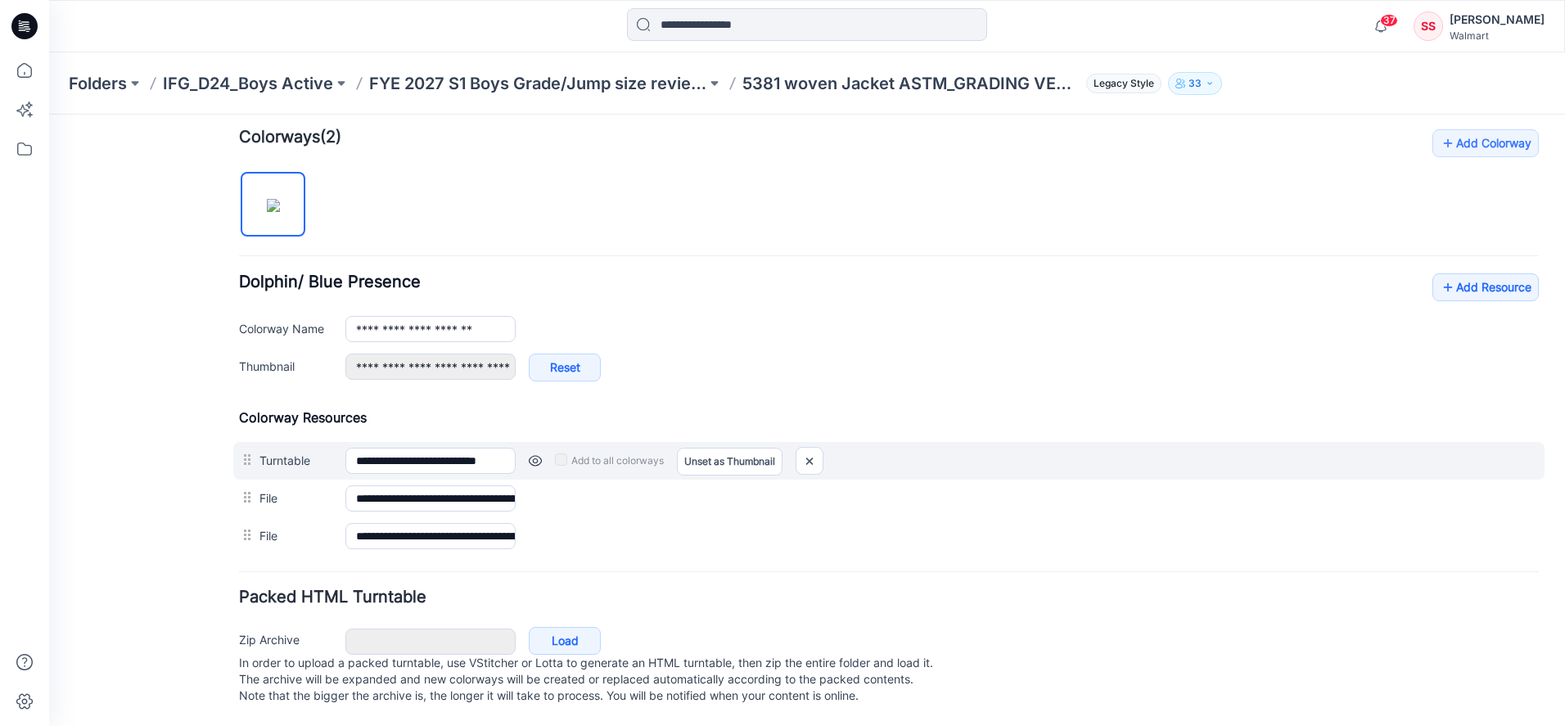
drag, startPoint x: 294, startPoint y: 441, endPoint x: 299, endPoint y: 457, distance: 17.1
click at [299, 462] on div "**********" at bounding box center [888, 461] width 1311 height 38
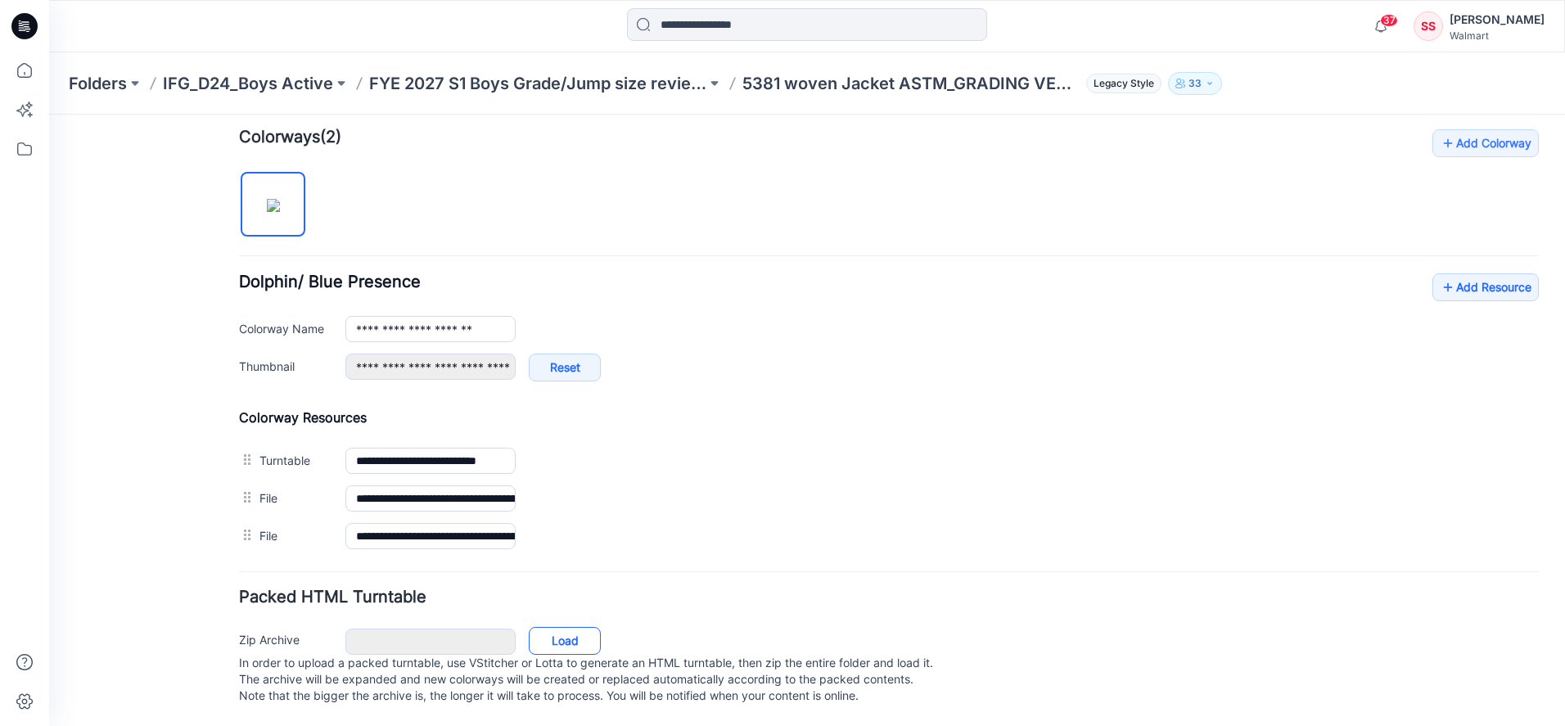
click at [545, 627] on link "Load" at bounding box center [565, 641] width 72 height 28
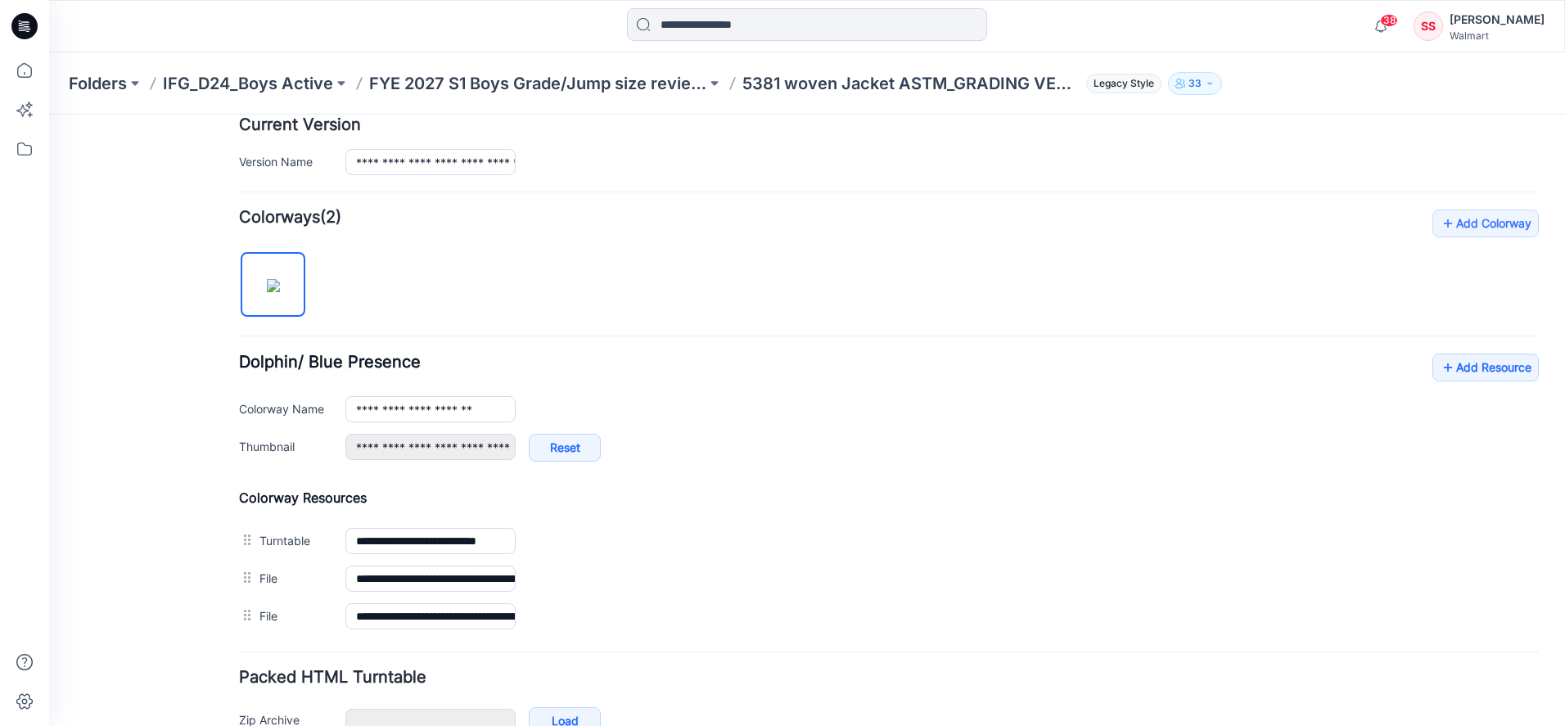
scroll to position [0, 0]
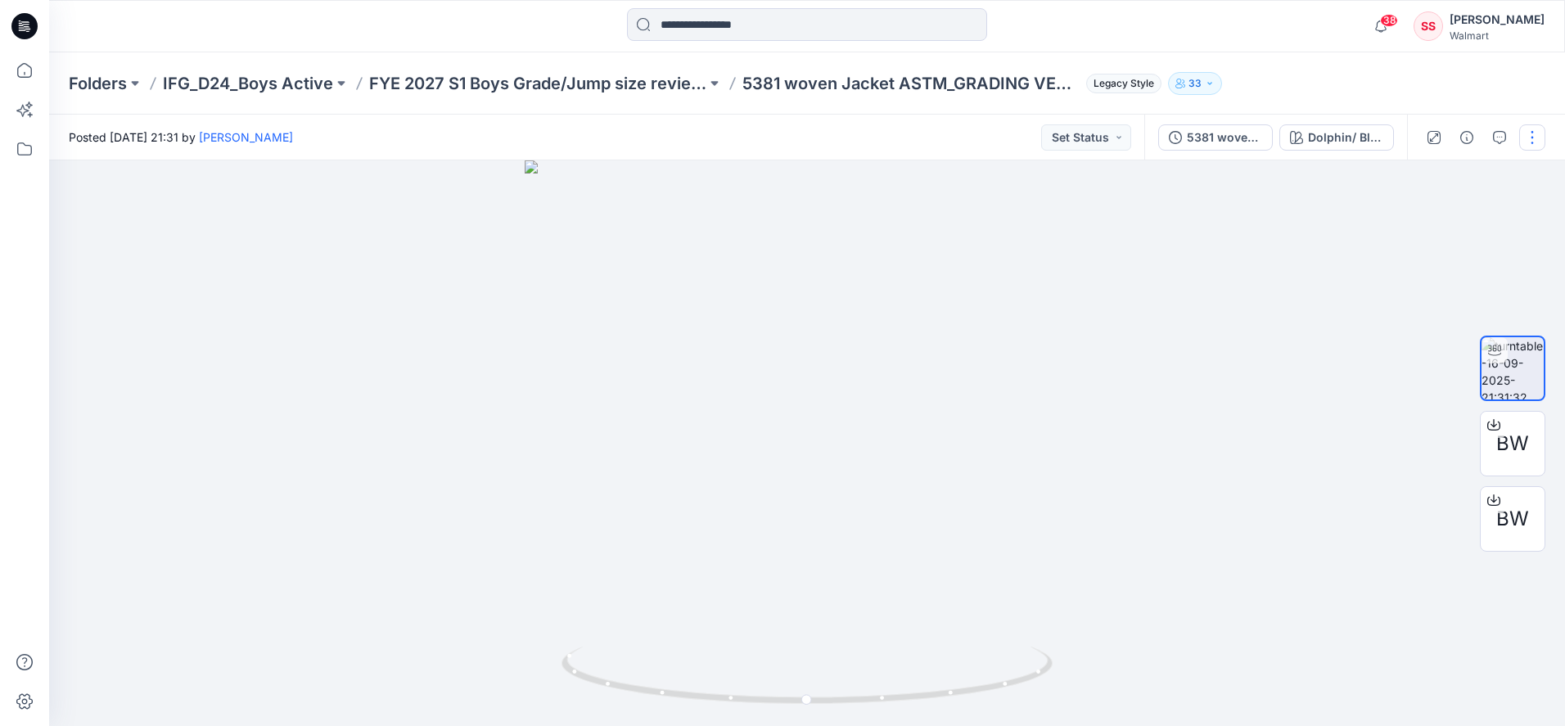
click at [1524, 141] on button "button" at bounding box center [1532, 137] width 26 height 26
click at [1413, 175] on button "Edit" at bounding box center [1463, 175] width 151 height 30
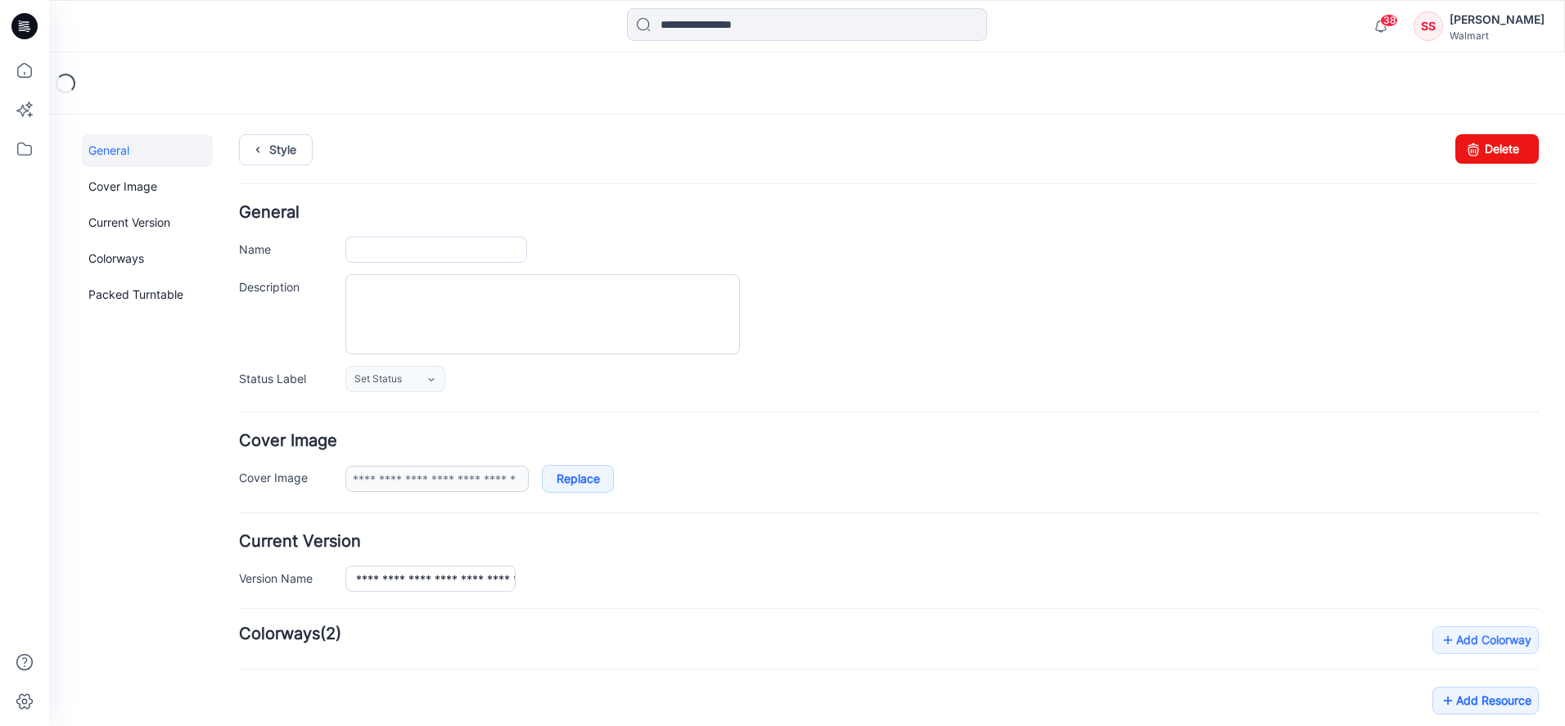
type input "**********"
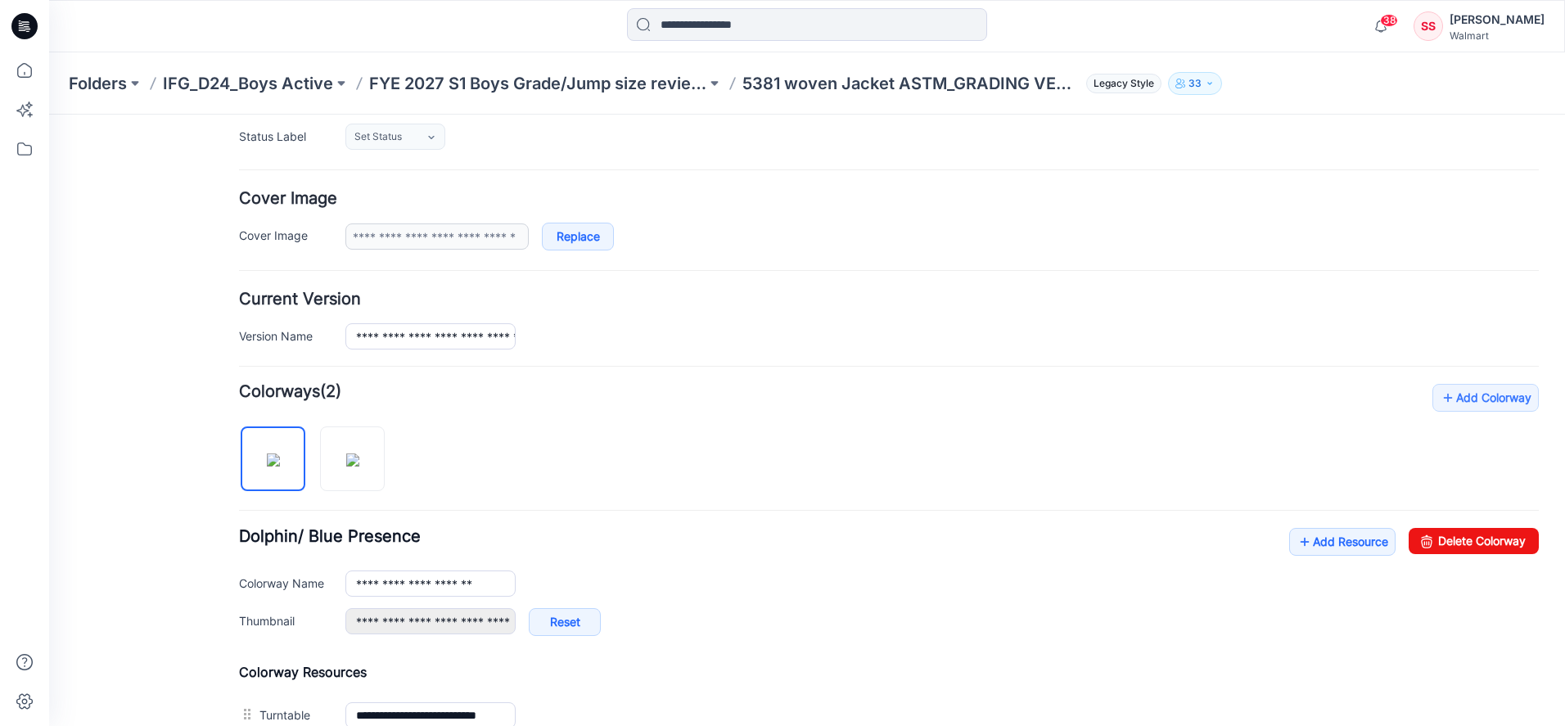
scroll to position [218, 0]
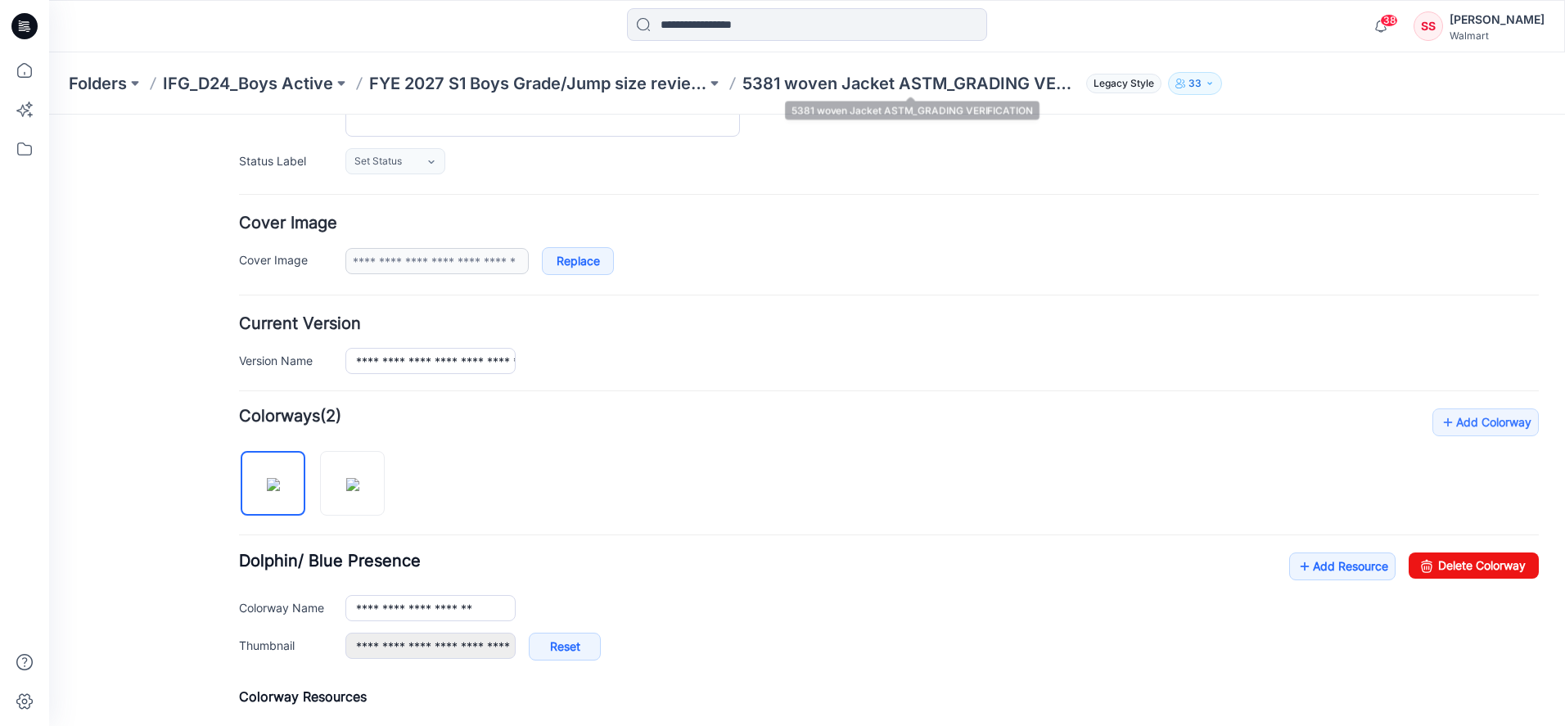
click at [958, 82] on p "5381 woven Jacket ASTM_GRADING VERIFICATION" at bounding box center [910, 83] width 337 height 23
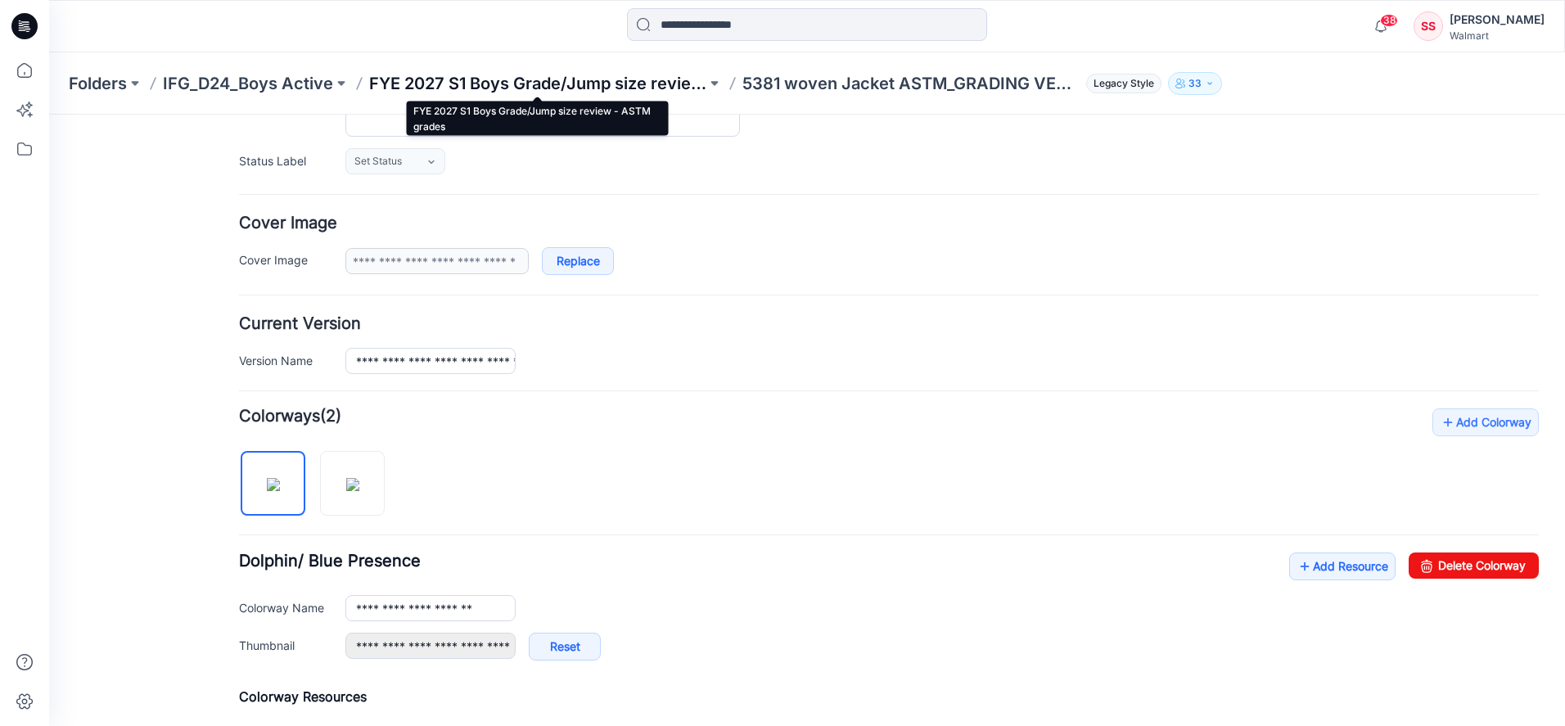
click at [404, 80] on p "FYE 2027 S1 Boys Grade/Jump size review - ASTM grades" at bounding box center [537, 83] width 337 height 23
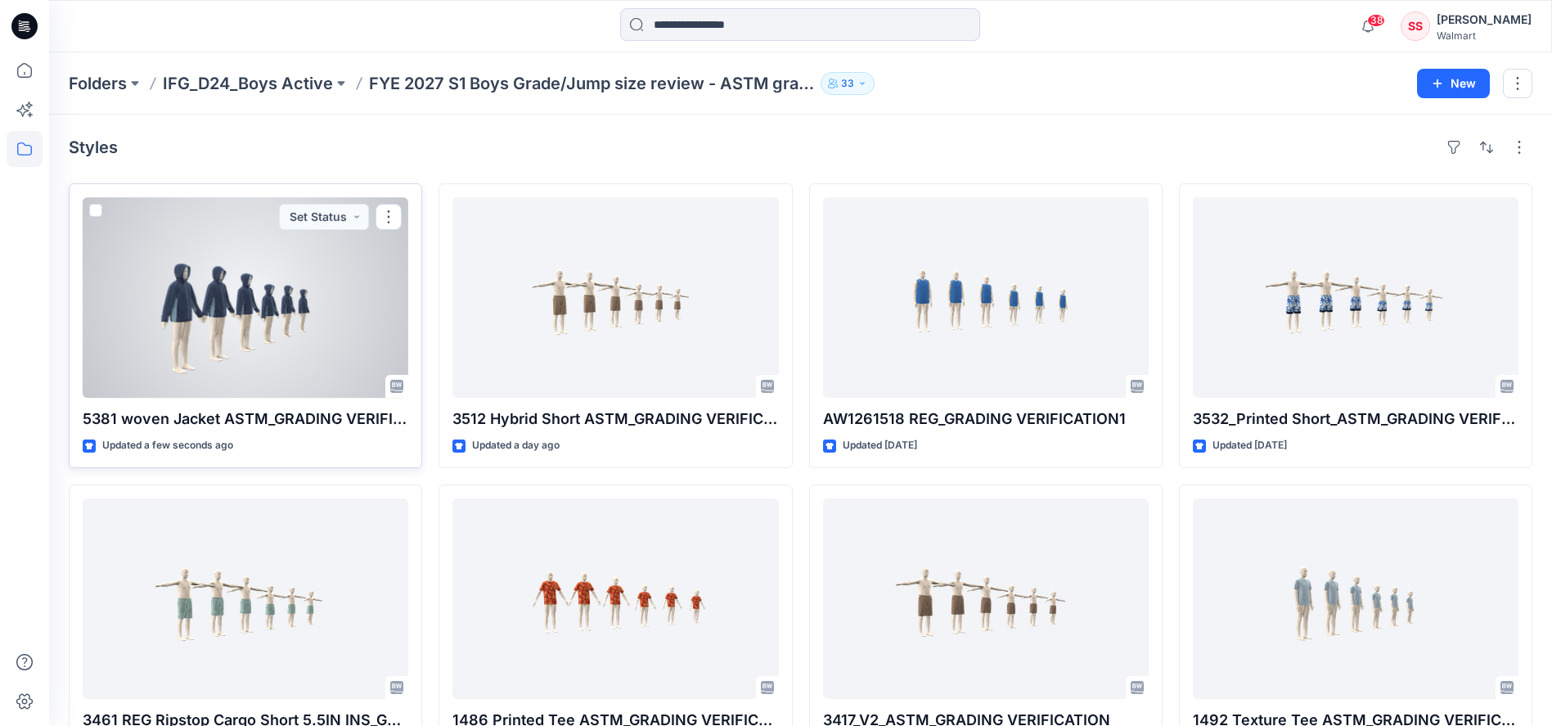
click at [259, 285] on div at bounding box center [246, 297] width 326 height 201
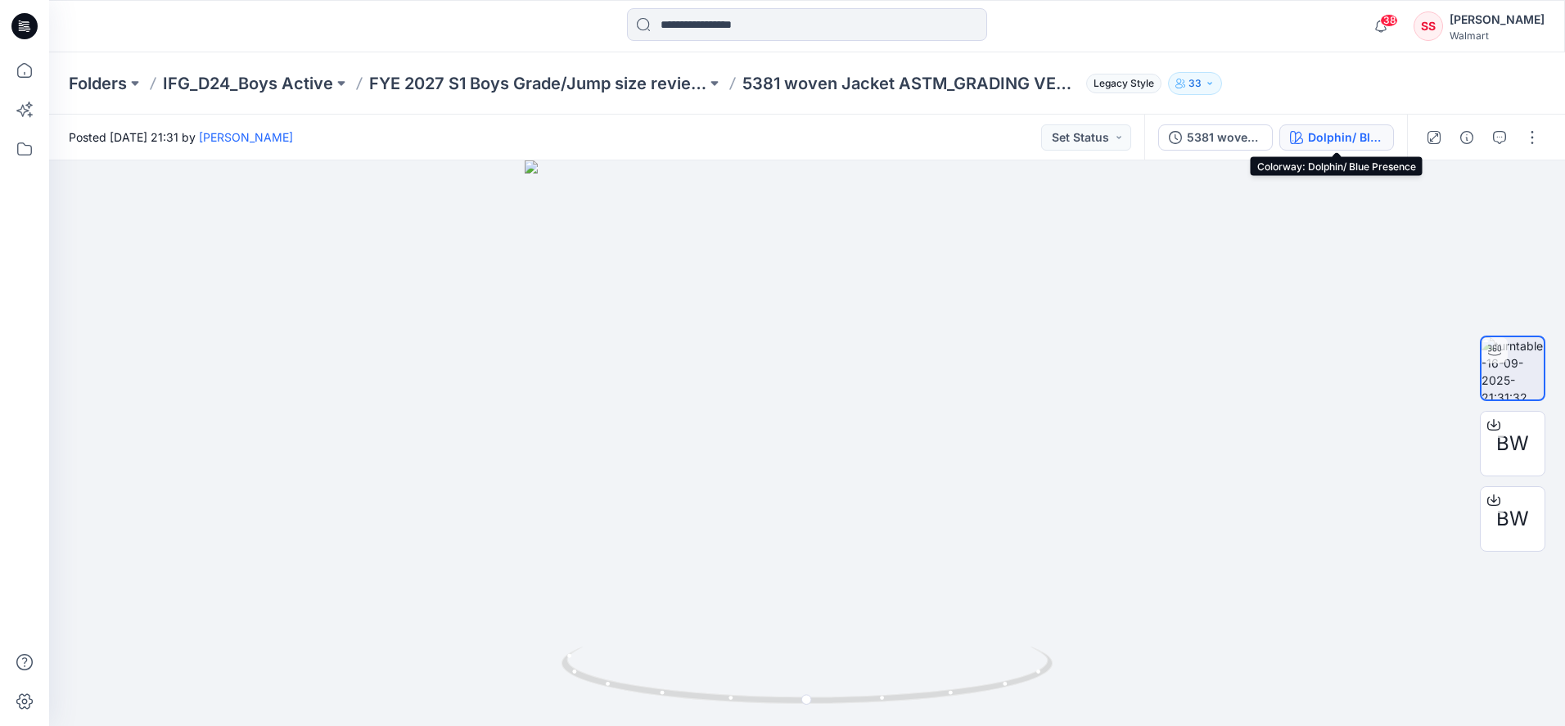
click at [1310, 138] on div "Dolphin/ Blue Presence" at bounding box center [1345, 137] width 75 height 18
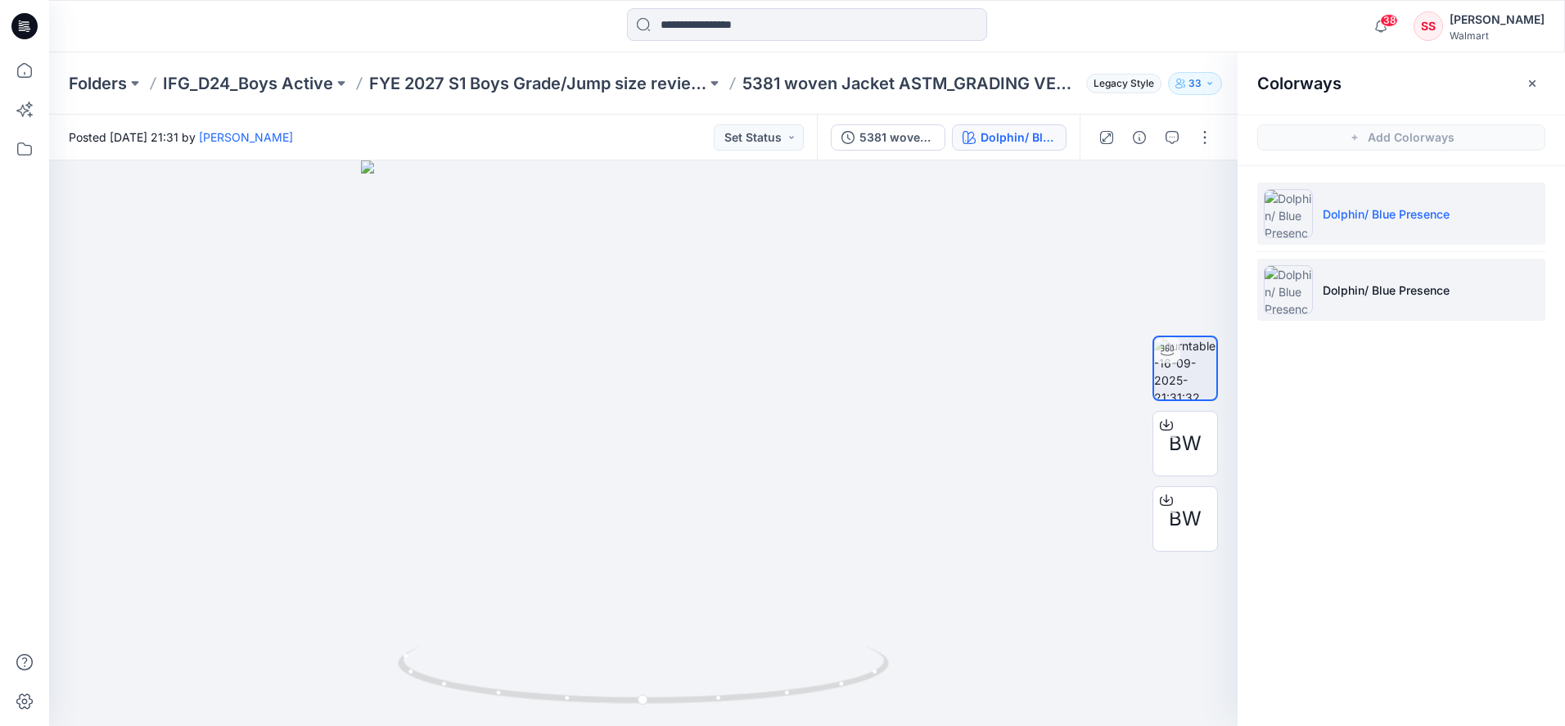
click at [1296, 293] on img at bounding box center [1288, 289] width 49 height 49
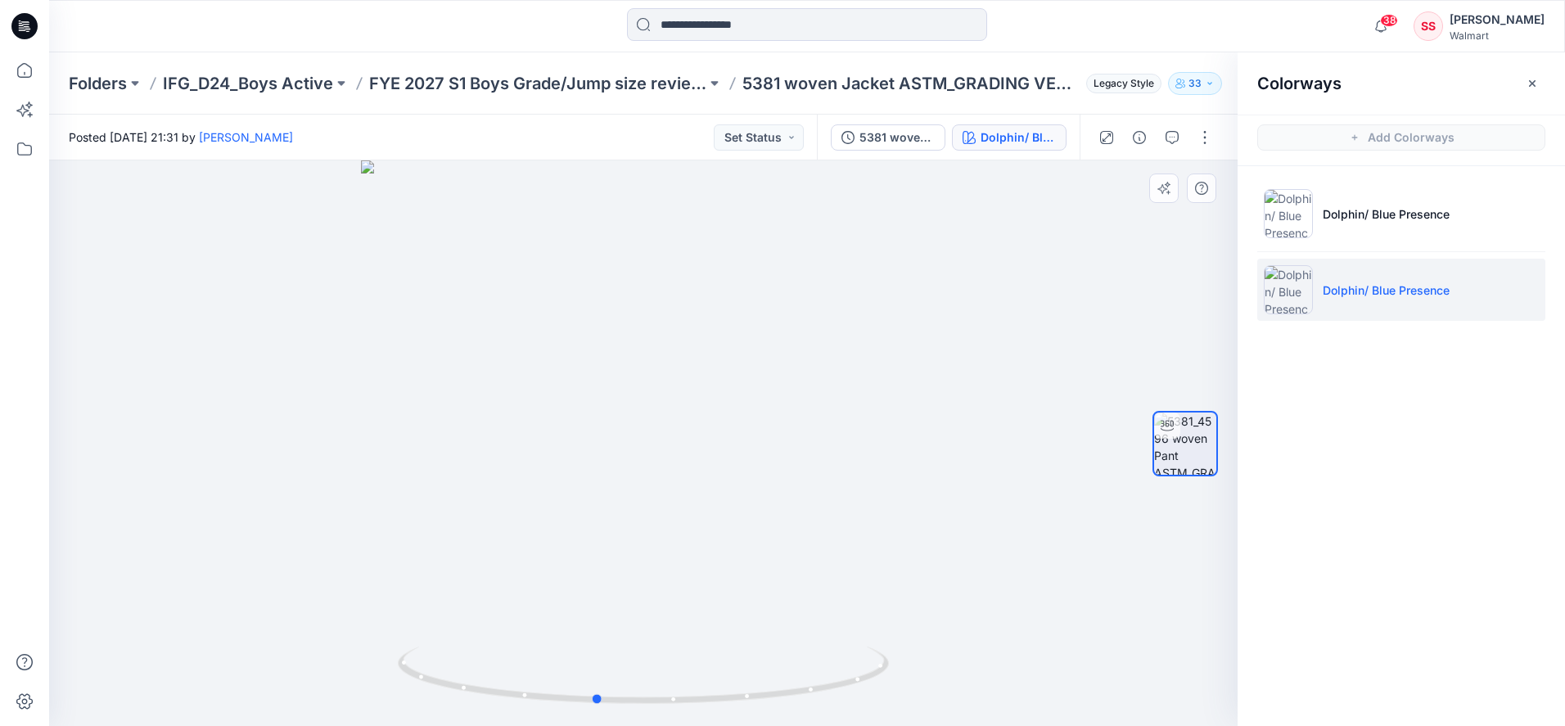
drag, startPoint x: 426, startPoint y: 678, endPoint x: 435, endPoint y: 567, distance: 111.6
click at [376, 600] on div at bounding box center [643, 443] width 1188 height 566
drag, startPoint x: 468, startPoint y: 692, endPoint x: 523, endPoint y: 674, distance: 57.5
click at [525, 692] on icon at bounding box center [645, 677] width 495 height 61
click at [1288, 215] on img at bounding box center [1288, 213] width 49 height 49
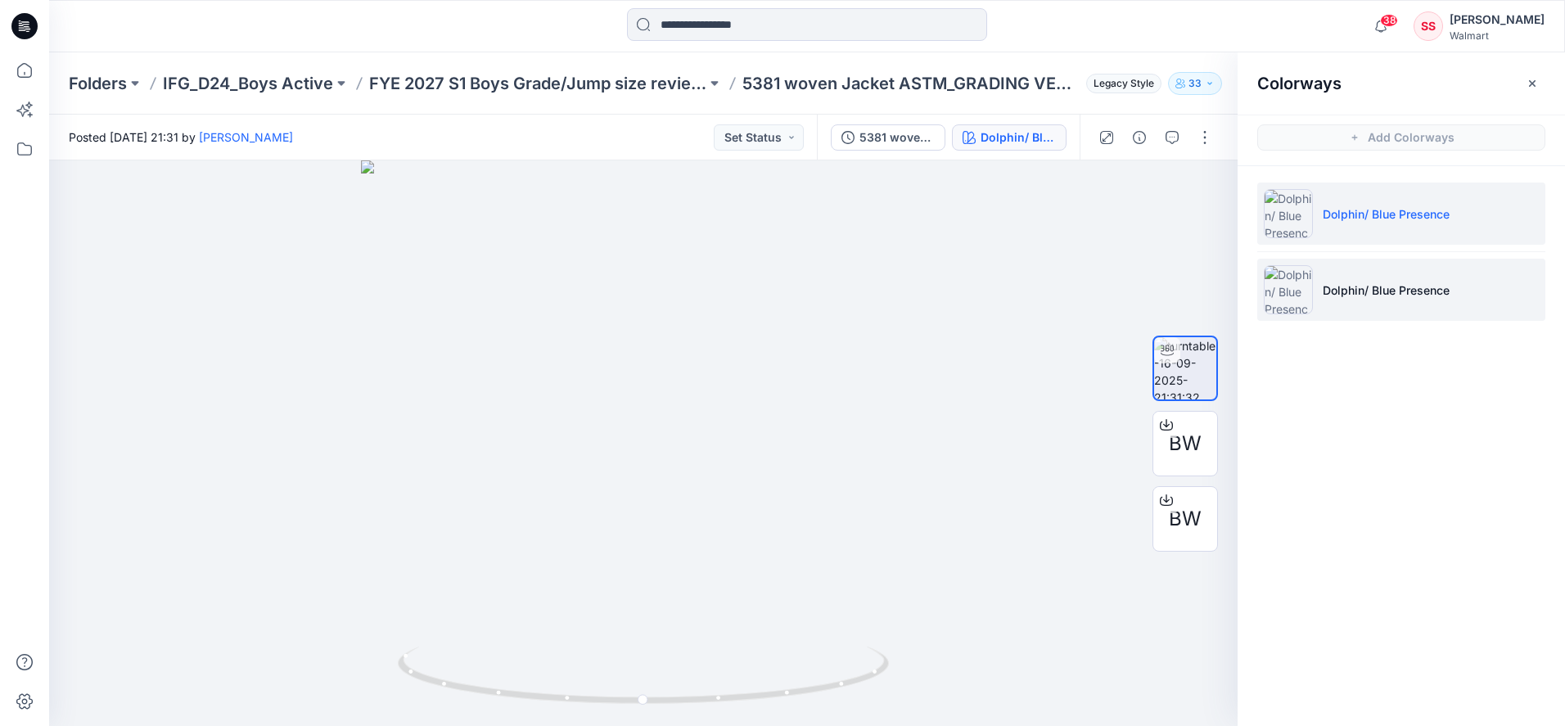
click at [1291, 295] on img at bounding box center [1288, 289] width 49 height 49
